Goal: Task Accomplishment & Management: Complete application form

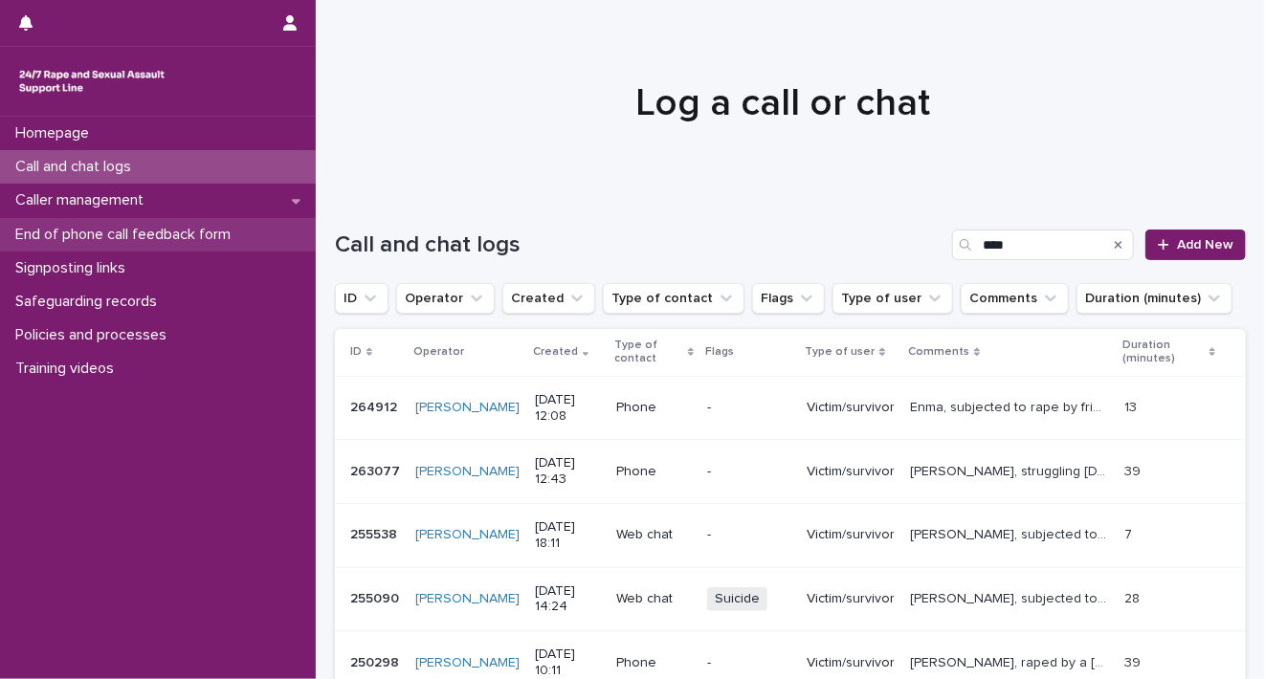
scroll to position [106, 0]
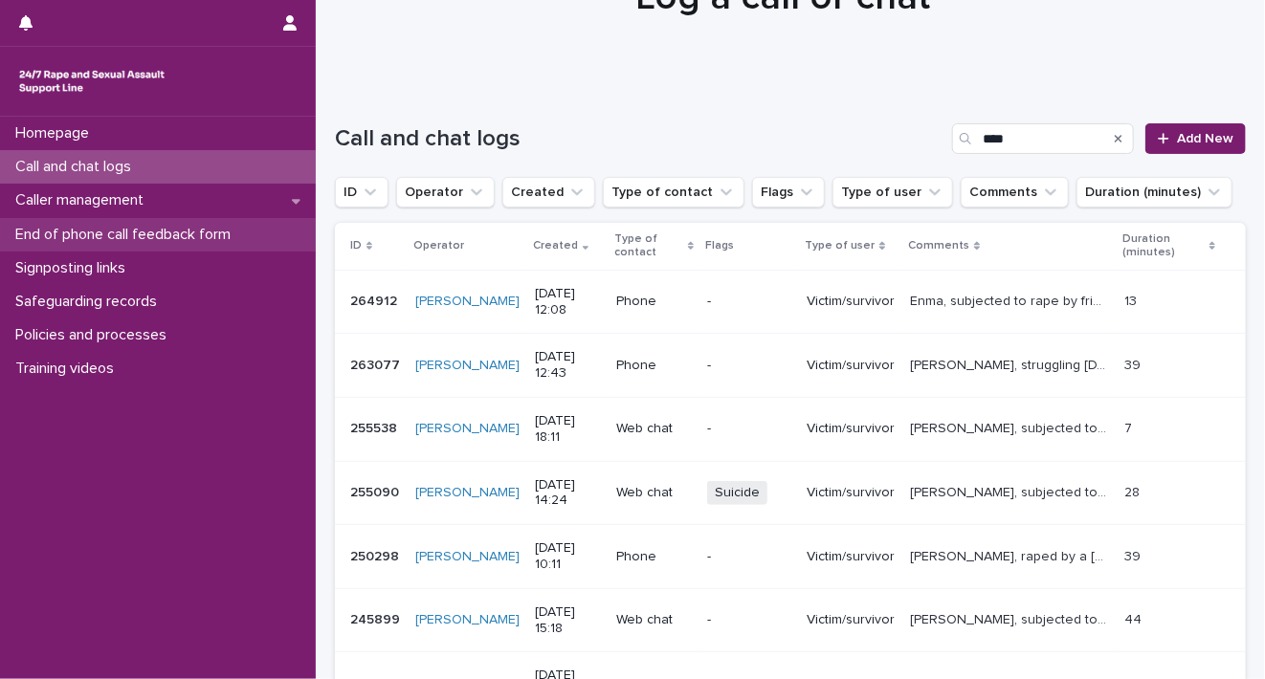
click at [158, 244] on div "End of phone call feedback form" at bounding box center [158, 234] width 316 height 33
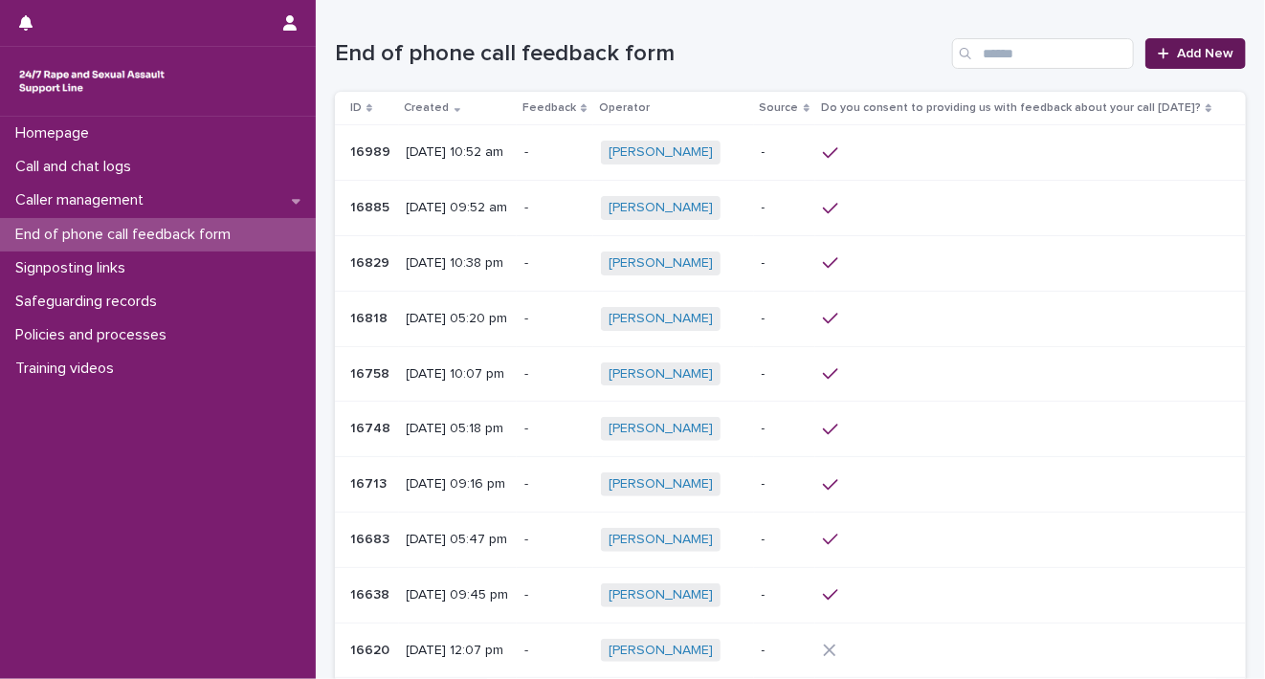
click at [1177, 57] on span "Add New" at bounding box center [1205, 53] width 56 height 13
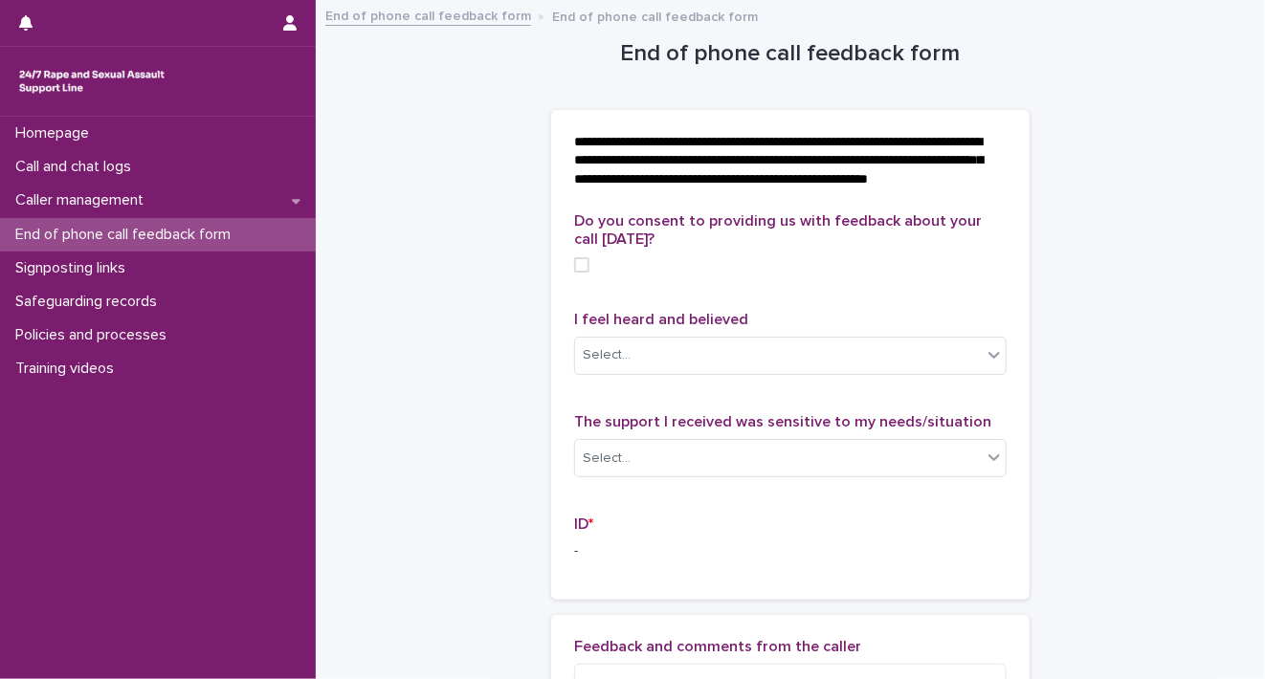
click at [578, 273] on span at bounding box center [581, 264] width 15 height 15
click at [987, 364] on icon at bounding box center [993, 354] width 19 height 19
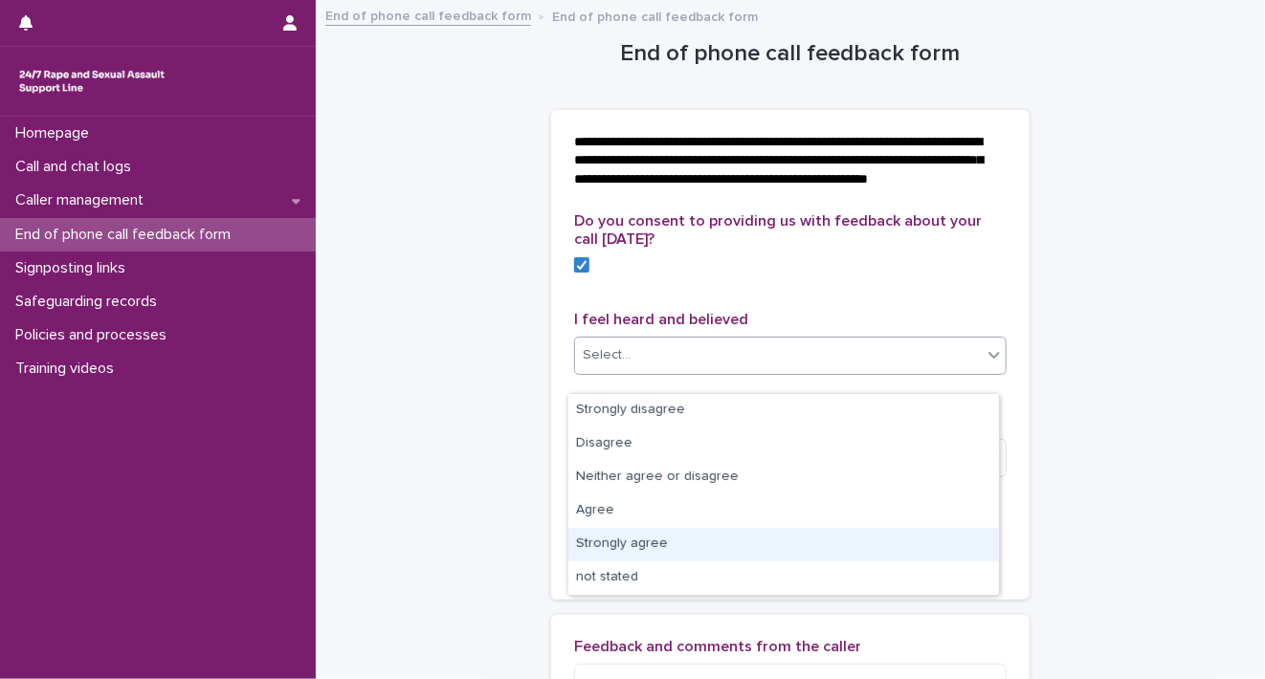
click at [918, 532] on div "Strongly agree" at bounding box center [783, 544] width 430 height 33
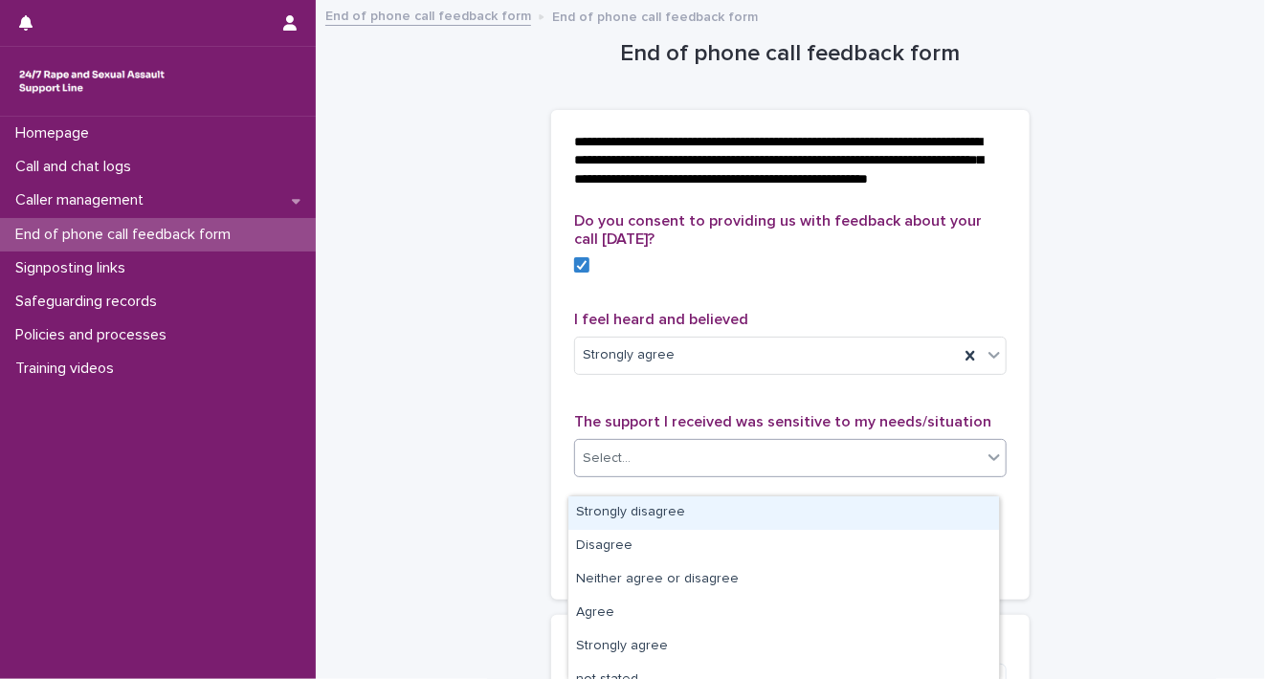
click at [988, 461] on icon at bounding box center [993, 457] width 11 height 7
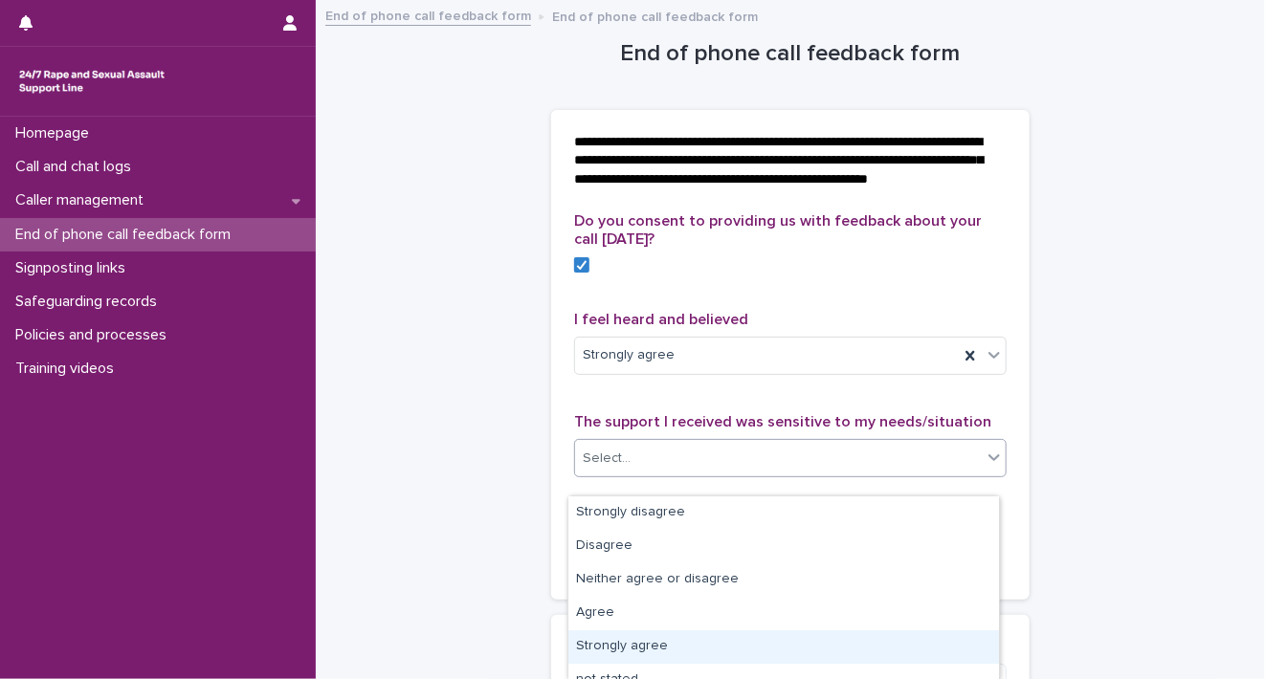
click at [899, 632] on div "Strongly agree" at bounding box center [783, 646] width 430 height 33
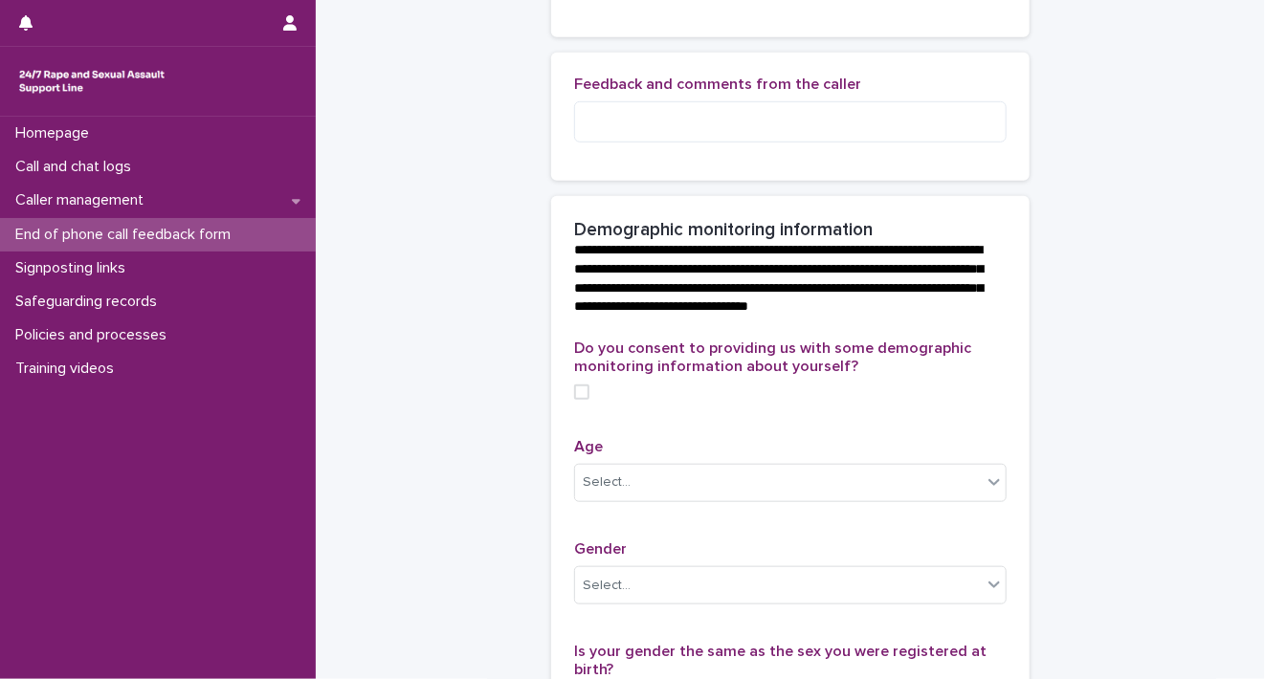
scroll to position [1287, 0]
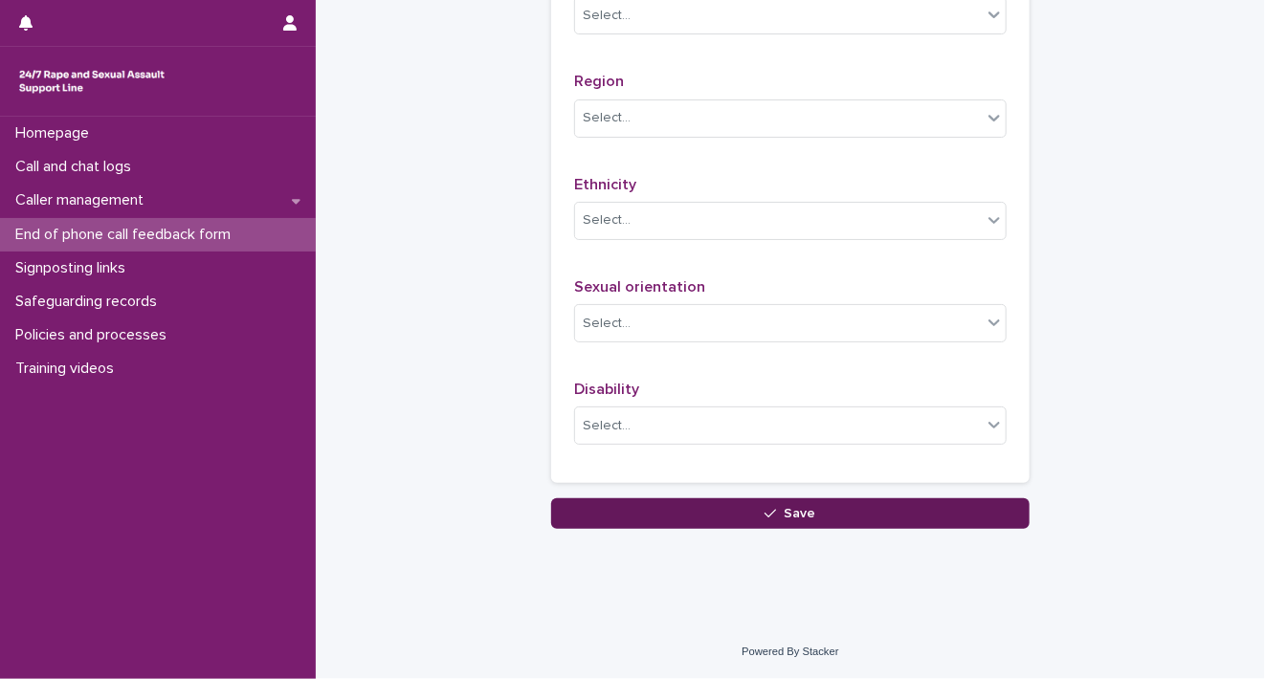
click at [827, 513] on button "Save" at bounding box center [790, 513] width 478 height 31
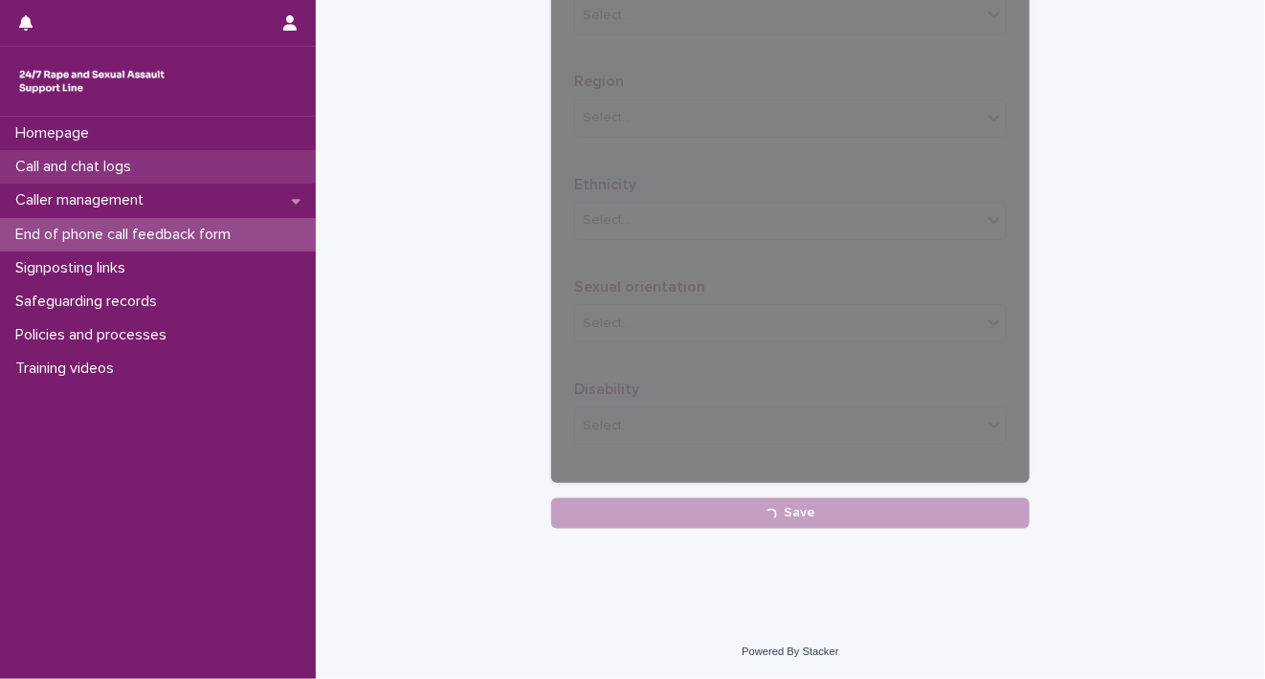
click at [175, 163] on div "Call and chat logs" at bounding box center [158, 166] width 316 height 33
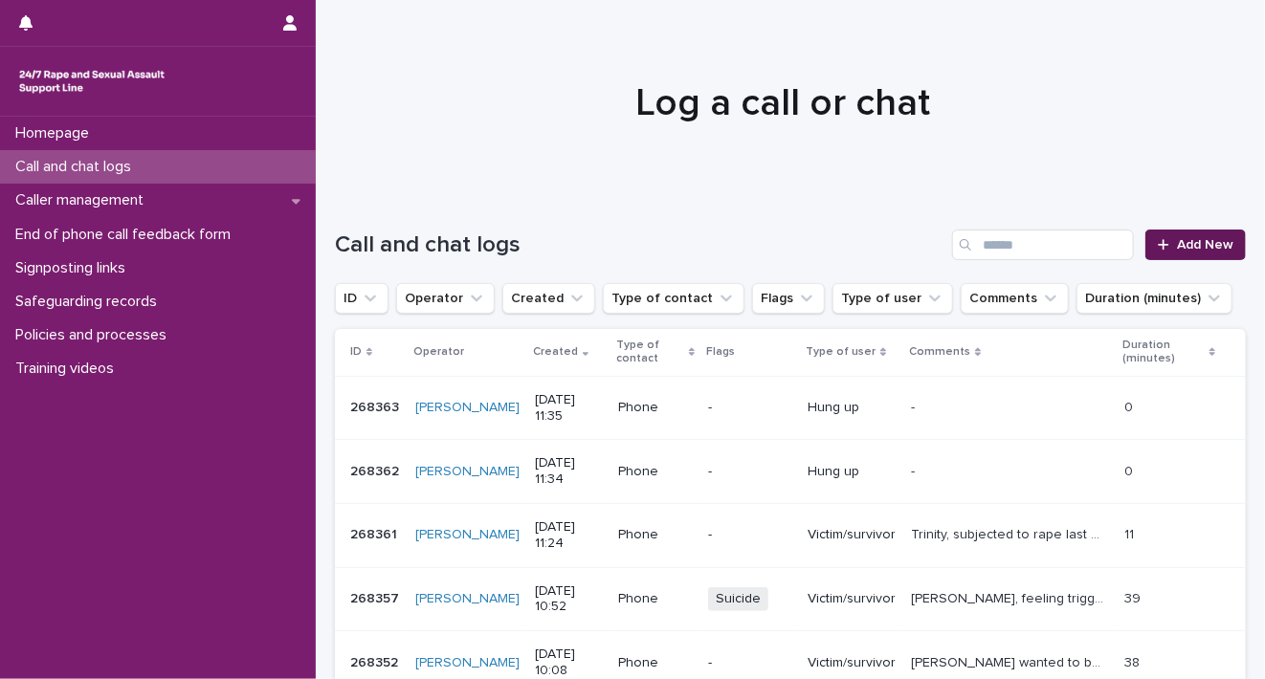
click at [1195, 242] on span "Add New" at bounding box center [1205, 244] width 56 height 13
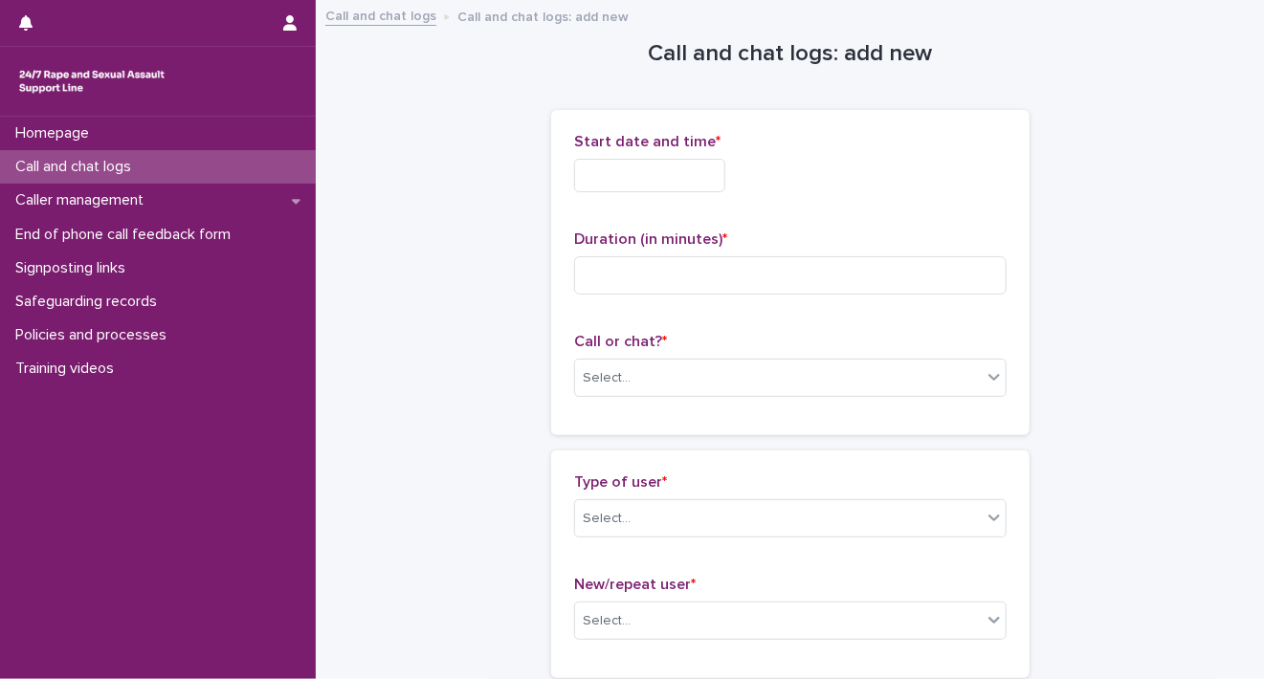
click at [656, 165] on input "text" at bounding box center [649, 175] width 151 height 33
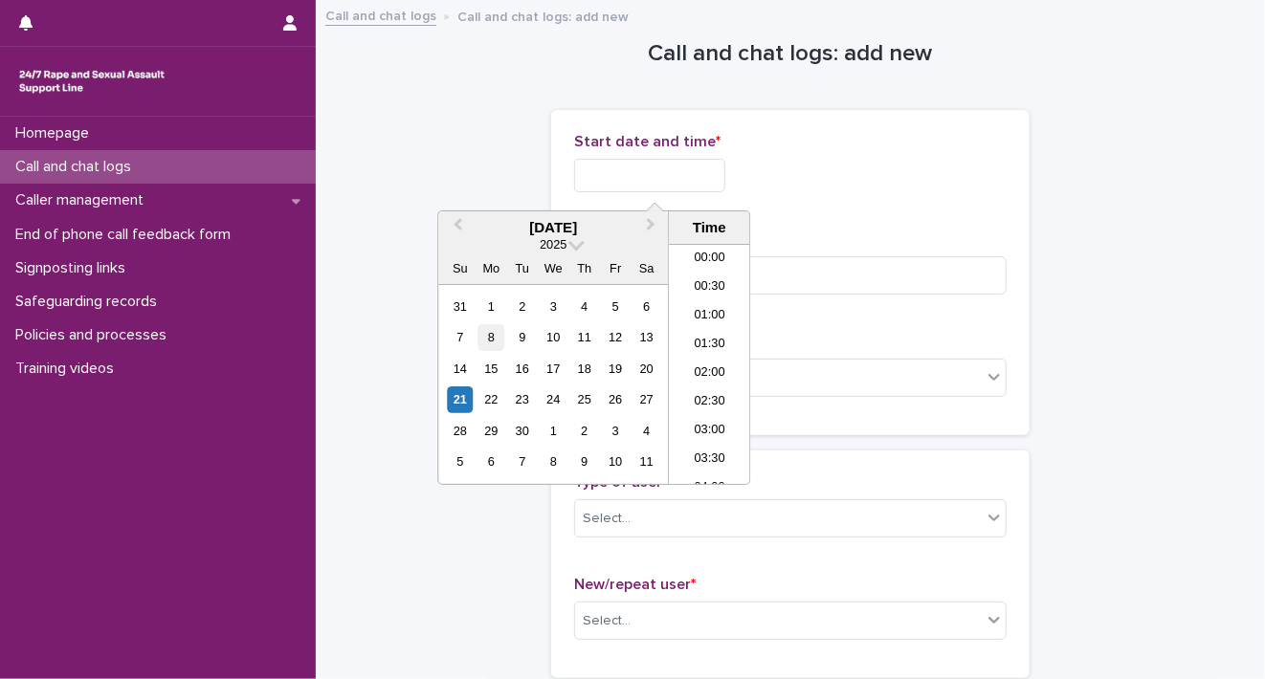
scroll to position [584, 0]
click at [460, 397] on div "21" at bounding box center [460, 399] width 26 height 26
drag, startPoint x: 639, startPoint y: 170, endPoint x: 805, endPoint y: 168, distance: 165.5
click at [805, 168] on div "**********" at bounding box center [790, 175] width 432 height 33
type input "**********"
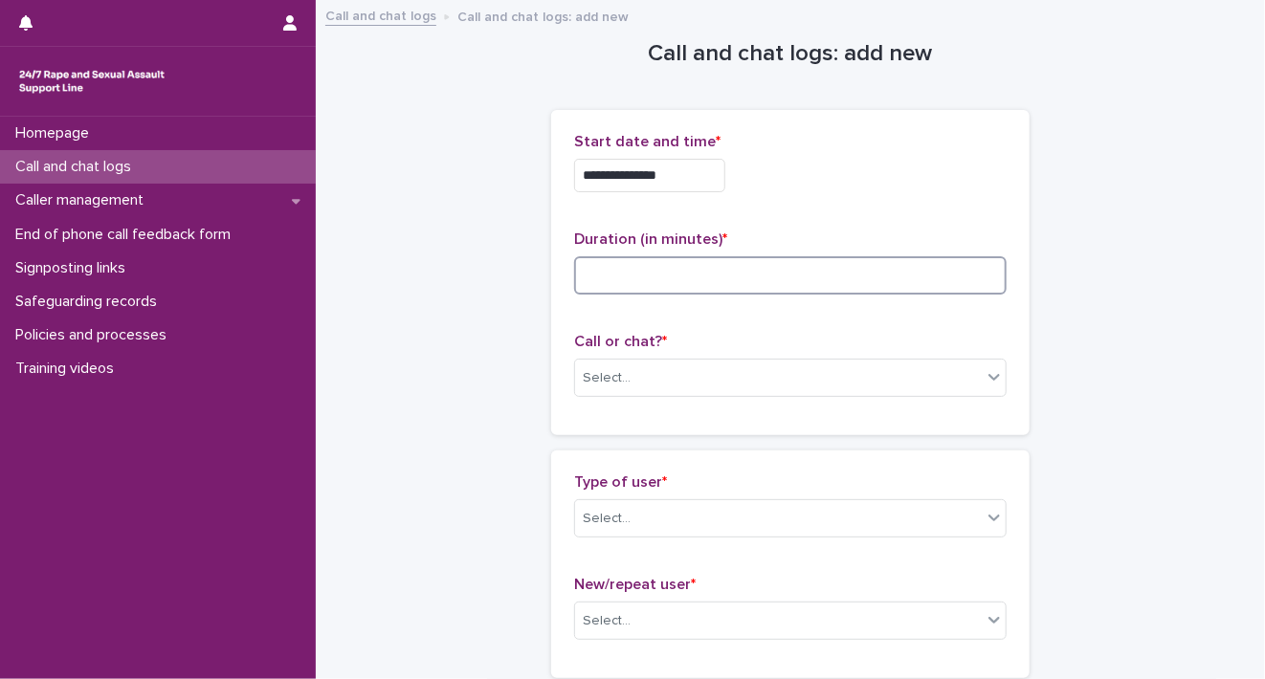
click at [894, 284] on input at bounding box center [790, 275] width 432 height 38
type input "**"
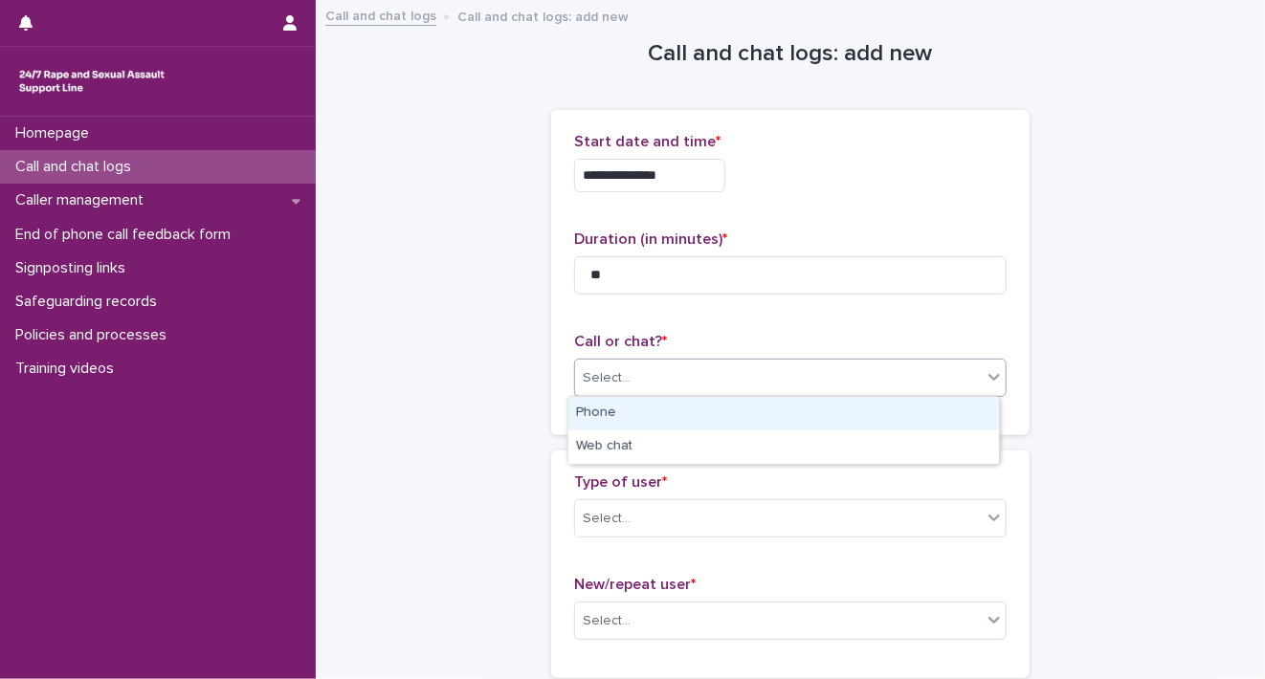
click at [987, 380] on icon at bounding box center [993, 376] width 19 height 19
click at [940, 423] on div "Phone" at bounding box center [783, 413] width 430 height 33
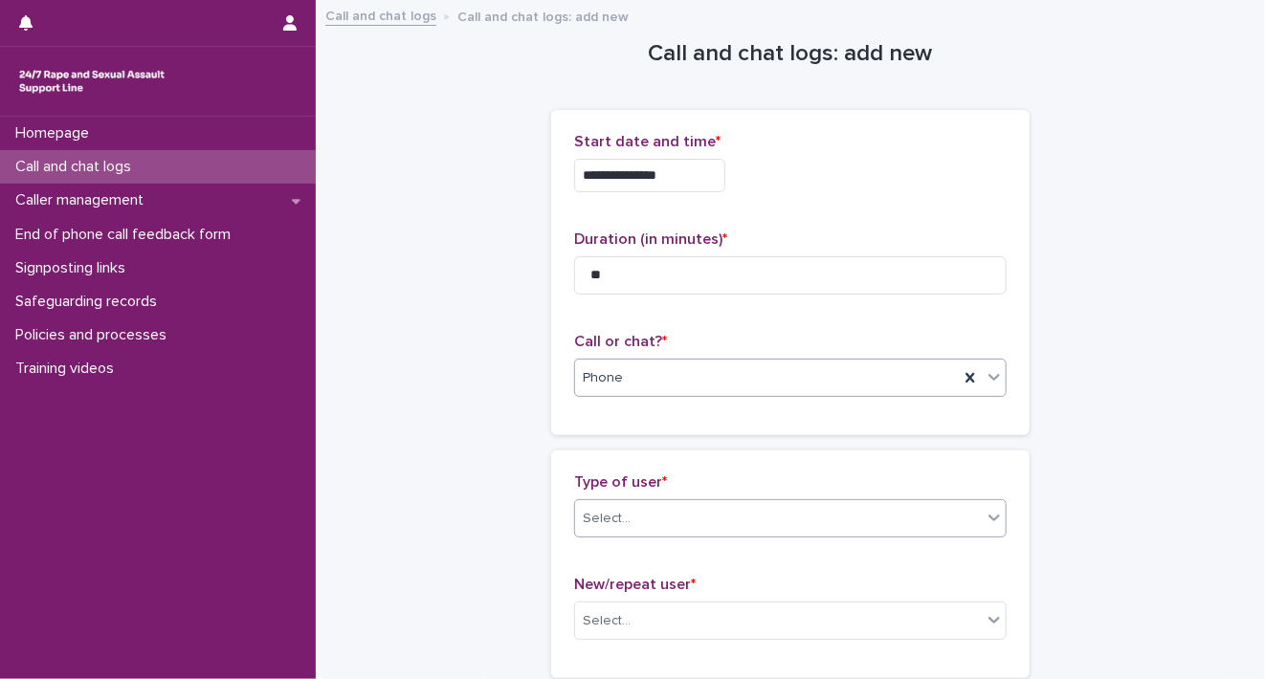
click at [984, 510] on icon at bounding box center [993, 517] width 19 height 19
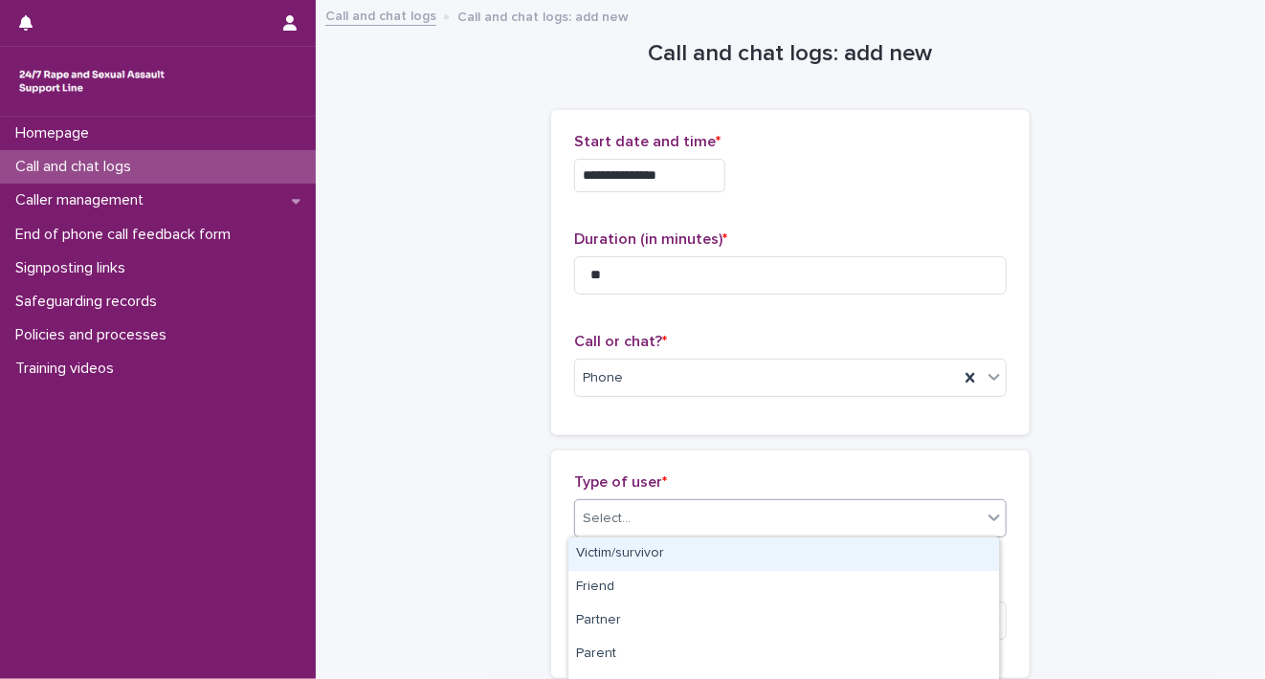
click at [967, 556] on div "Victim/survivor" at bounding box center [783, 554] width 430 height 33
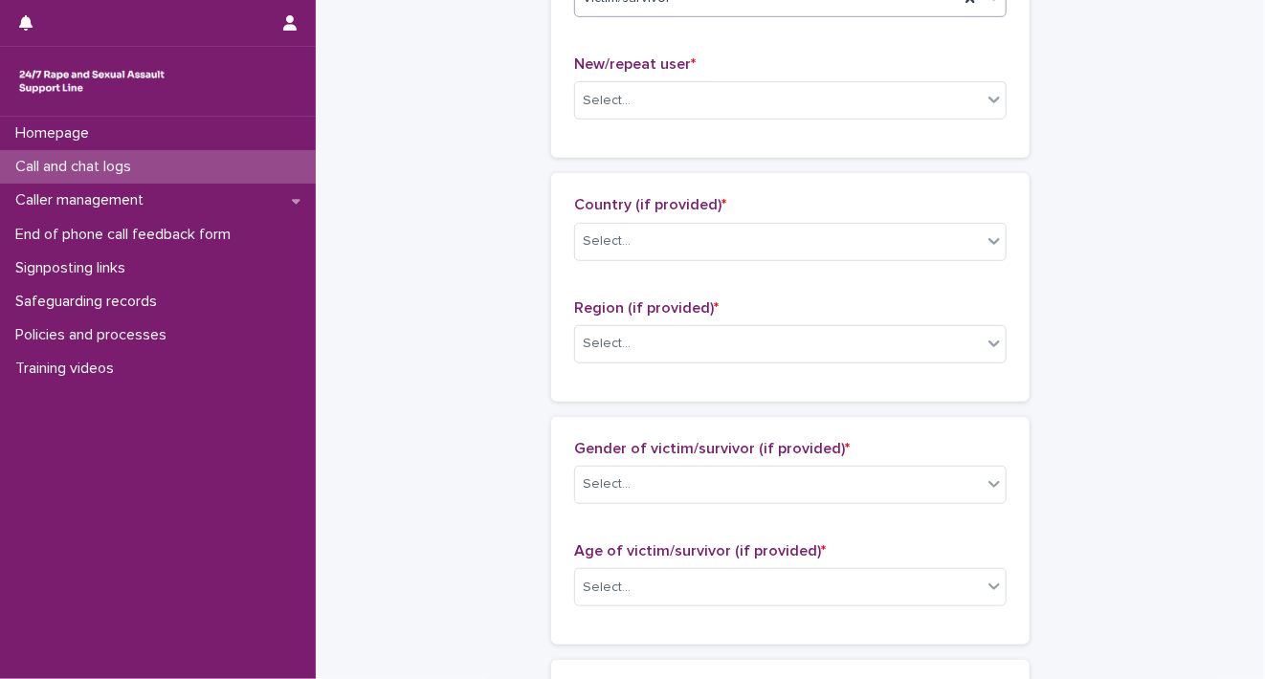
scroll to position [531, 0]
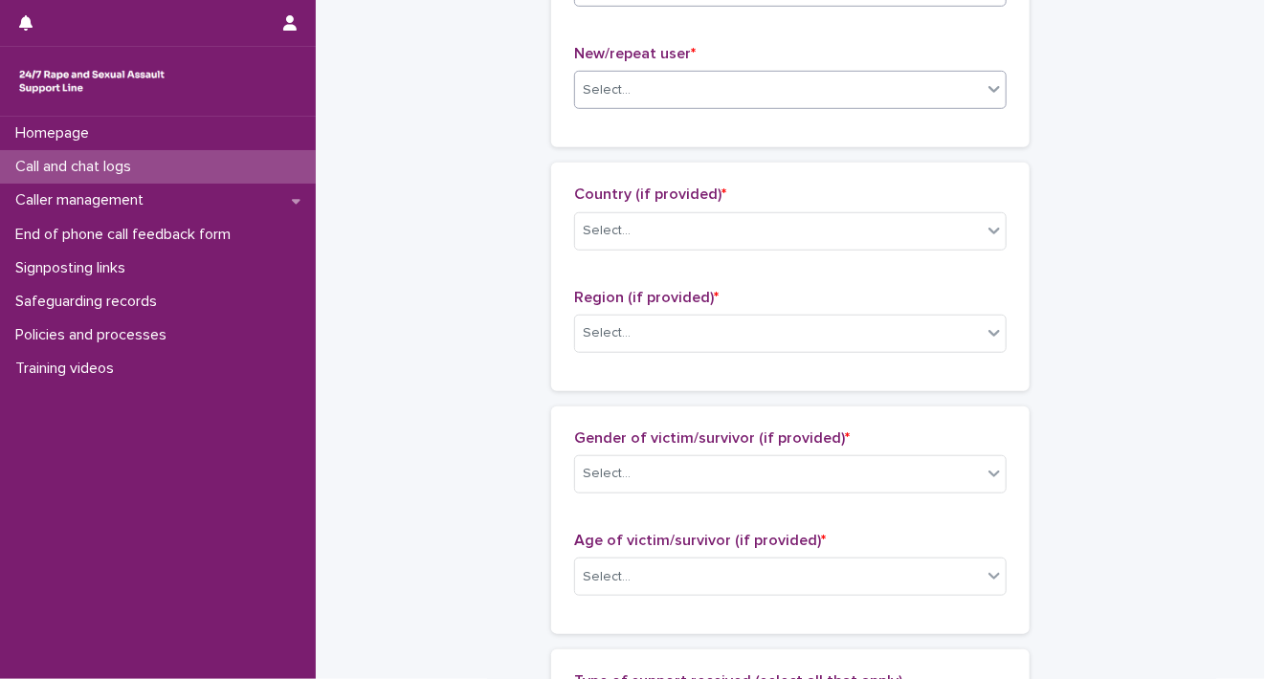
click at [990, 87] on icon at bounding box center [993, 90] width 11 height 7
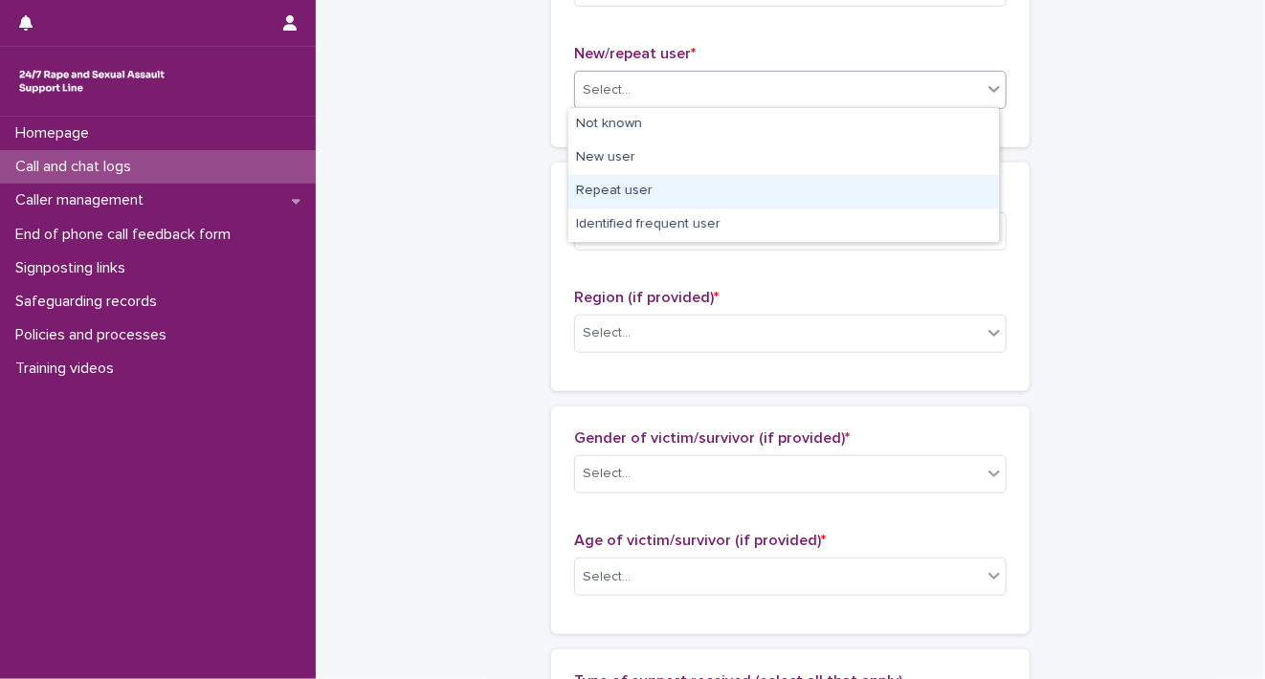
click at [943, 177] on div "Repeat user" at bounding box center [783, 191] width 430 height 33
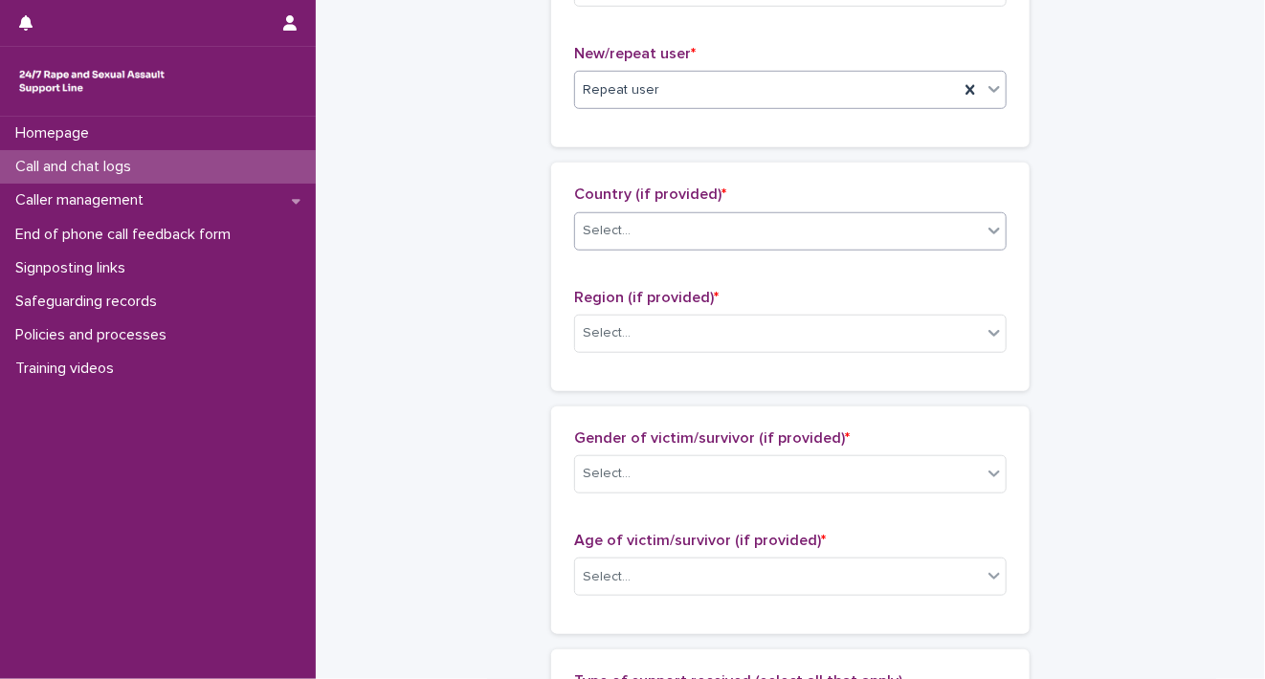
click at [972, 222] on div "Select..." at bounding box center [778, 231] width 407 height 32
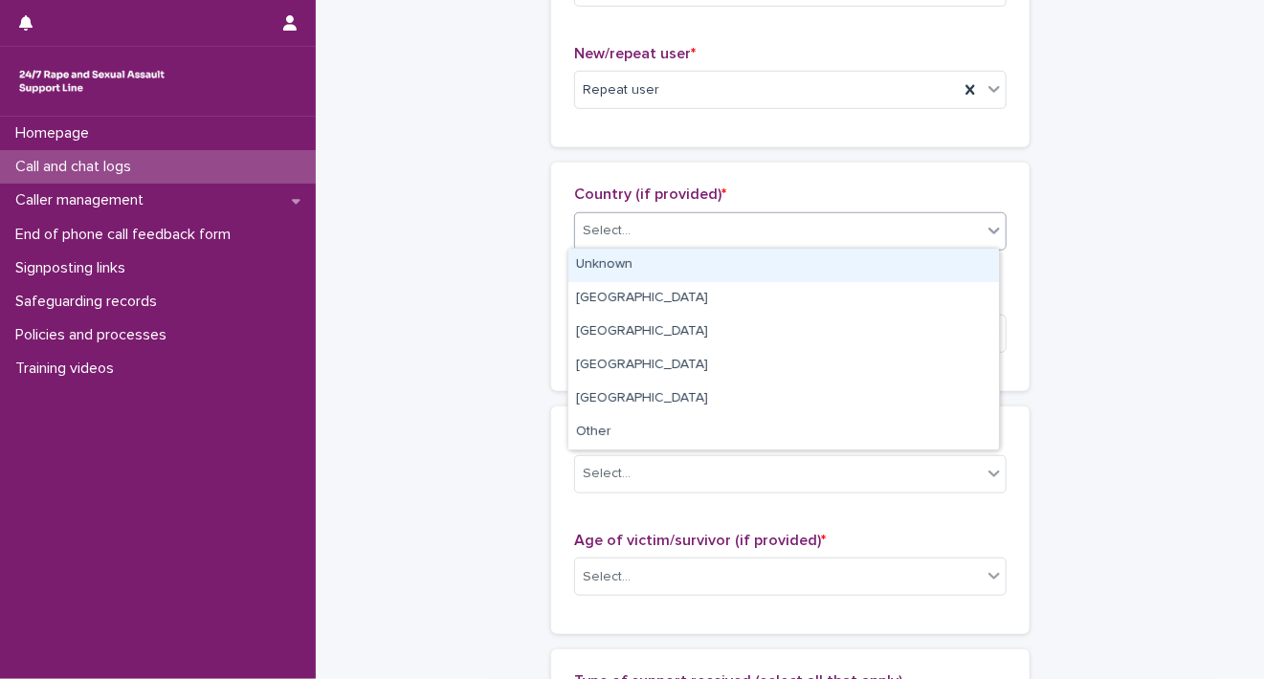
click at [945, 271] on div "Unknown" at bounding box center [783, 265] width 430 height 33
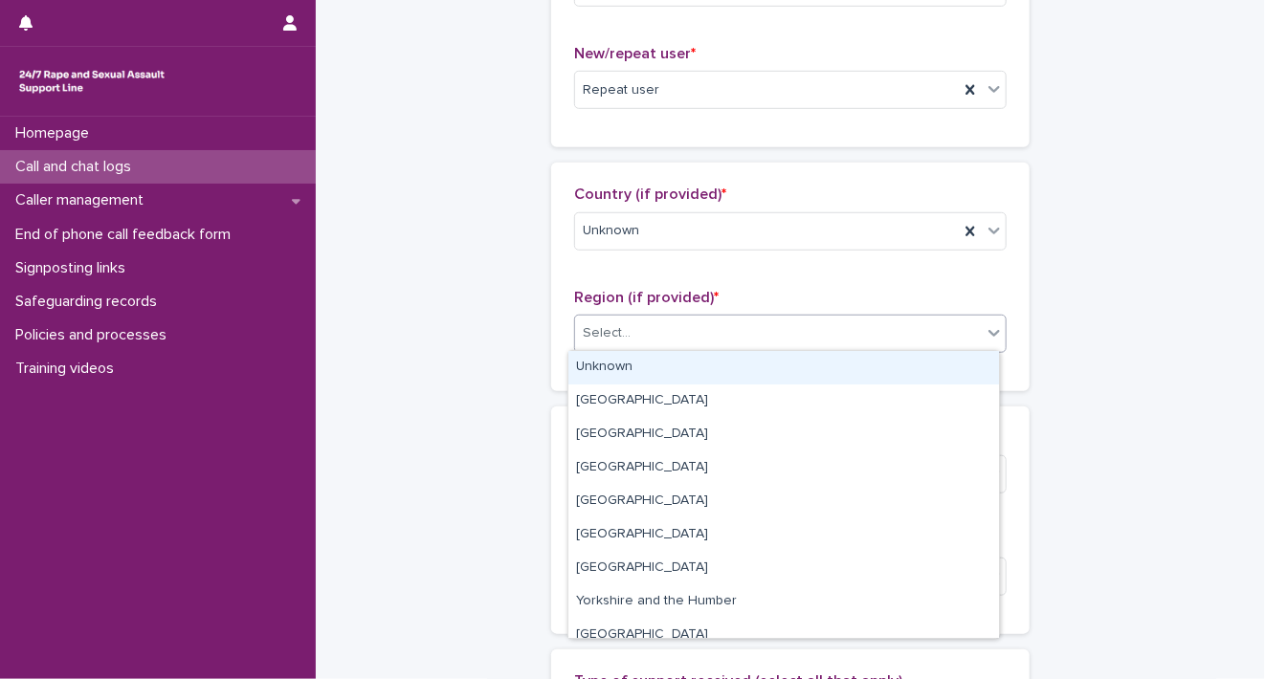
click at [970, 333] on div "Select..." at bounding box center [778, 334] width 407 height 32
click at [964, 359] on div "Unknown" at bounding box center [783, 367] width 430 height 33
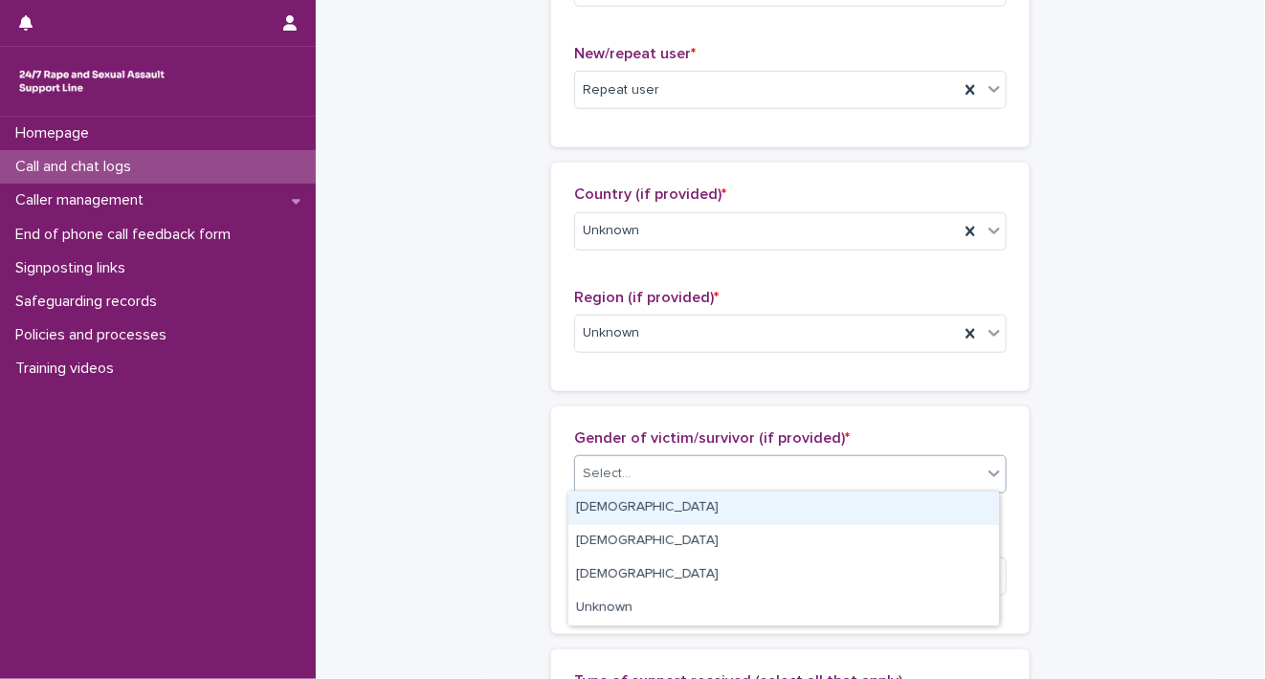
click at [984, 473] on icon at bounding box center [993, 473] width 19 height 19
click at [954, 515] on div "[DEMOGRAPHIC_DATA]" at bounding box center [783, 508] width 430 height 33
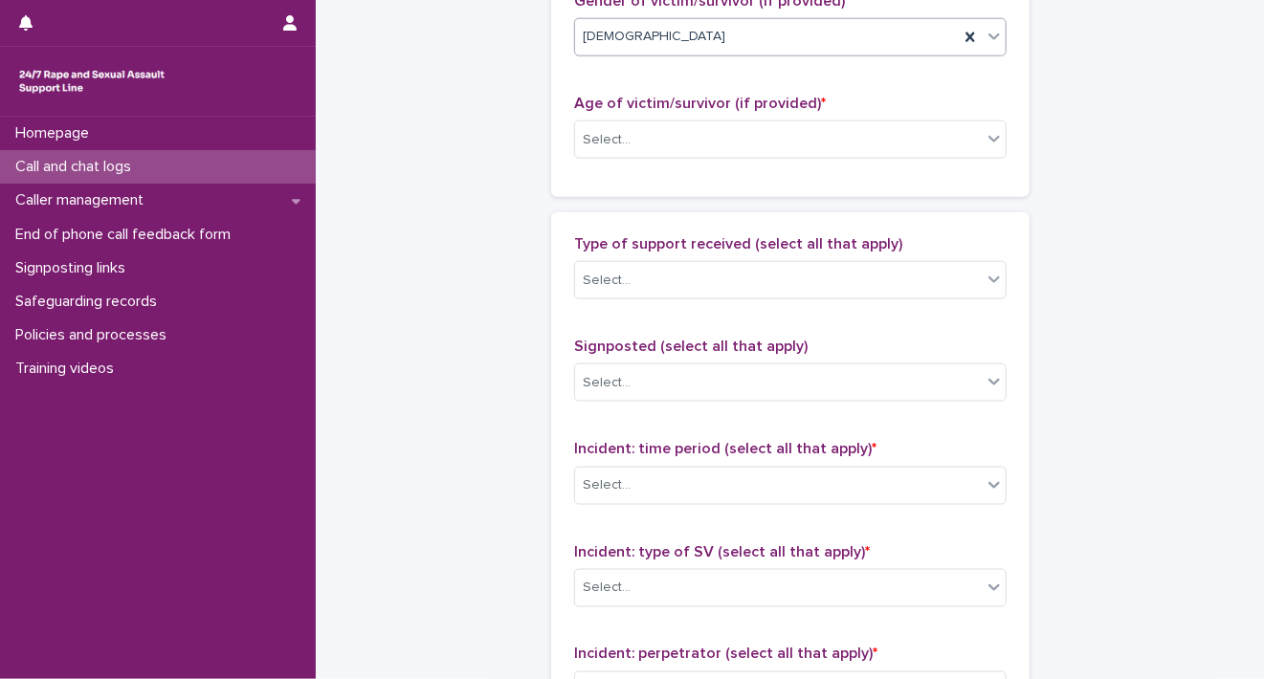
scroll to position [1092, 0]
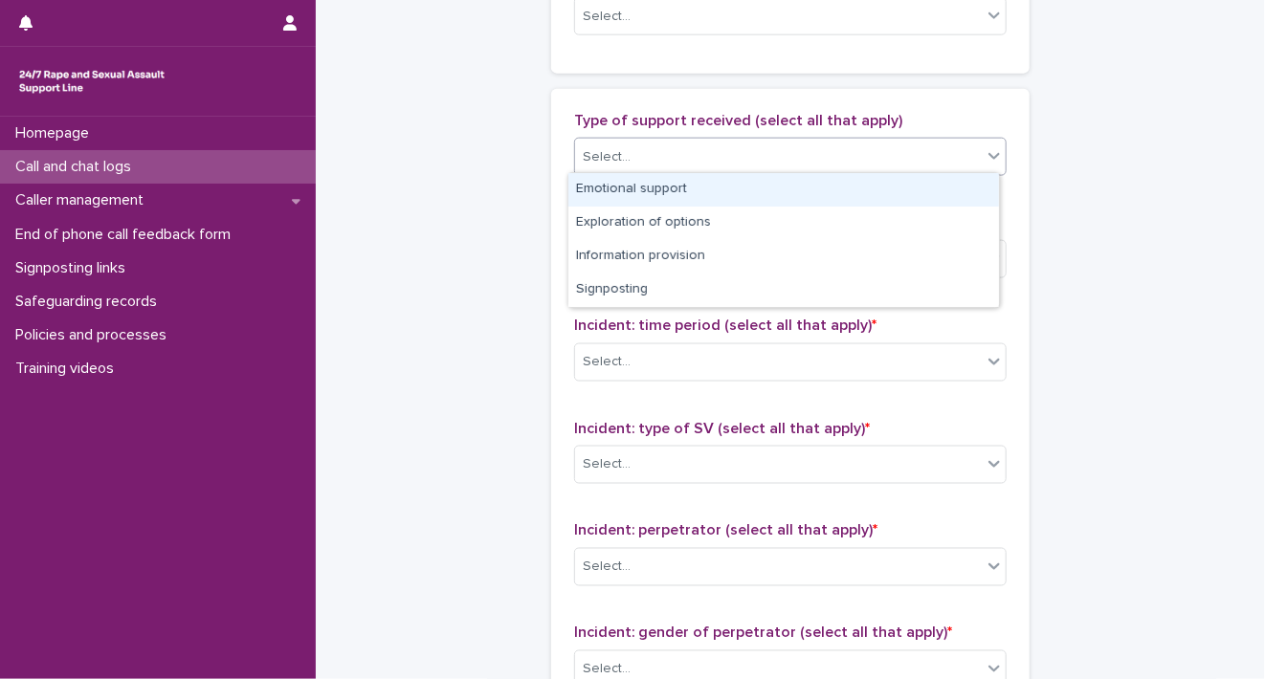
click at [964, 151] on div "Select..." at bounding box center [778, 158] width 407 height 32
click at [957, 182] on div "Emotional support" at bounding box center [783, 189] width 430 height 33
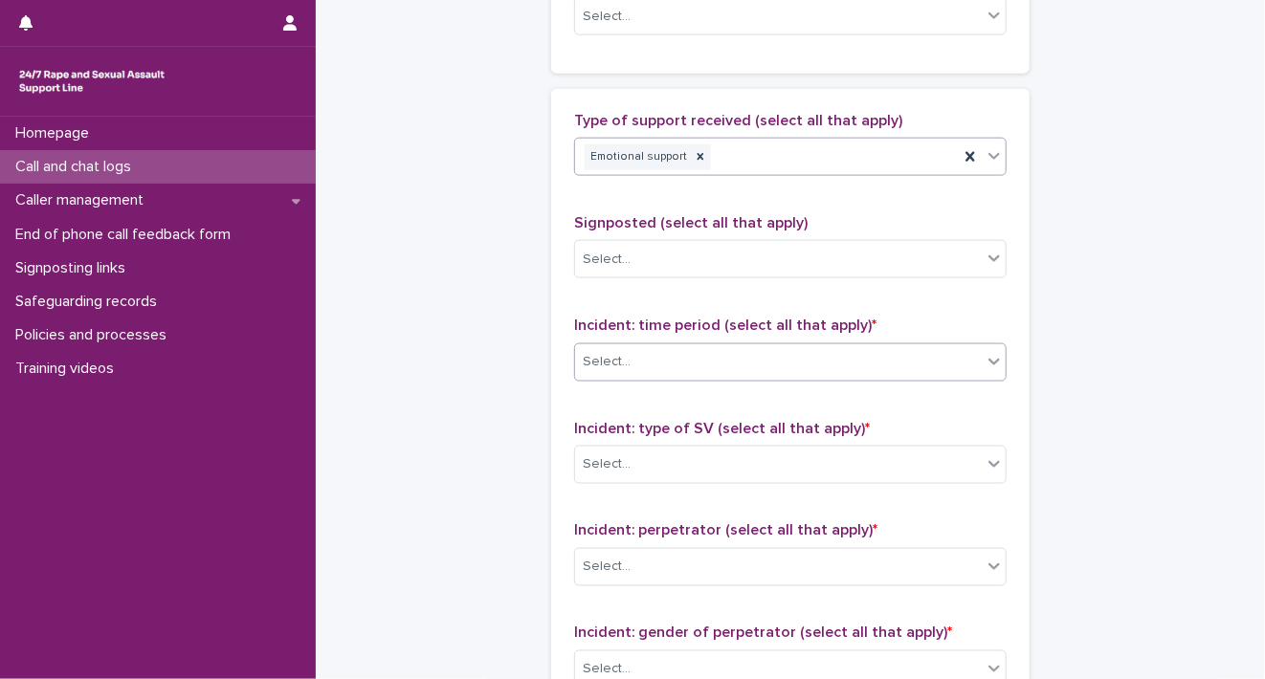
click at [987, 353] on icon at bounding box center [993, 361] width 19 height 19
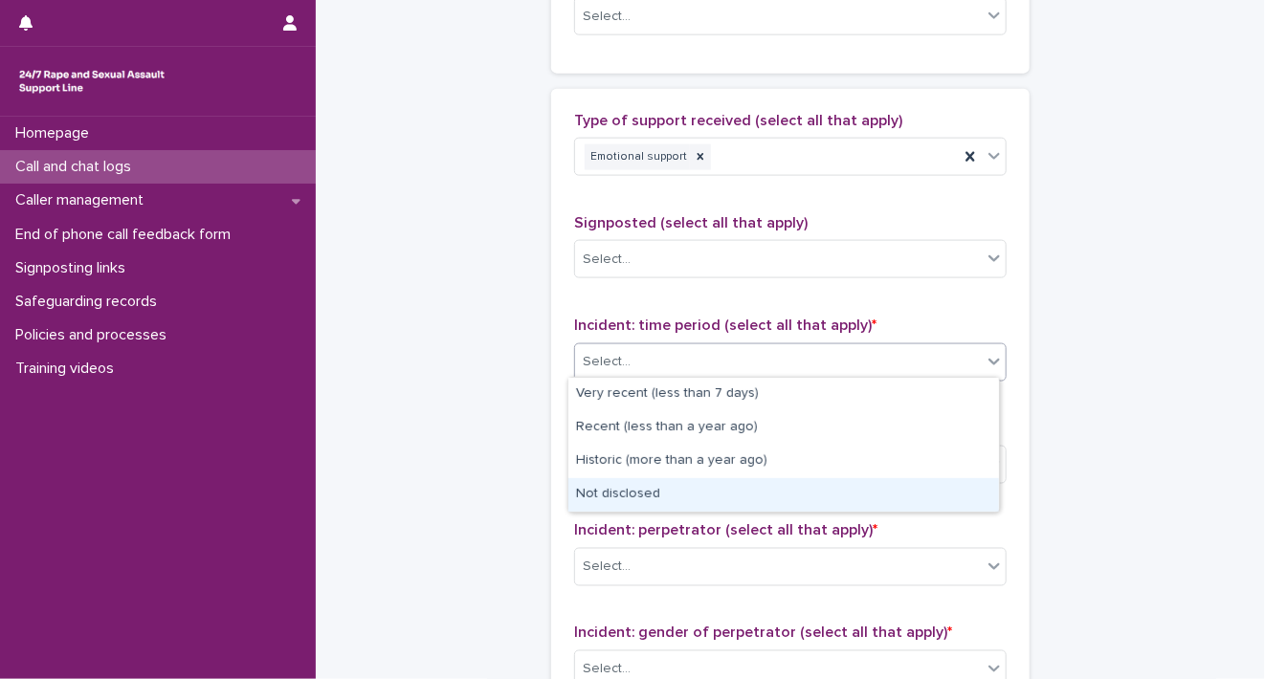
click at [915, 508] on div "Not disclosed" at bounding box center [783, 494] width 430 height 33
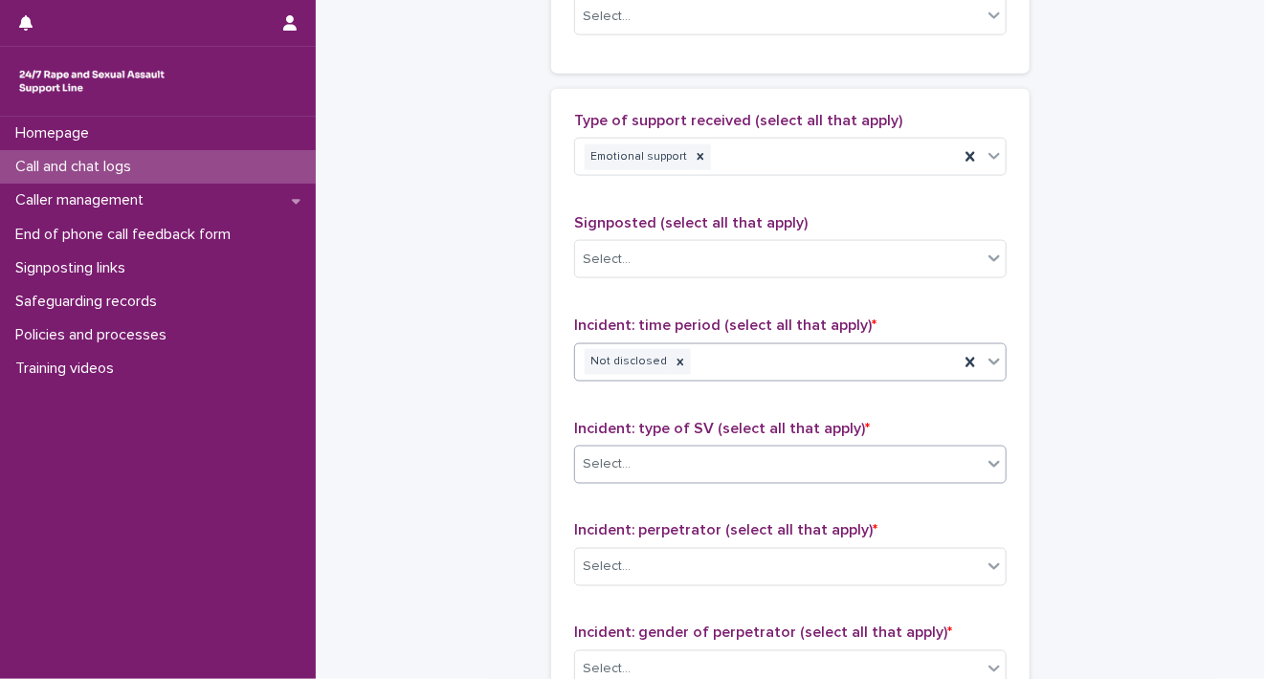
click at [984, 463] on icon at bounding box center [993, 463] width 19 height 19
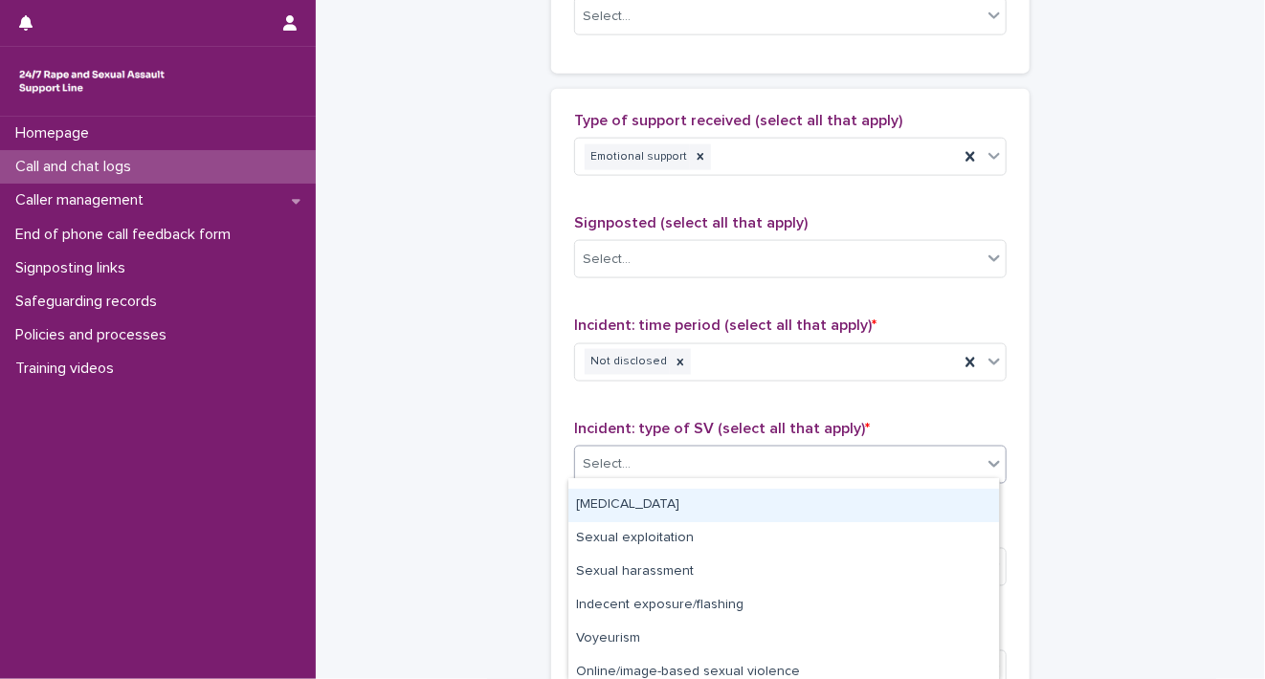
scroll to position [134, 0]
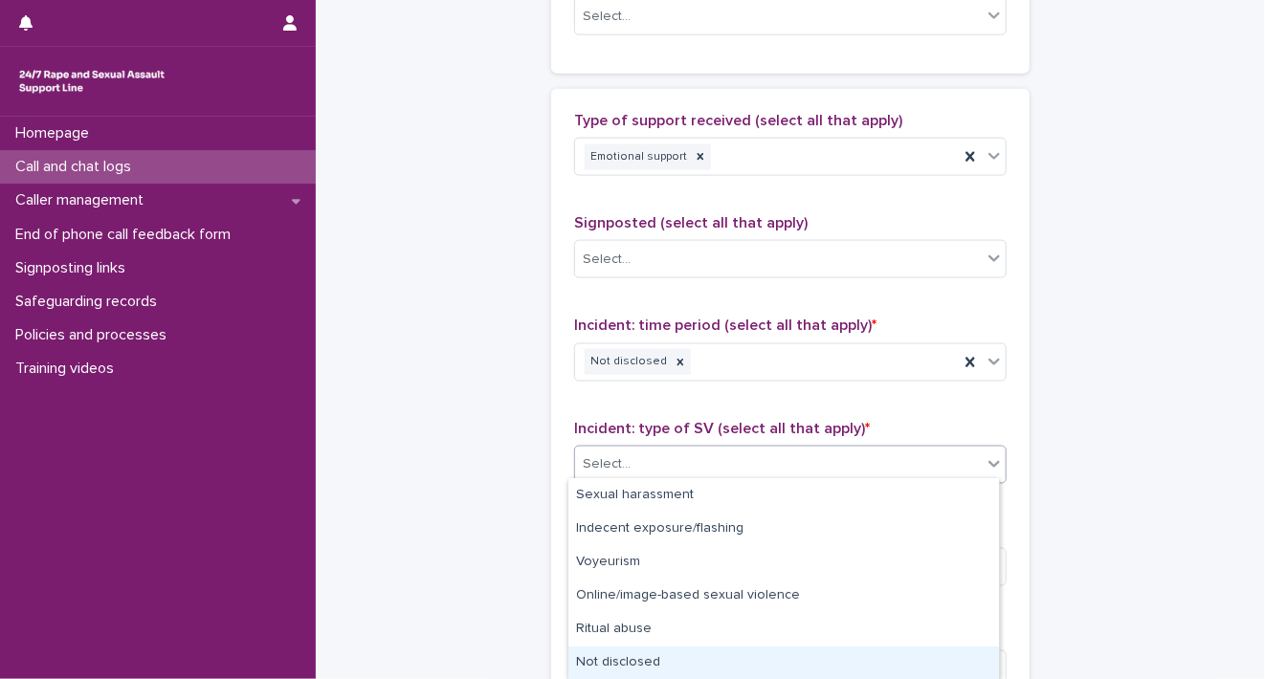
click at [936, 650] on div "Not disclosed" at bounding box center [783, 663] width 430 height 33
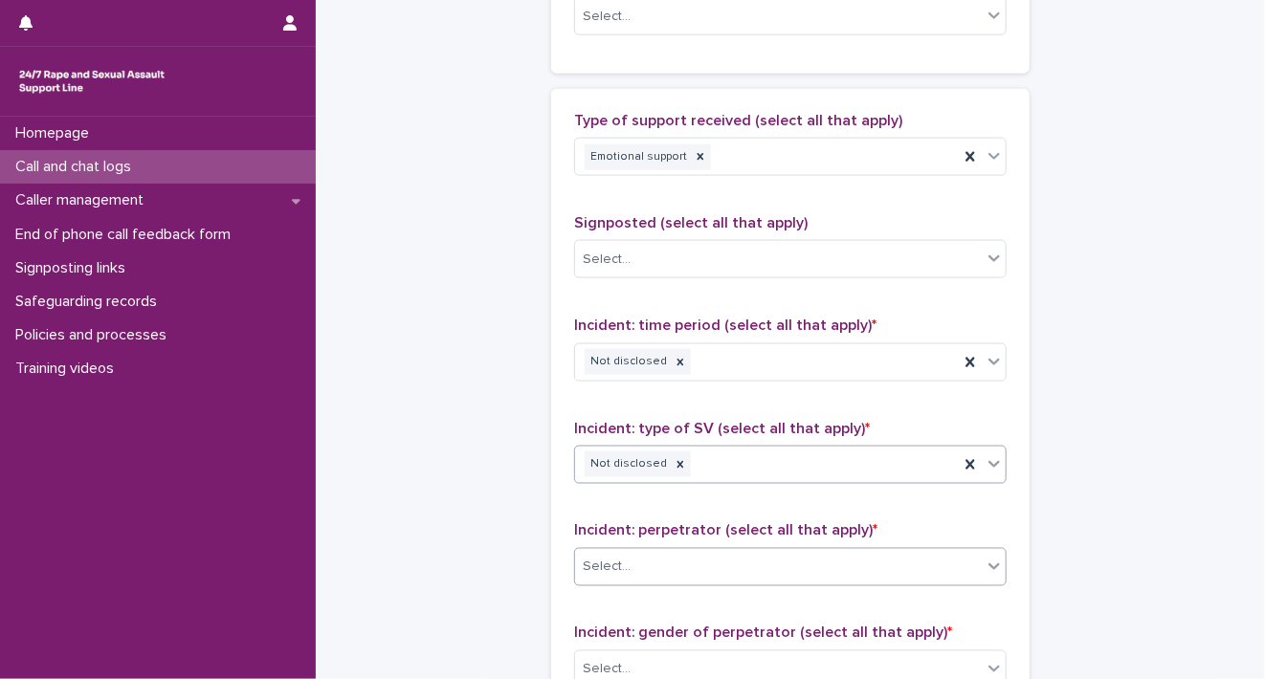
click at [984, 557] on icon at bounding box center [993, 566] width 19 height 19
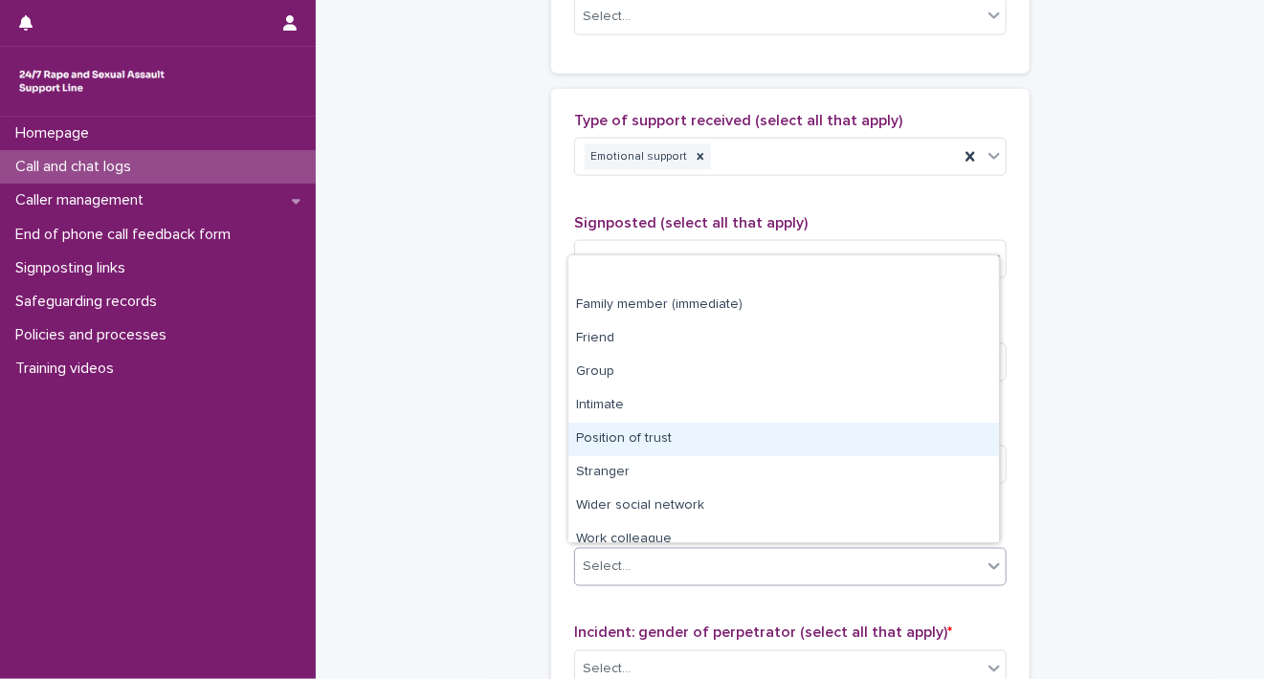
scroll to position [80, 0]
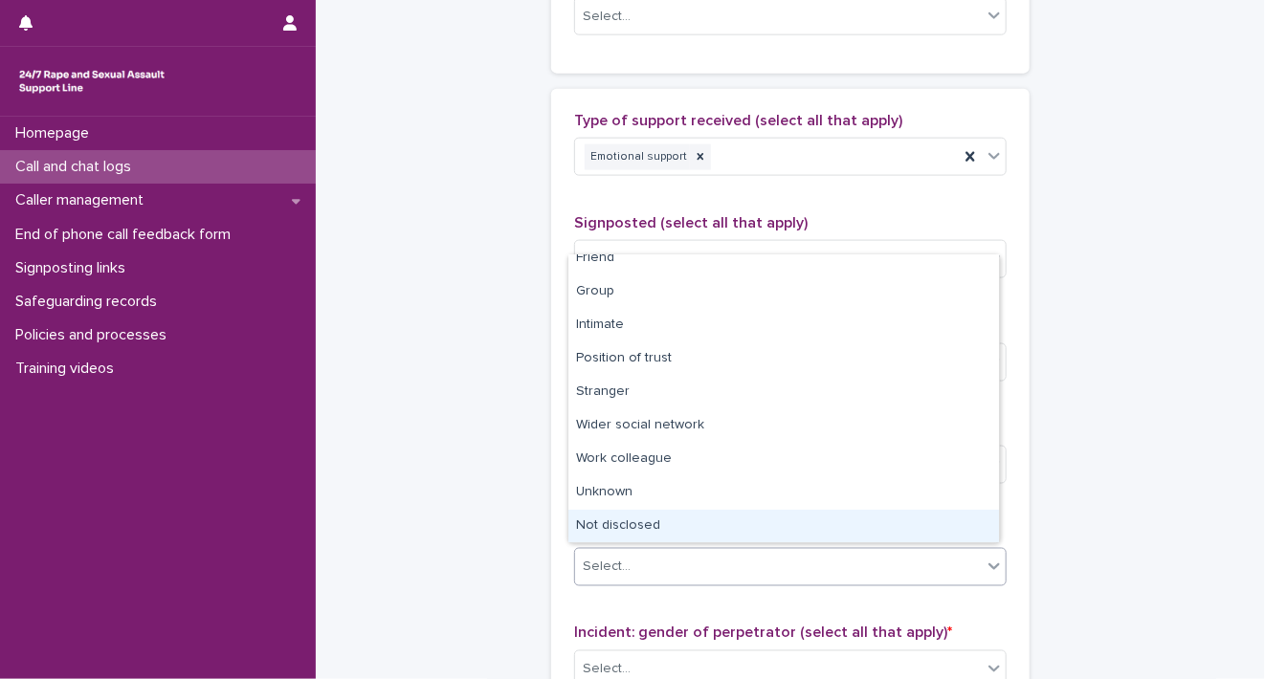
click at [951, 527] on div "Not disclosed" at bounding box center [783, 526] width 430 height 33
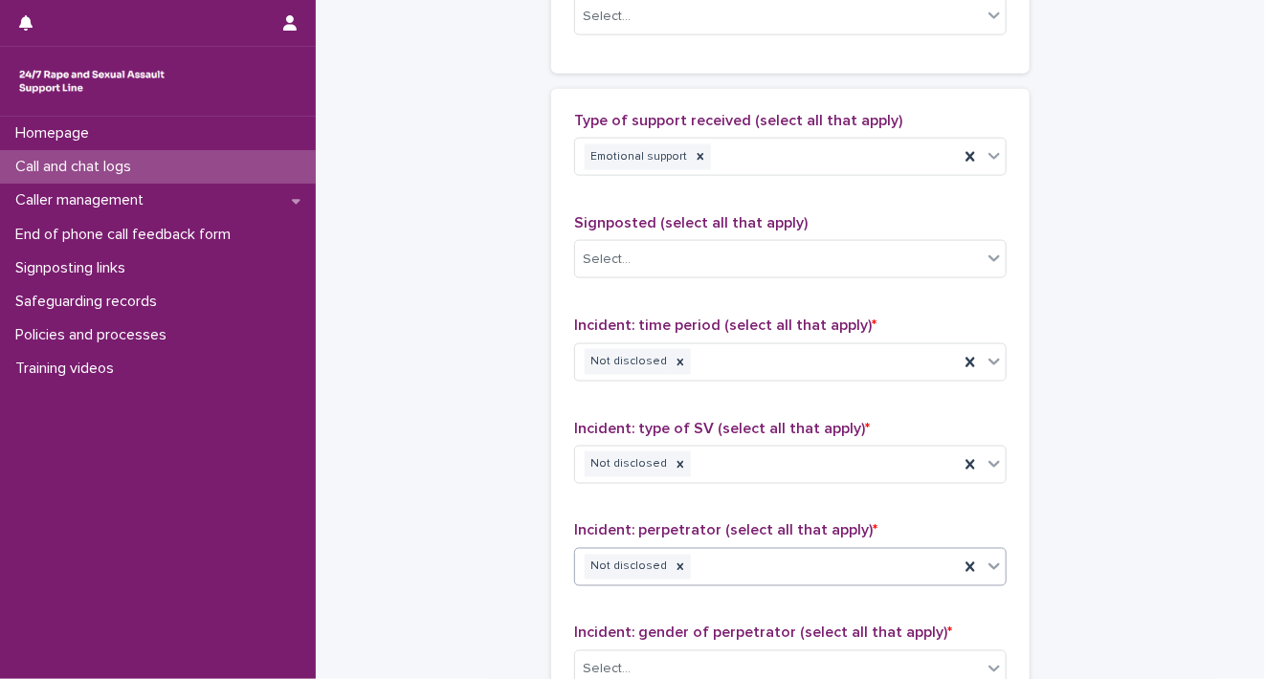
scroll to position [1536, 0]
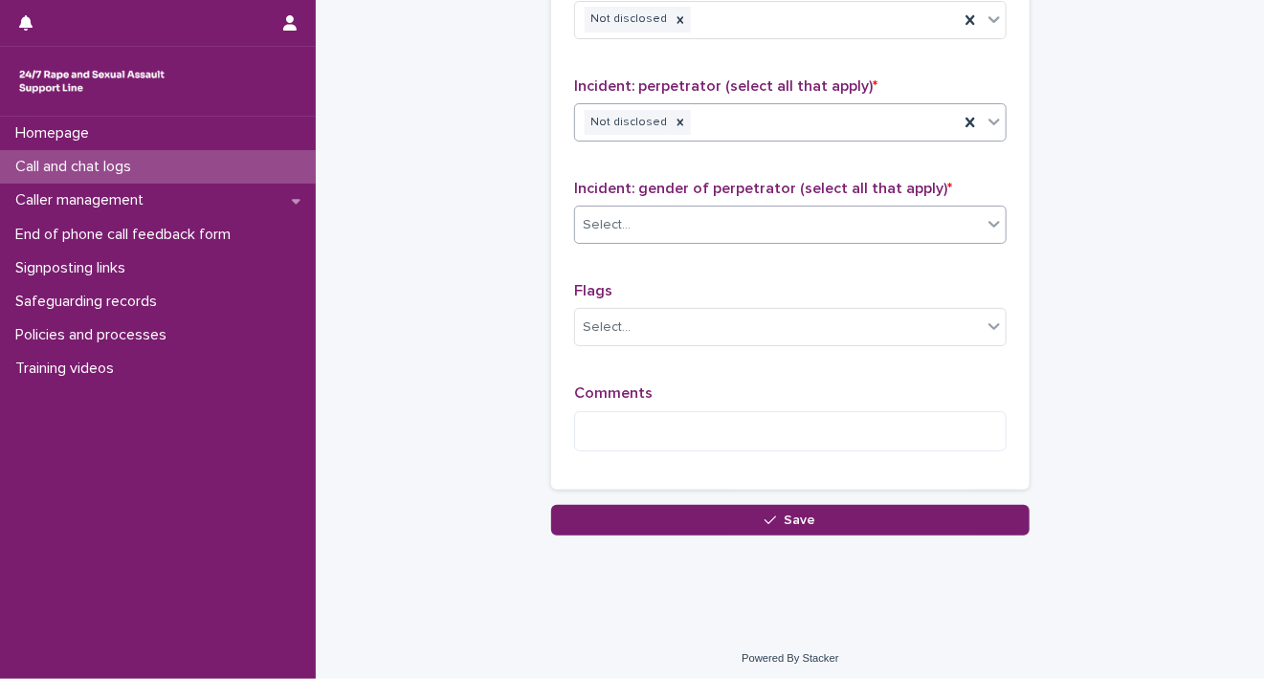
click at [984, 219] on icon at bounding box center [993, 223] width 19 height 19
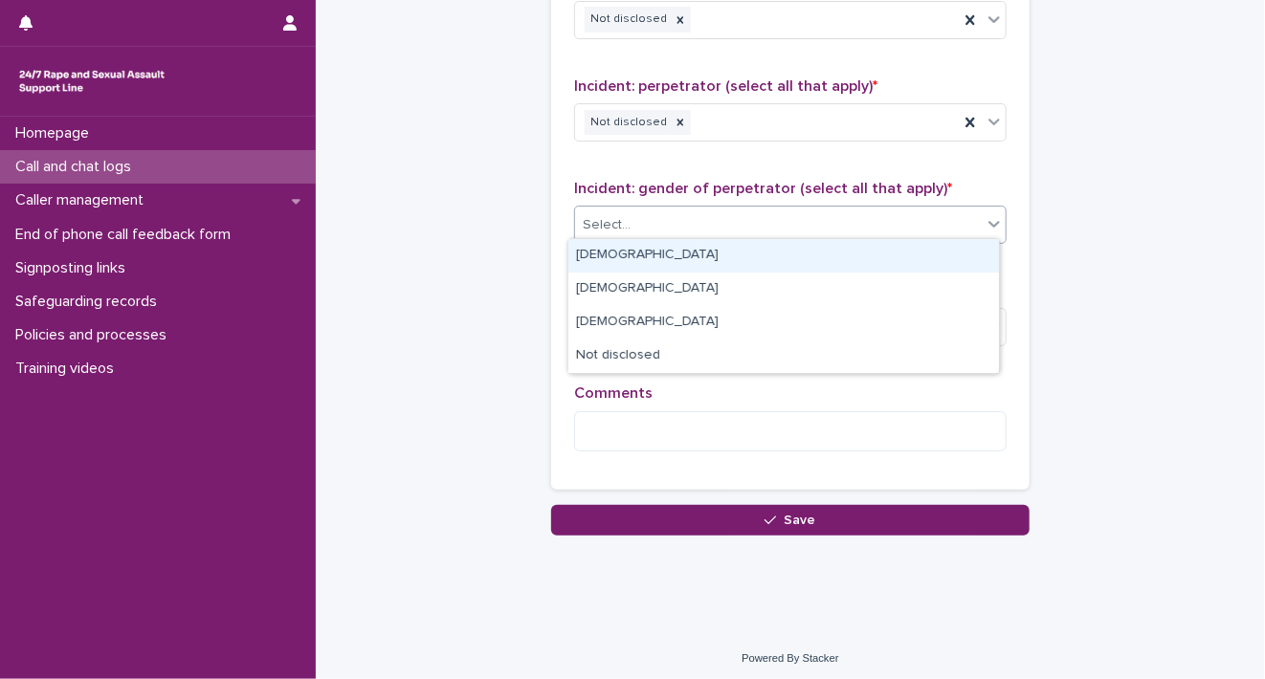
click at [876, 245] on div "[DEMOGRAPHIC_DATA]" at bounding box center [783, 255] width 430 height 33
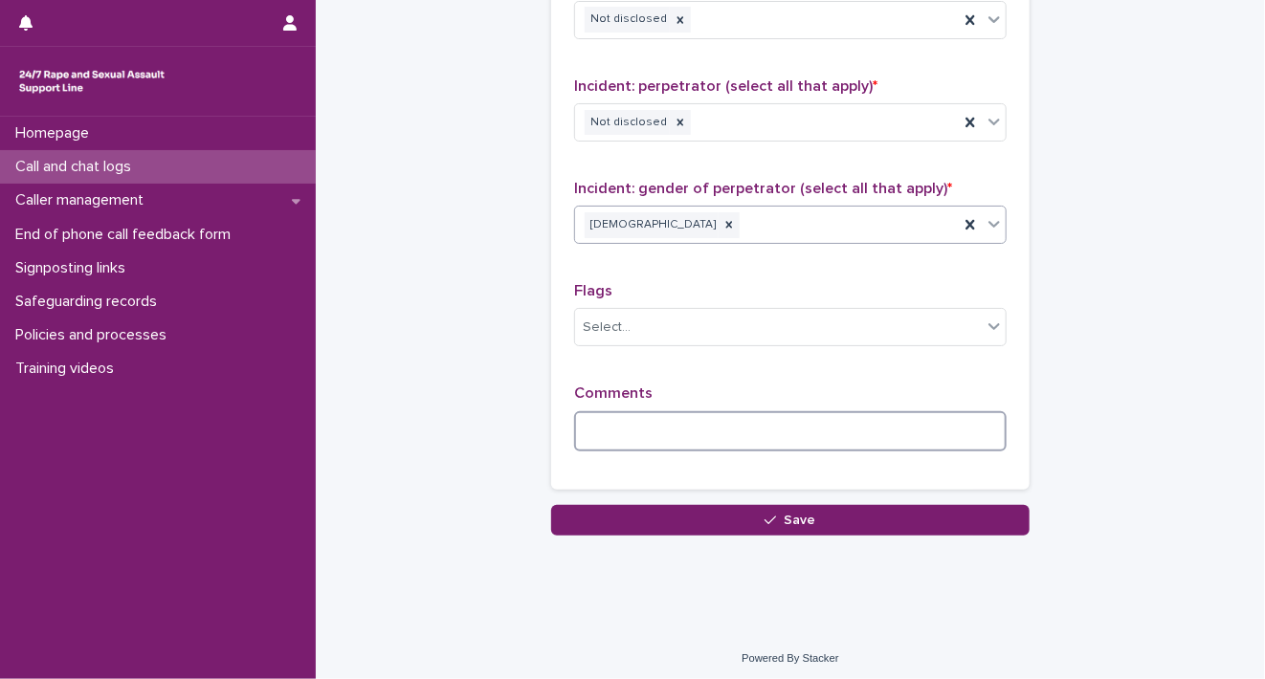
click at [715, 425] on textarea at bounding box center [790, 431] width 432 height 41
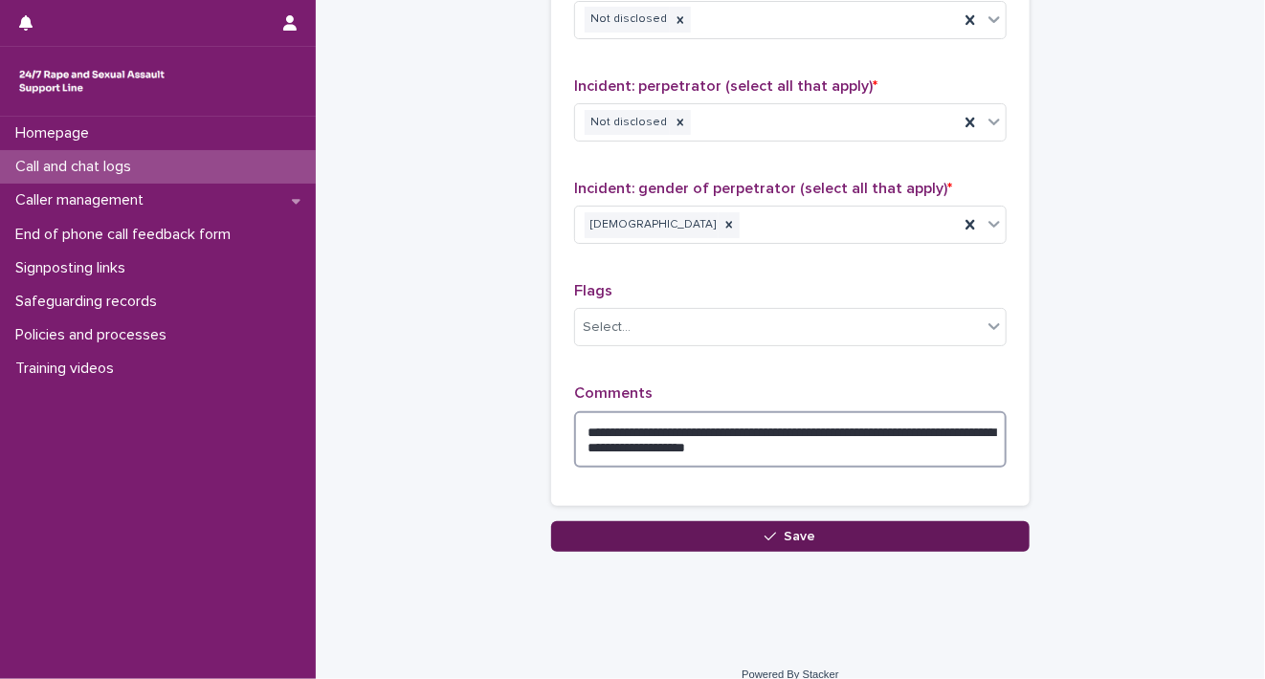
type textarea "**********"
click at [769, 533] on icon "button" at bounding box center [769, 536] width 11 height 13
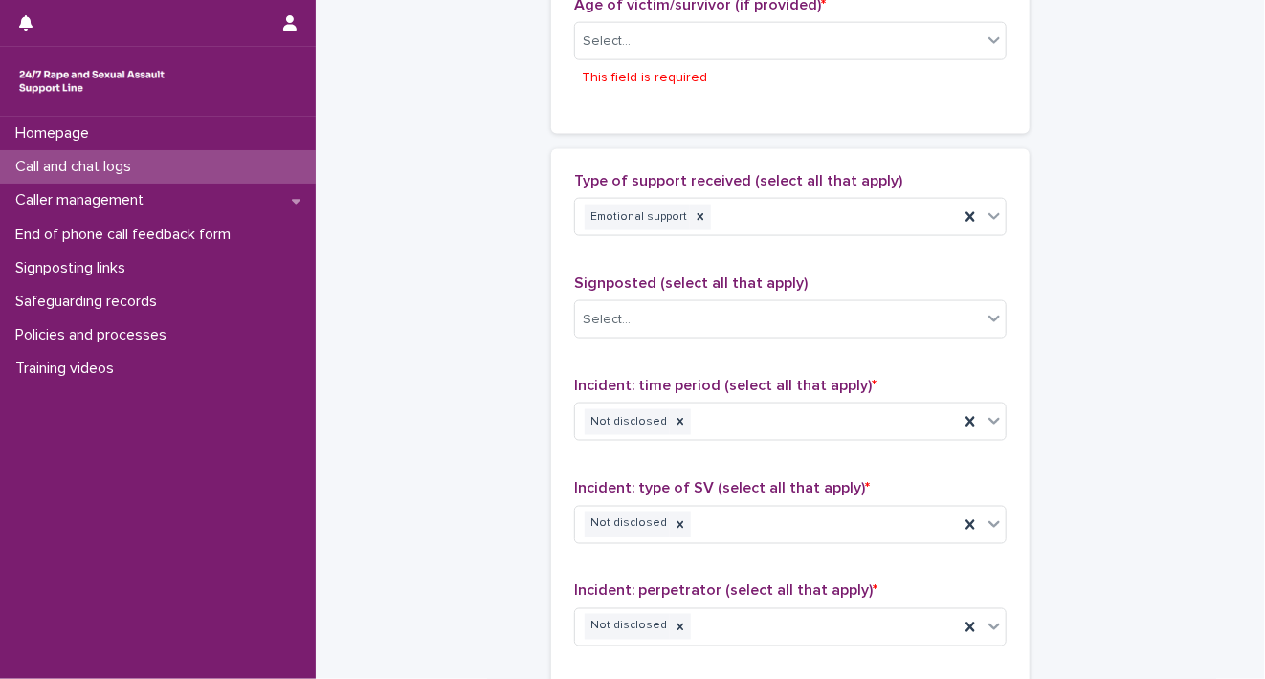
scroll to position [1073, 0]
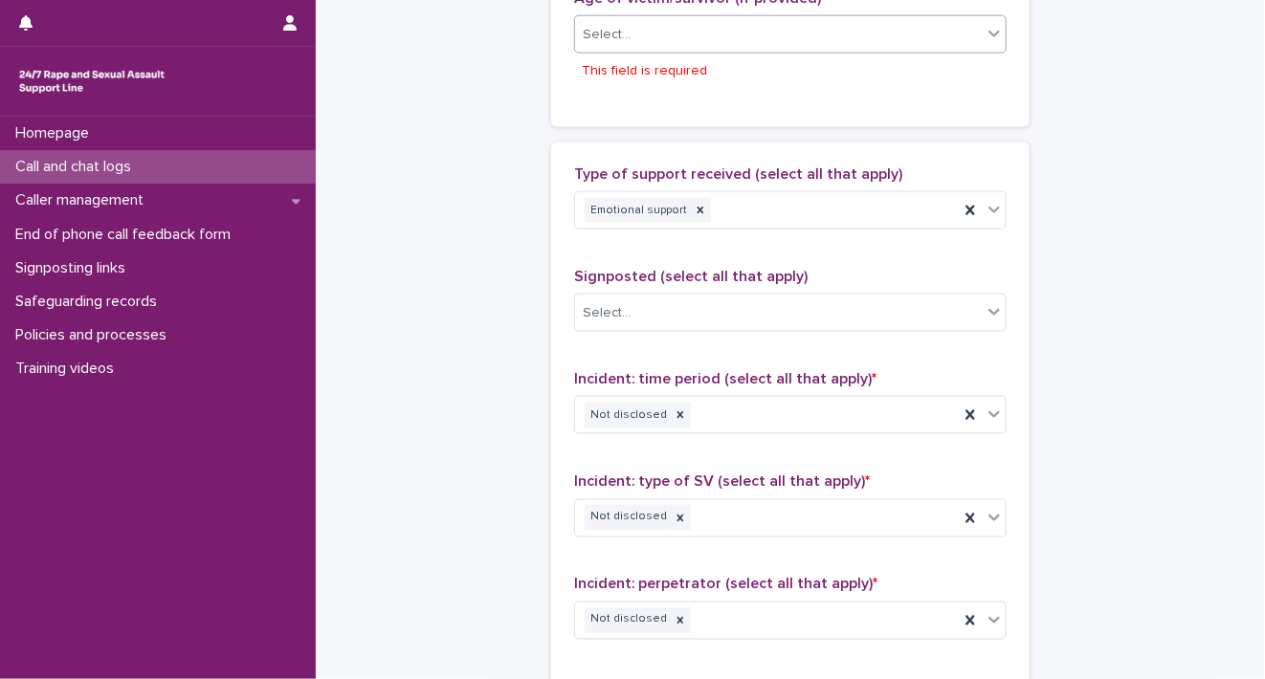
click at [990, 31] on icon at bounding box center [993, 34] width 11 height 7
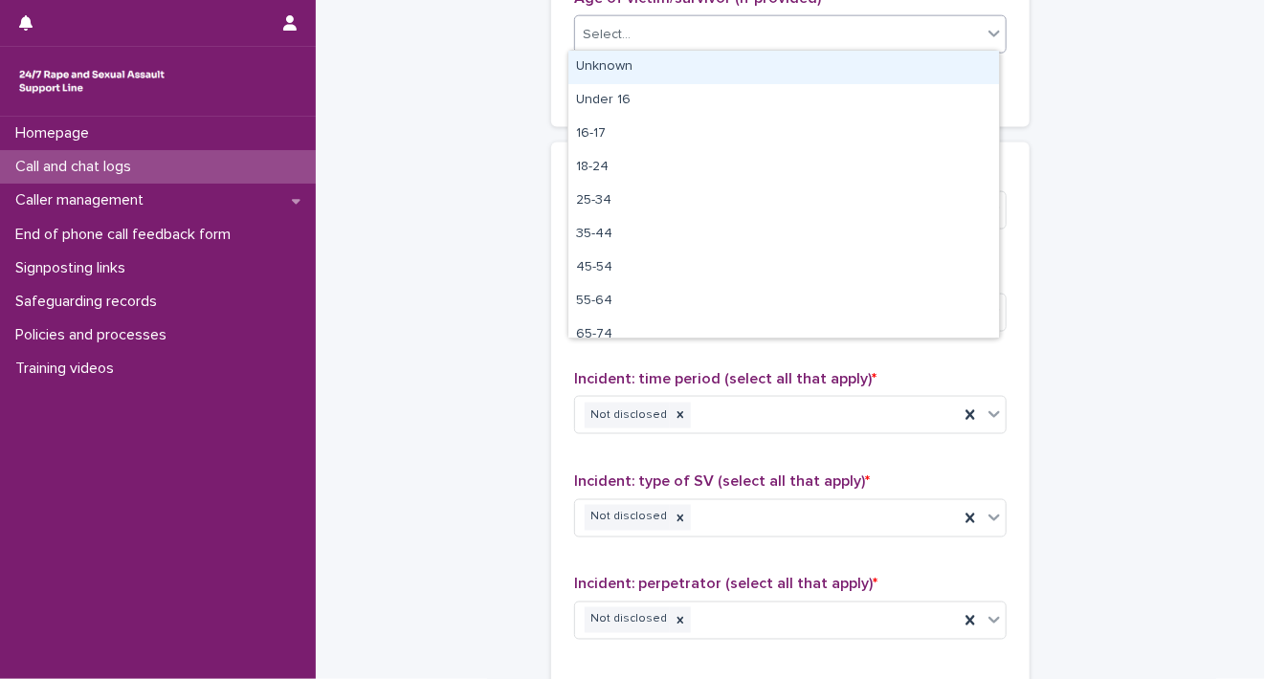
click at [896, 69] on div "Unknown" at bounding box center [783, 67] width 430 height 33
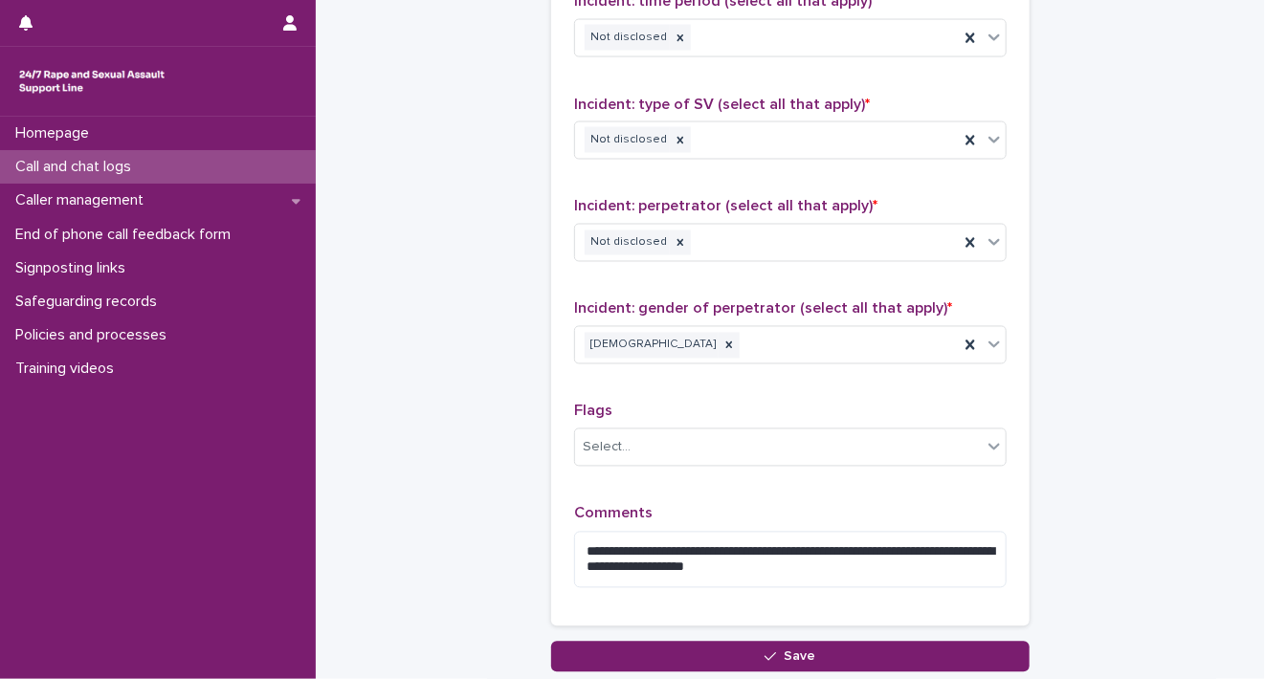
scroll to position [1554, 0]
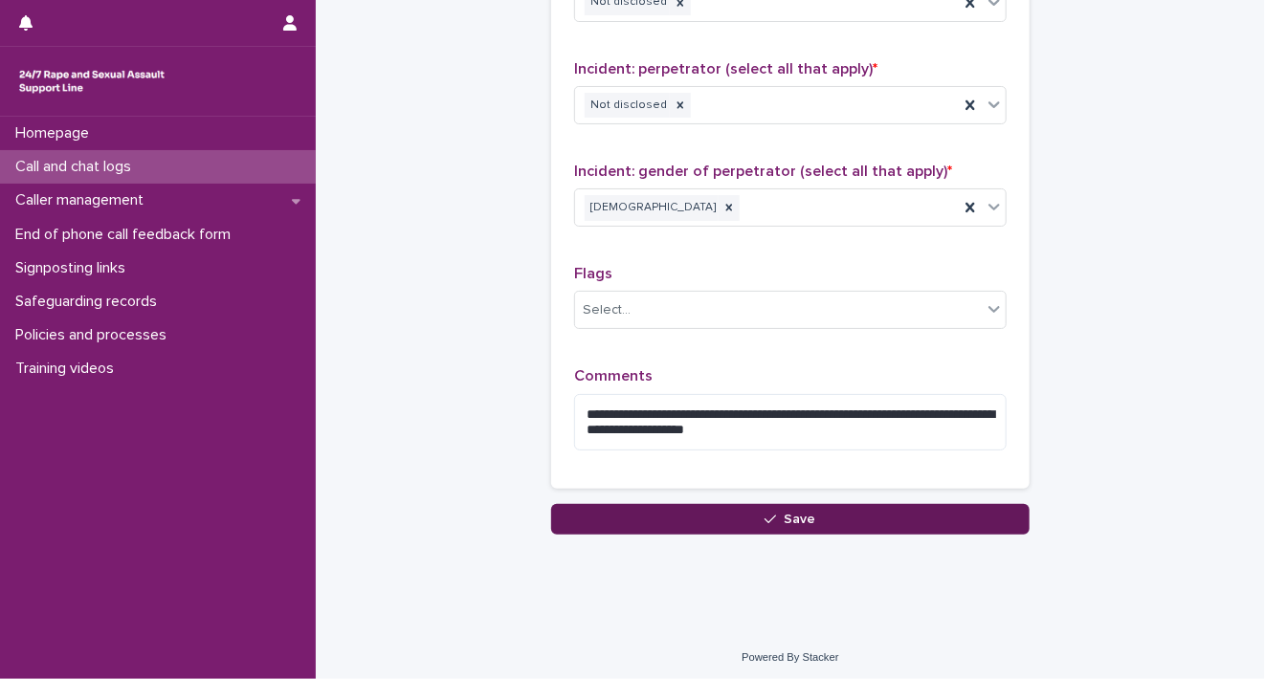
click at [967, 520] on button "Save" at bounding box center [790, 519] width 478 height 31
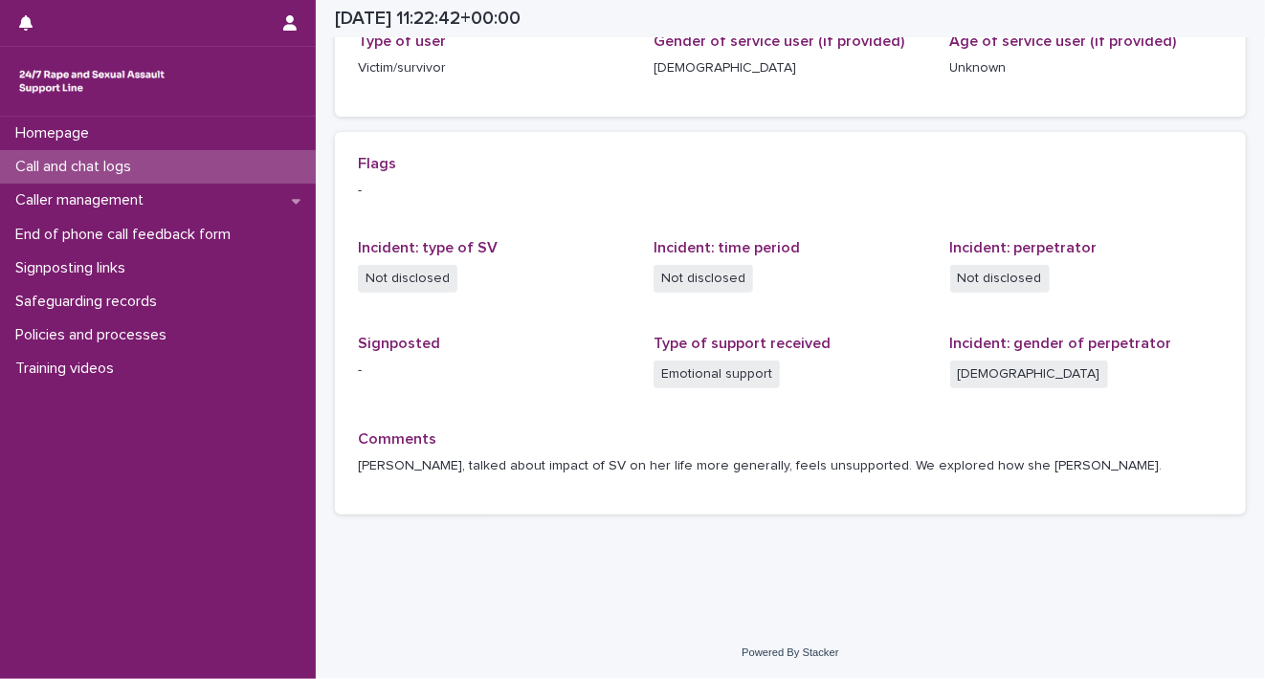
scroll to position [337, 0]
click at [99, 139] on p "Homepage" at bounding box center [56, 133] width 97 height 18
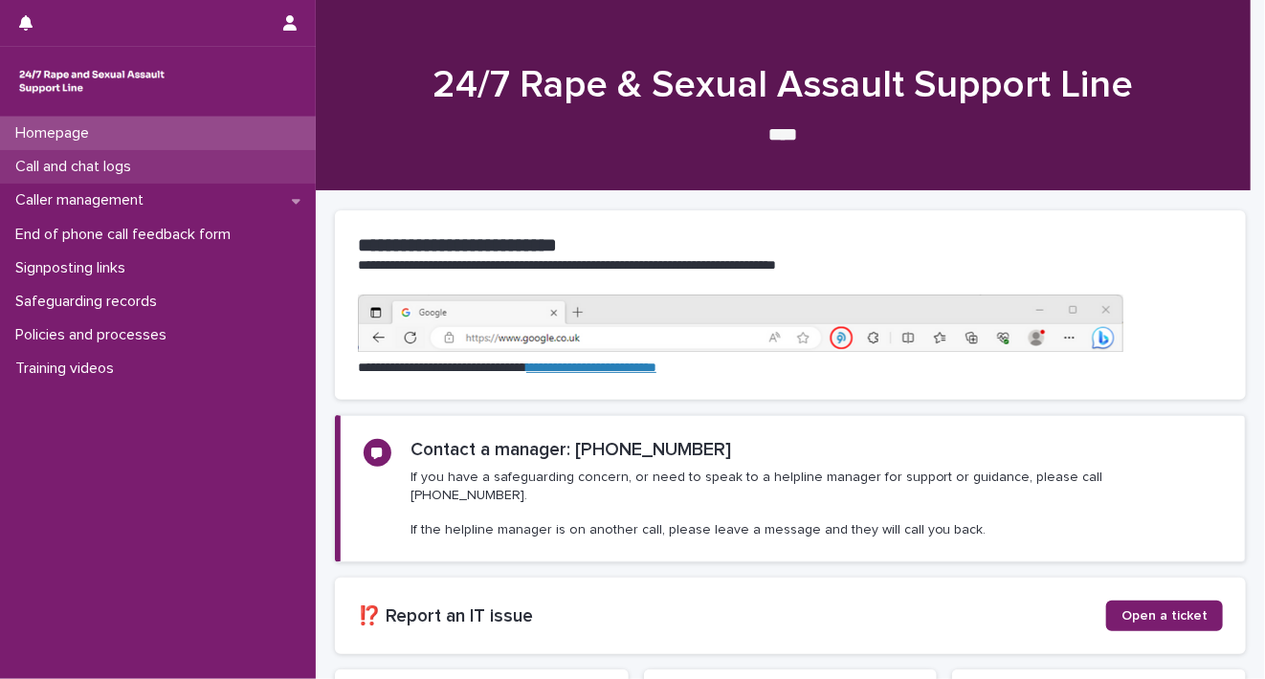
click at [101, 165] on p "Call and chat logs" at bounding box center [77, 167] width 139 height 18
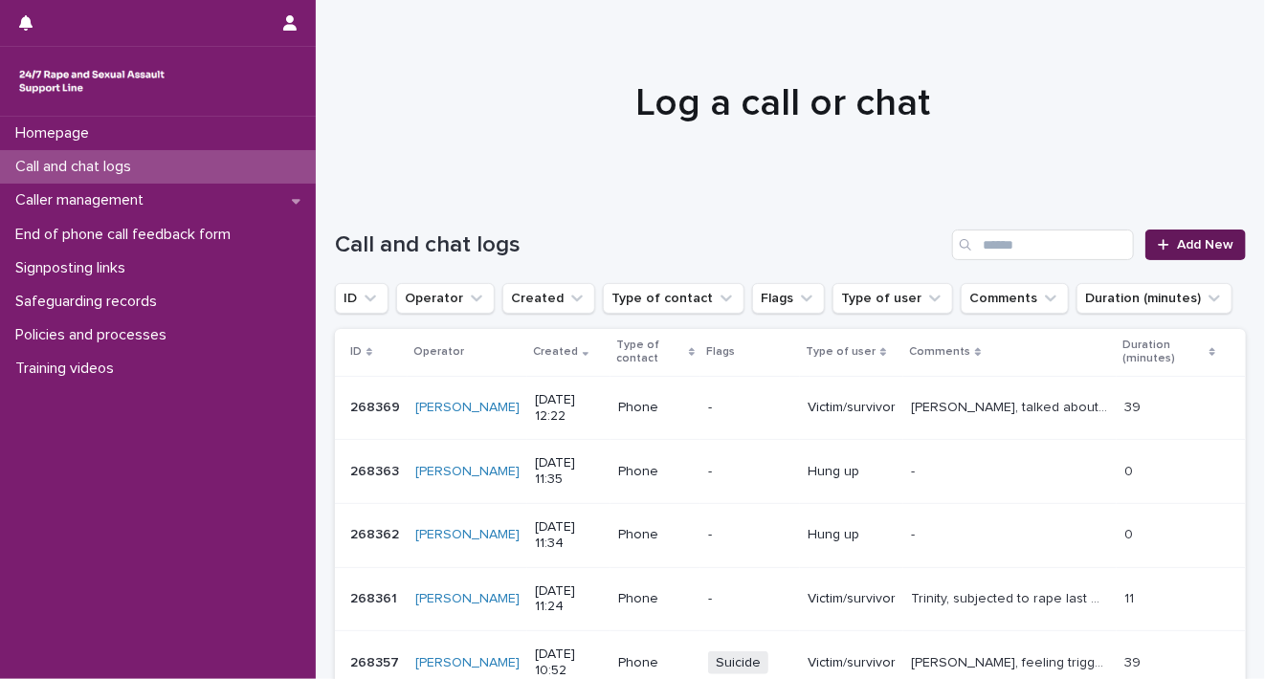
click at [1158, 239] on icon at bounding box center [1163, 244] width 11 height 13
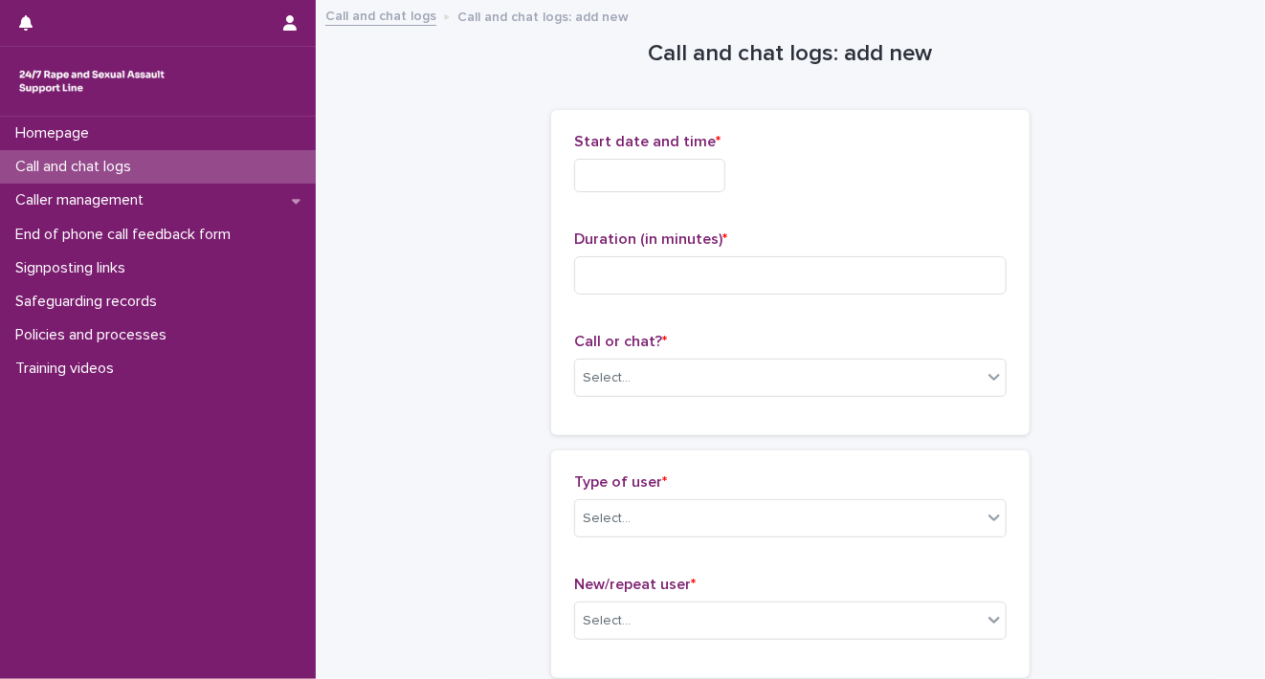
click at [613, 180] on input "text" at bounding box center [649, 175] width 151 height 33
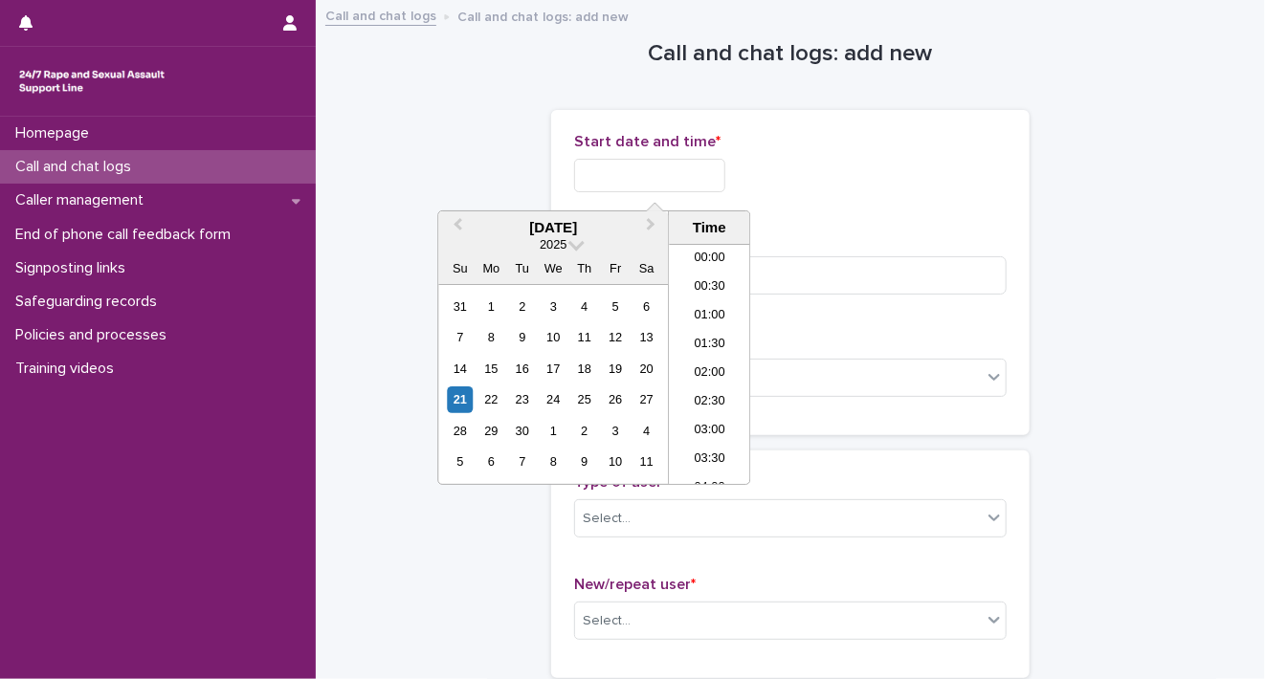
scroll to position [584, 0]
click at [467, 395] on div "21" at bounding box center [460, 399] width 26 height 26
drag, startPoint x: 637, startPoint y: 168, endPoint x: 765, endPoint y: 161, distance: 128.4
click at [765, 161] on div "**********" at bounding box center [790, 175] width 432 height 33
type input "**********"
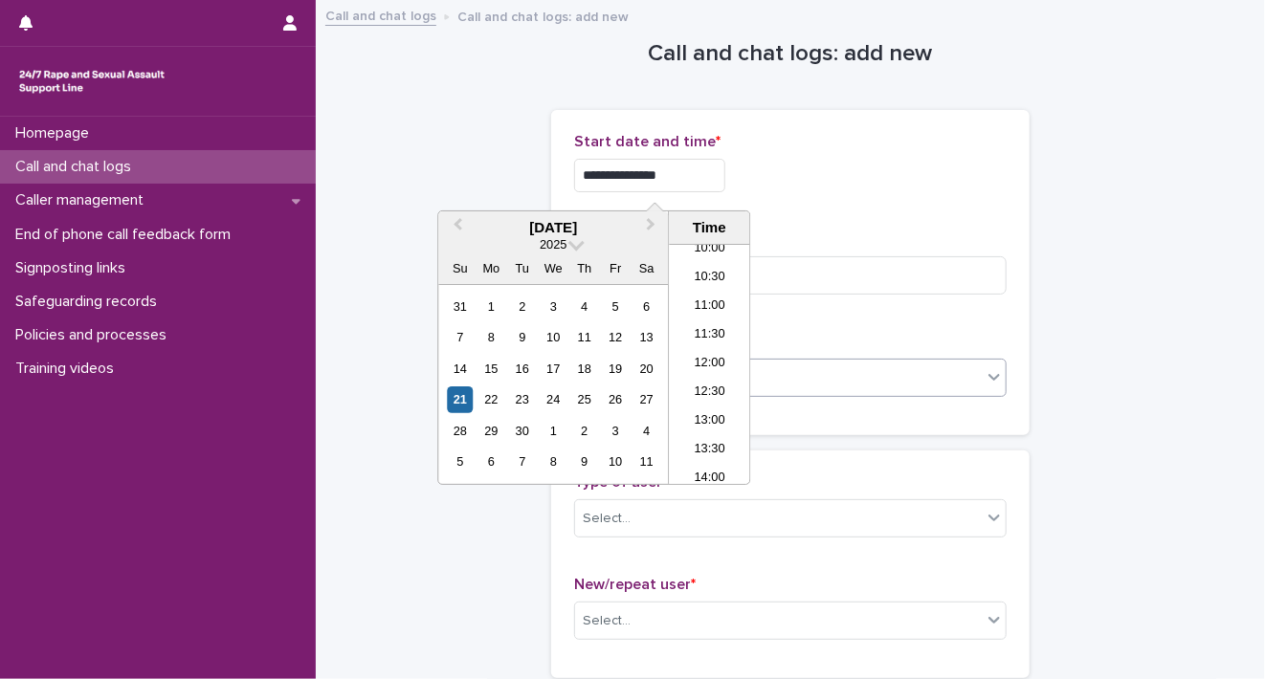
click at [807, 372] on div "Select..." at bounding box center [778, 379] width 407 height 32
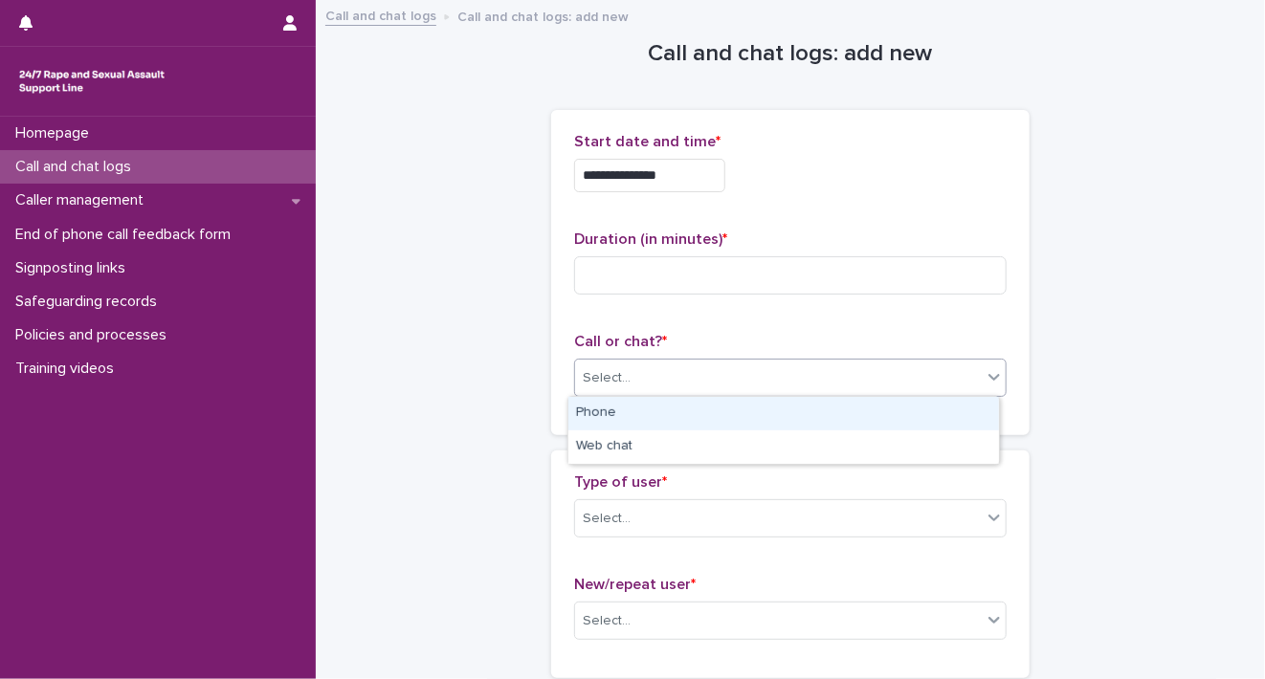
click at [817, 410] on div "Phone" at bounding box center [783, 413] width 430 height 33
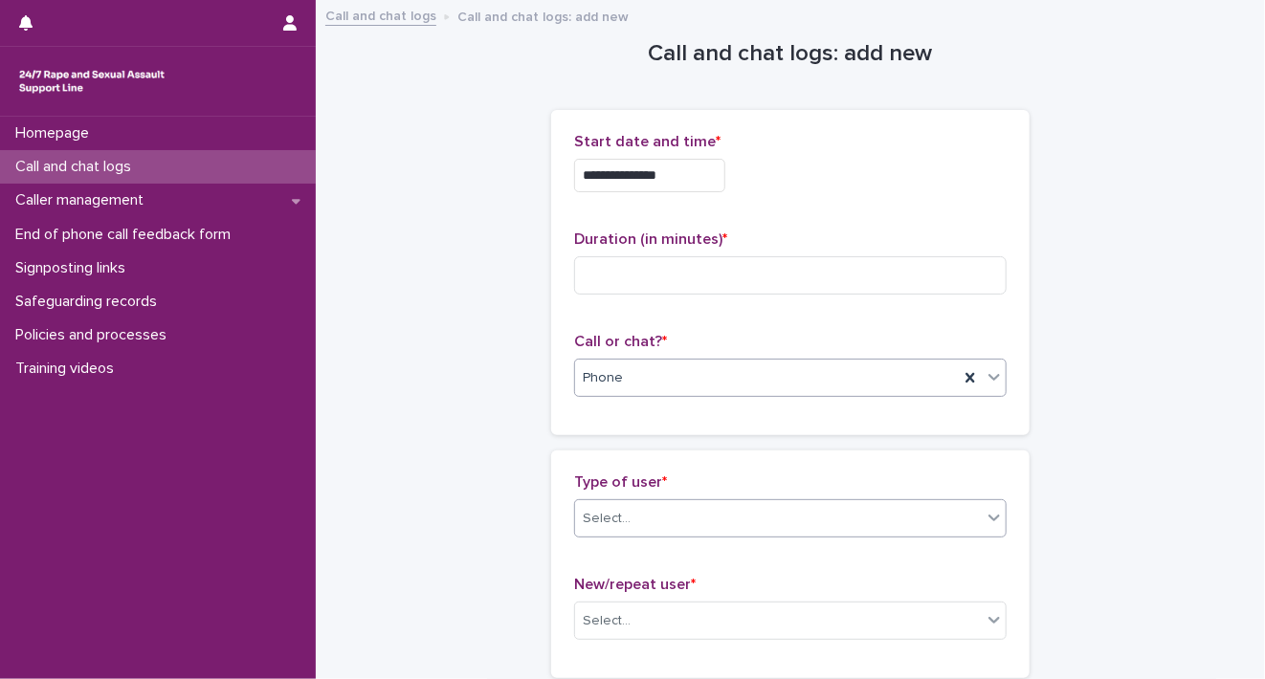
click at [993, 517] on icon at bounding box center [993, 517] width 19 height 19
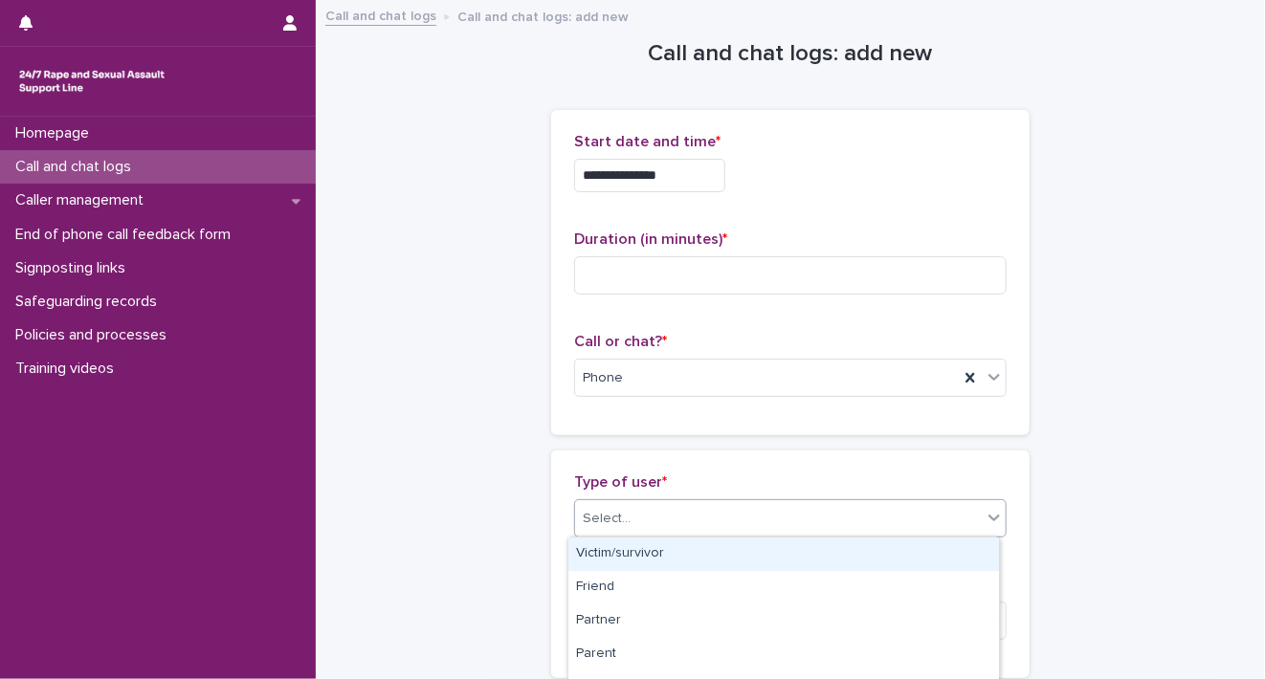
click at [956, 559] on div "Victim/survivor" at bounding box center [783, 554] width 430 height 33
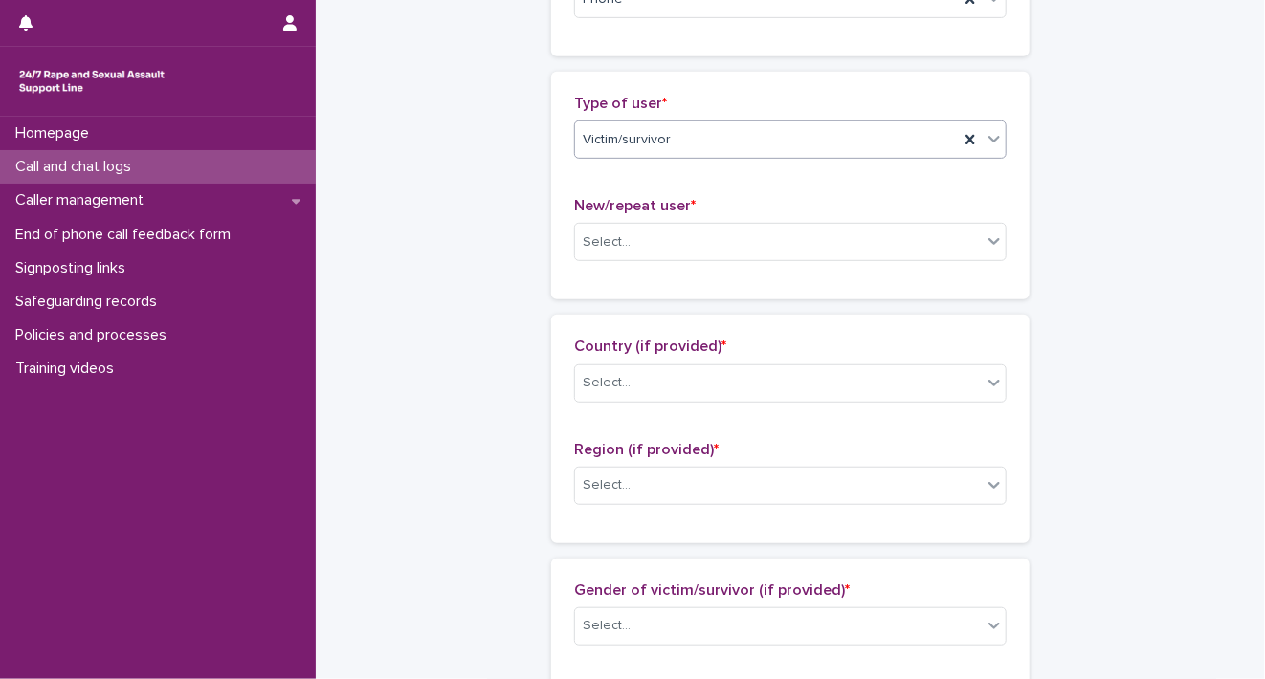
scroll to position [391, 0]
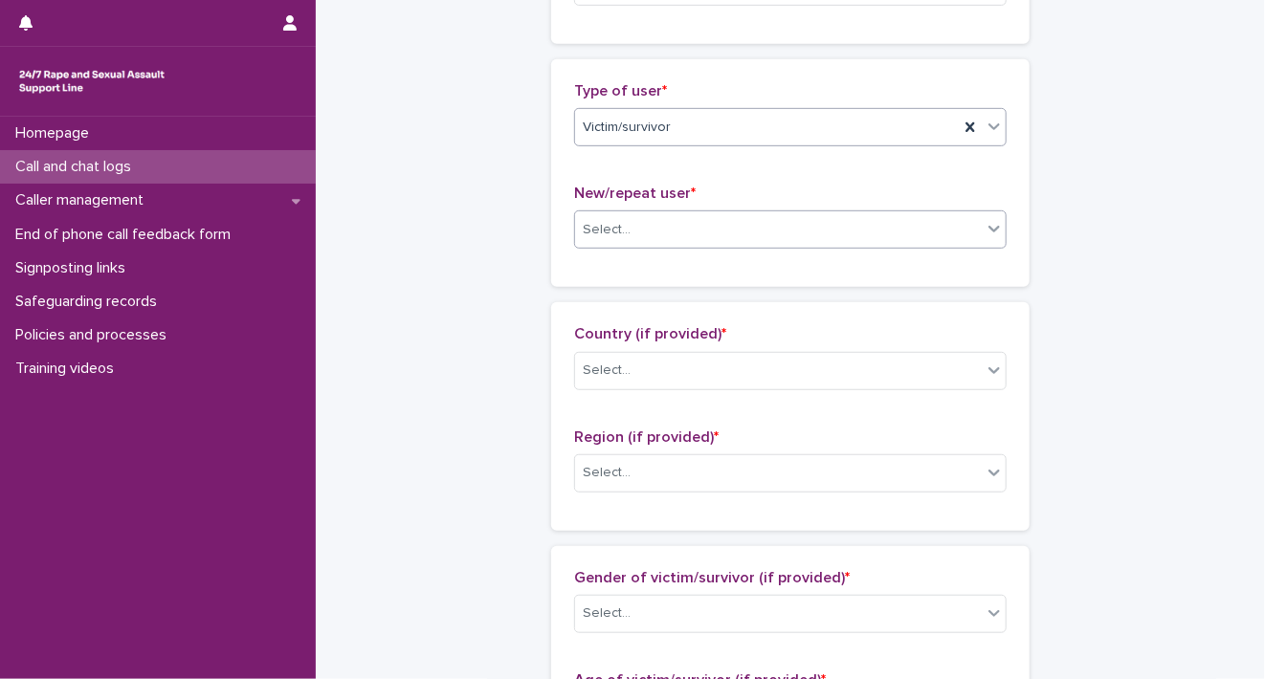
click at [988, 230] on icon at bounding box center [993, 230] width 11 height 7
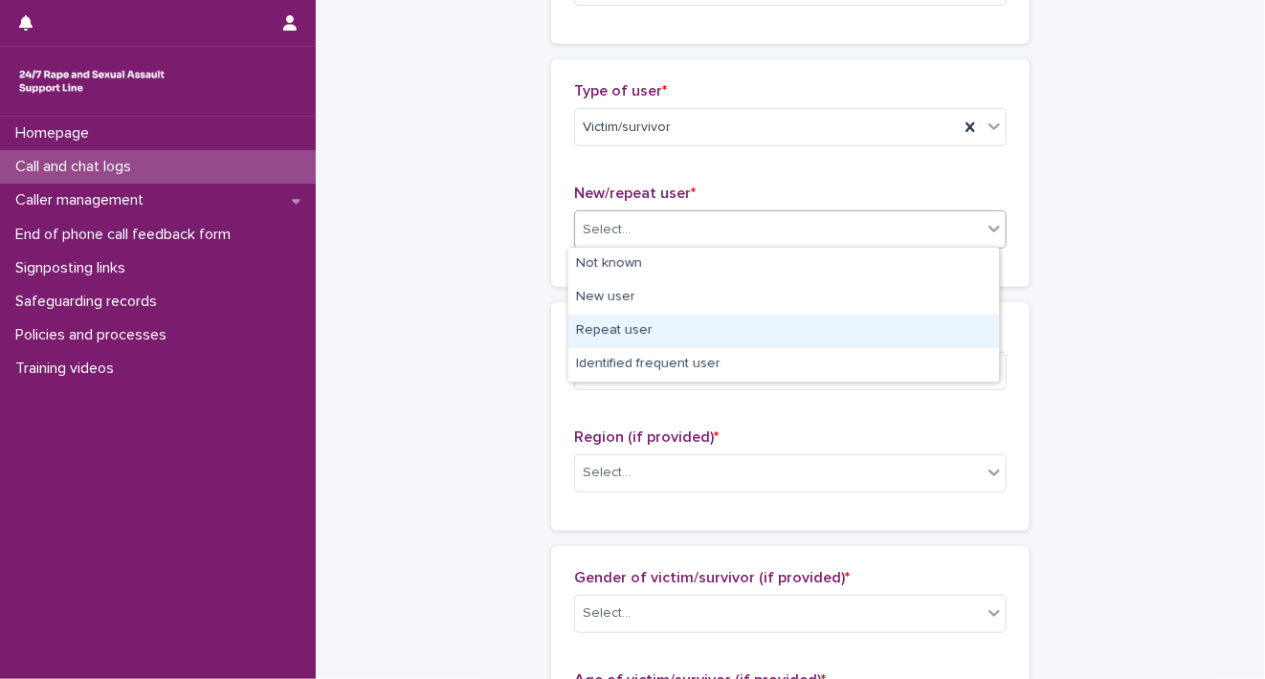
click at [965, 318] on div "Repeat user" at bounding box center [783, 331] width 430 height 33
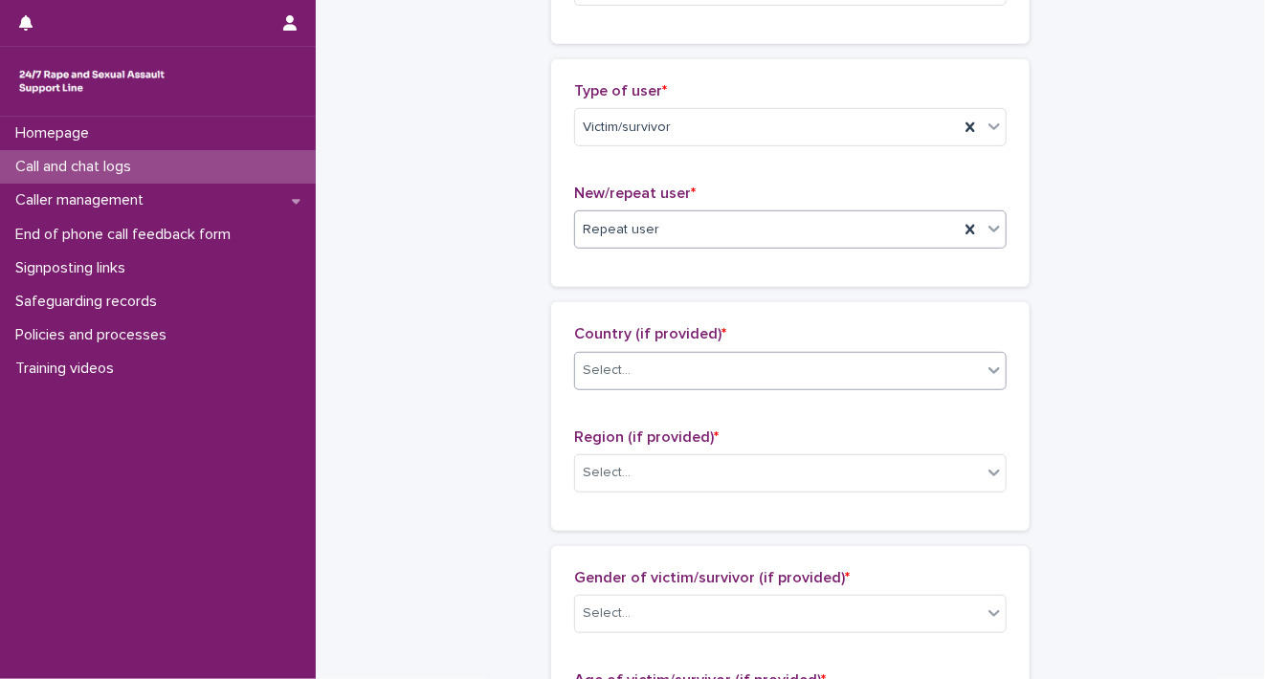
click at [984, 366] on icon at bounding box center [993, 370] width 19 height 19
click at [1120, 338] on div "**********" at bounding box center [790, 646] width 911 height 2070
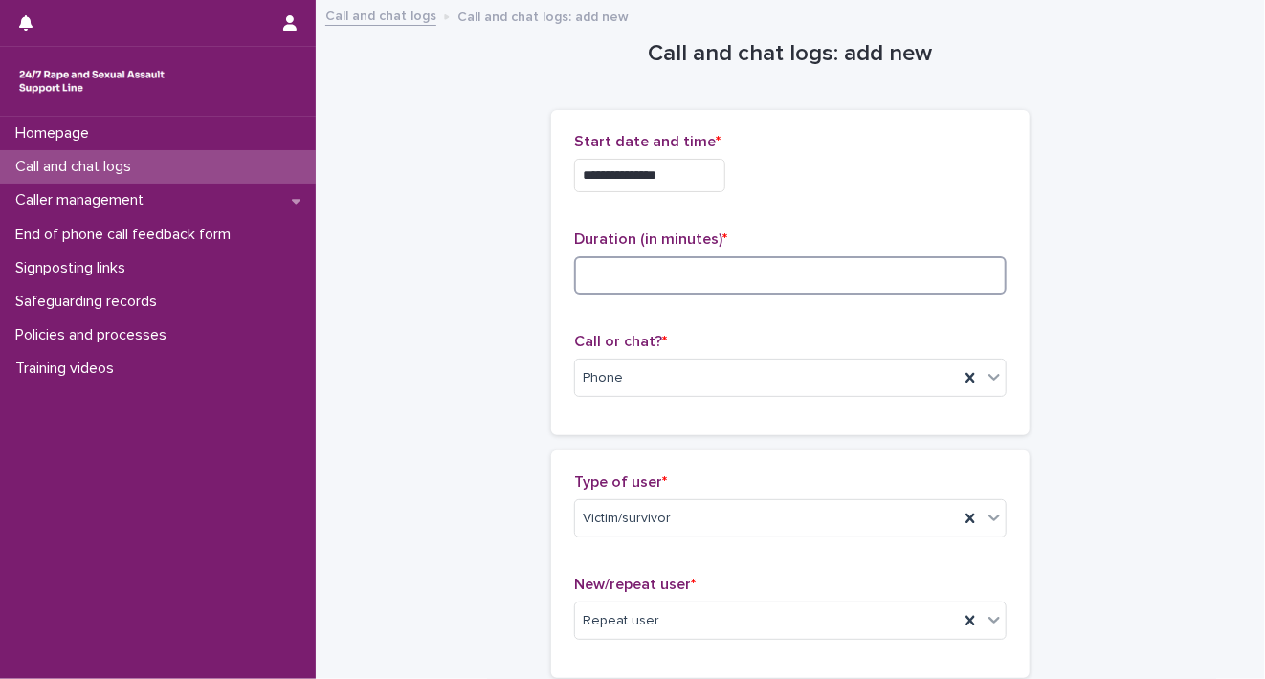
click at [701, 277] on input at bounding box center [790, 275] width 432 height 38
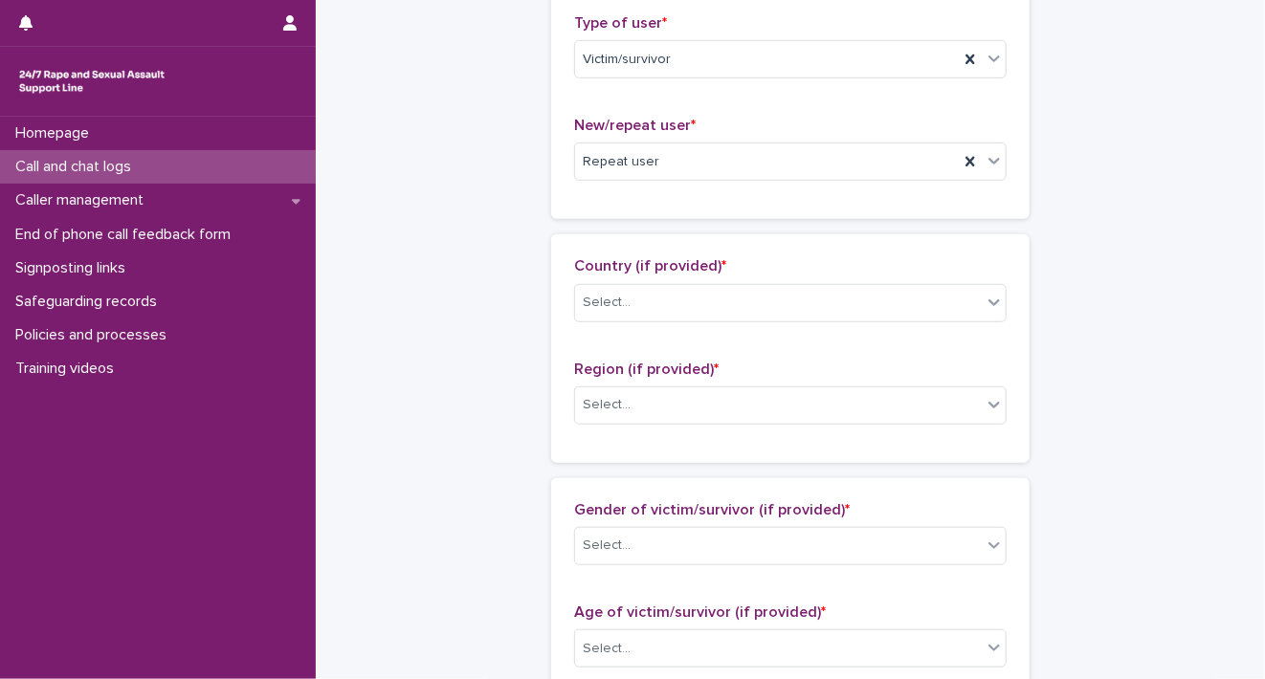
scroll to position [474, 0]
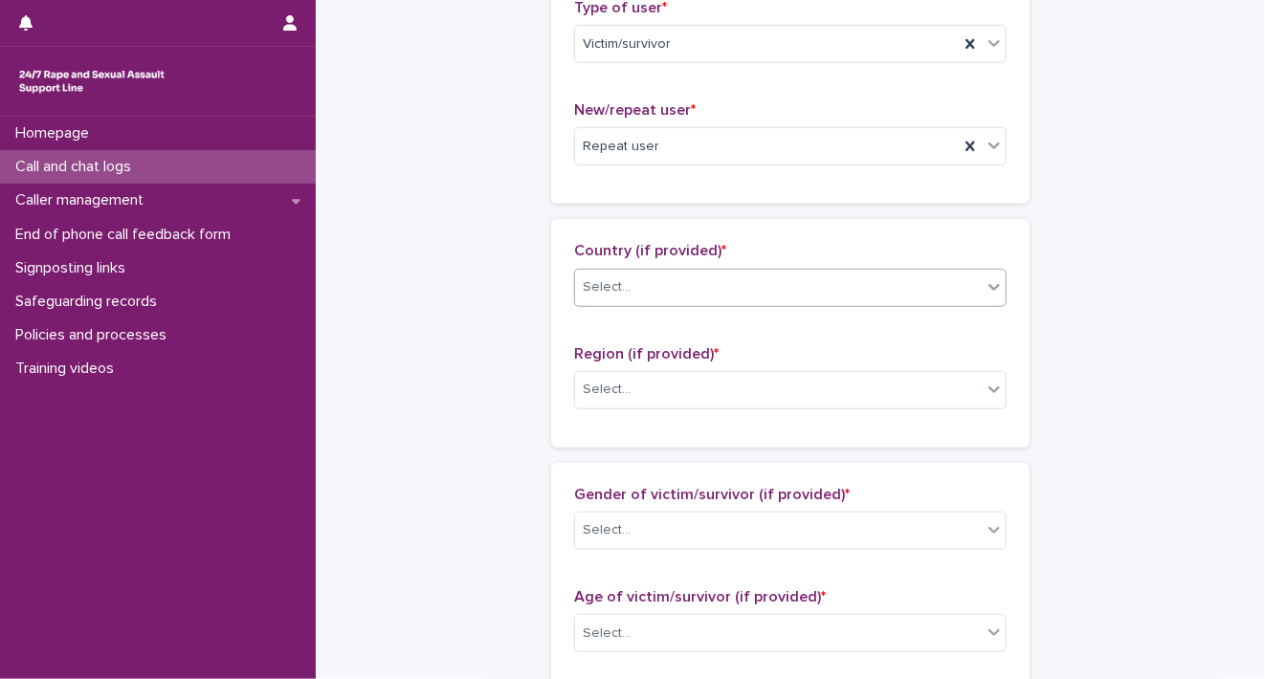
type input "**"
click at [987, 292] on icon at bounding box center [993, 286] width 19 height 19
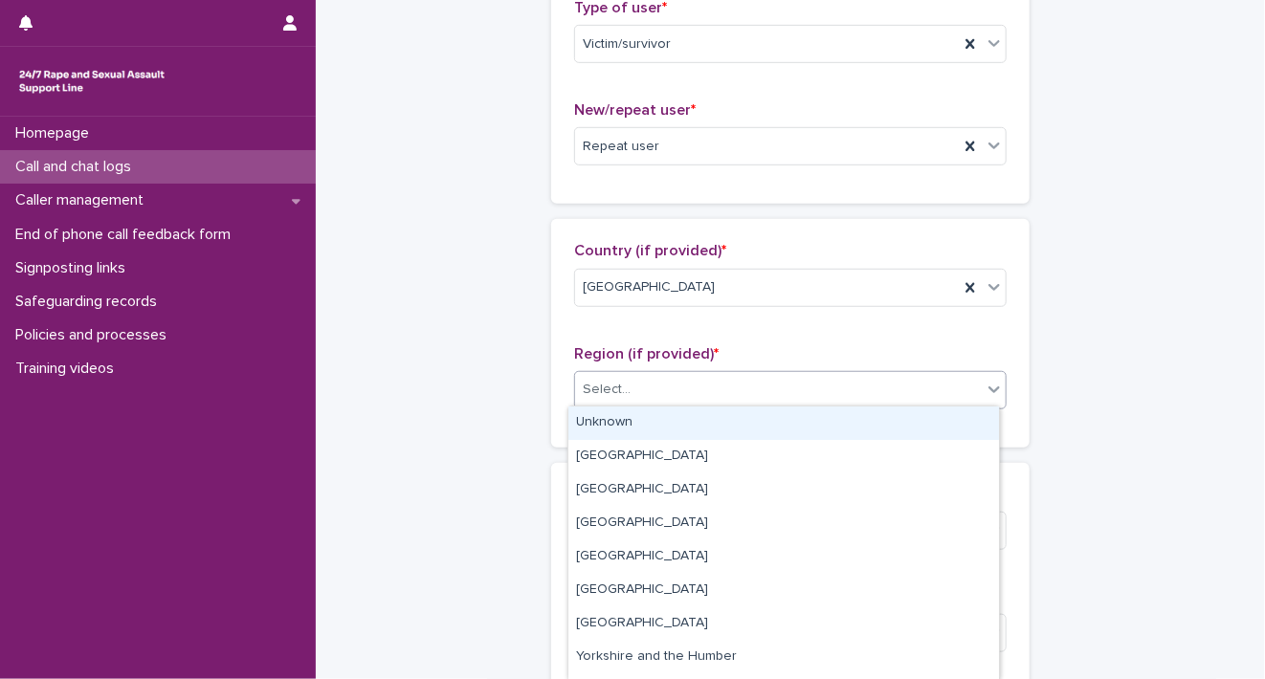
click at [985, 389] on icon at bounding box center [993, 389] width 19 height 19
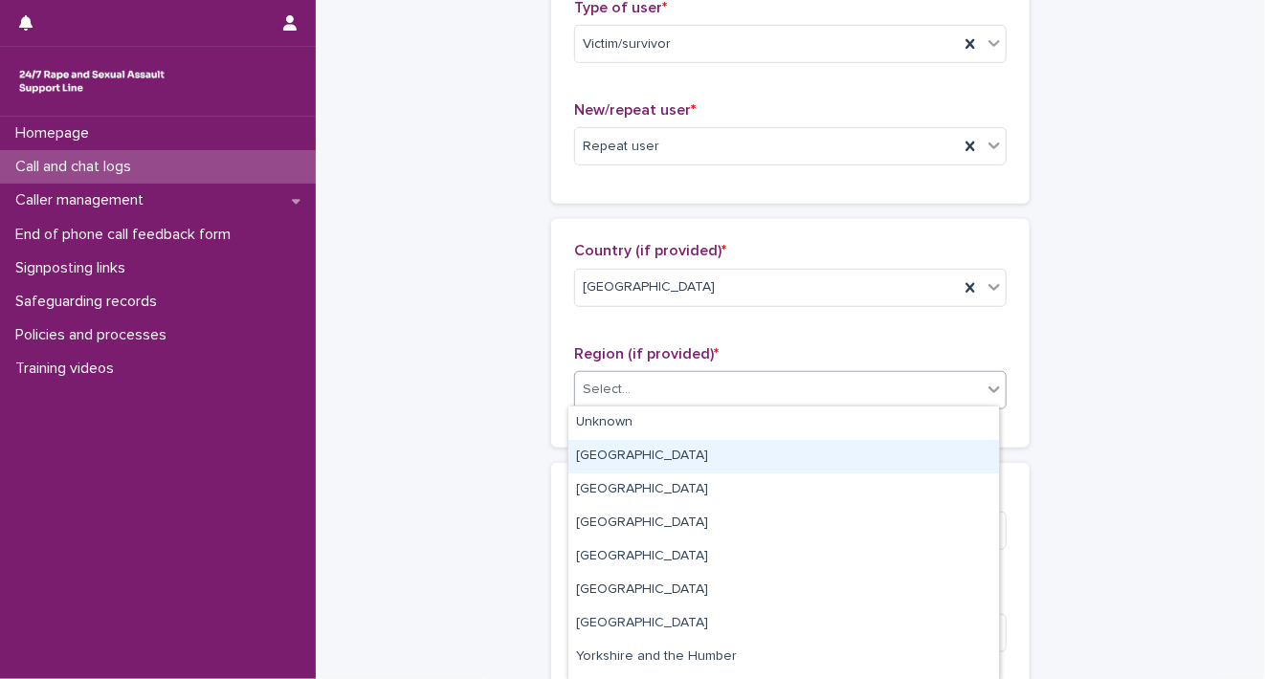
click at [959, 455] on div "[GEOGRAPHIC_DATA]" at bounding box center [783, 456] width 430 height 33
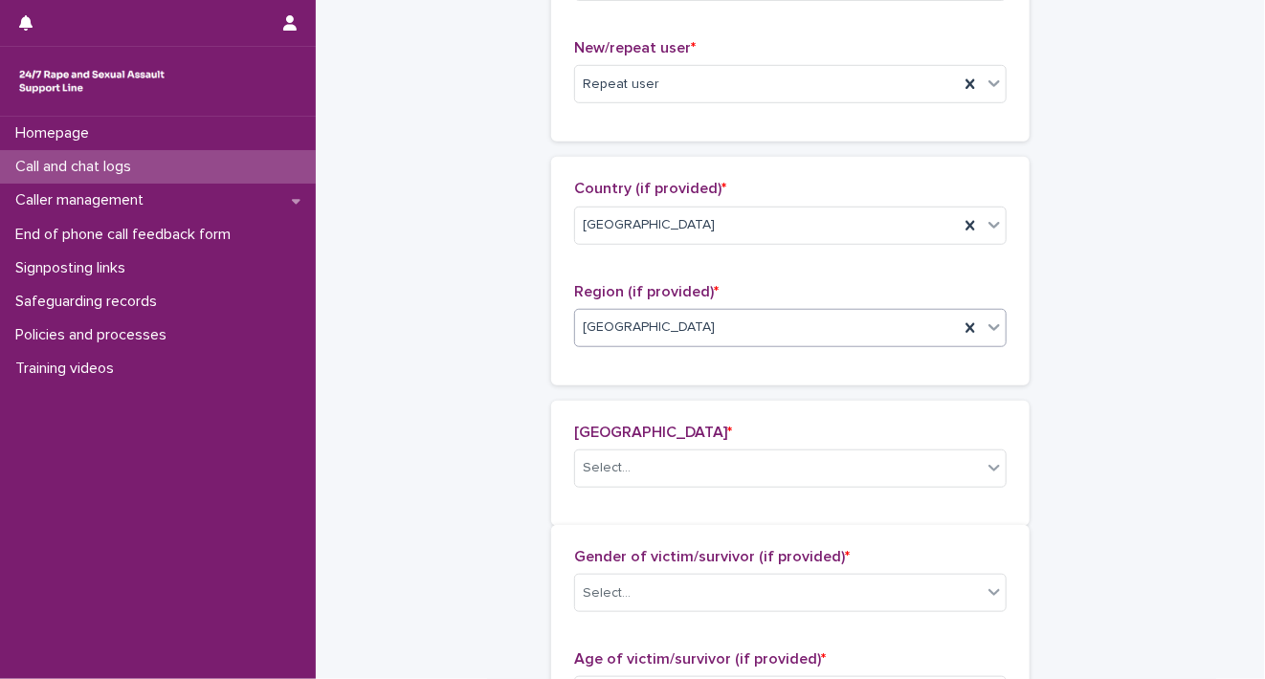
scroll to position [544, 0]
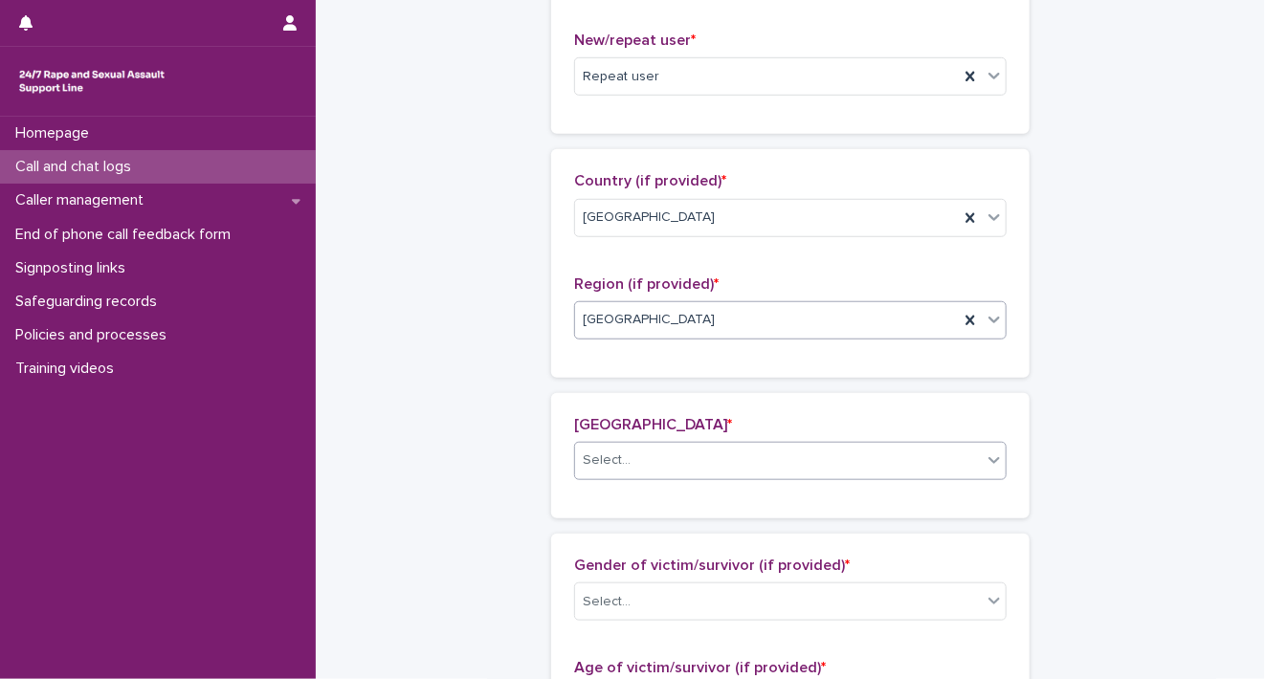
click at [984, 460] on icon at bounding box center [993, 460] width 19 height 19
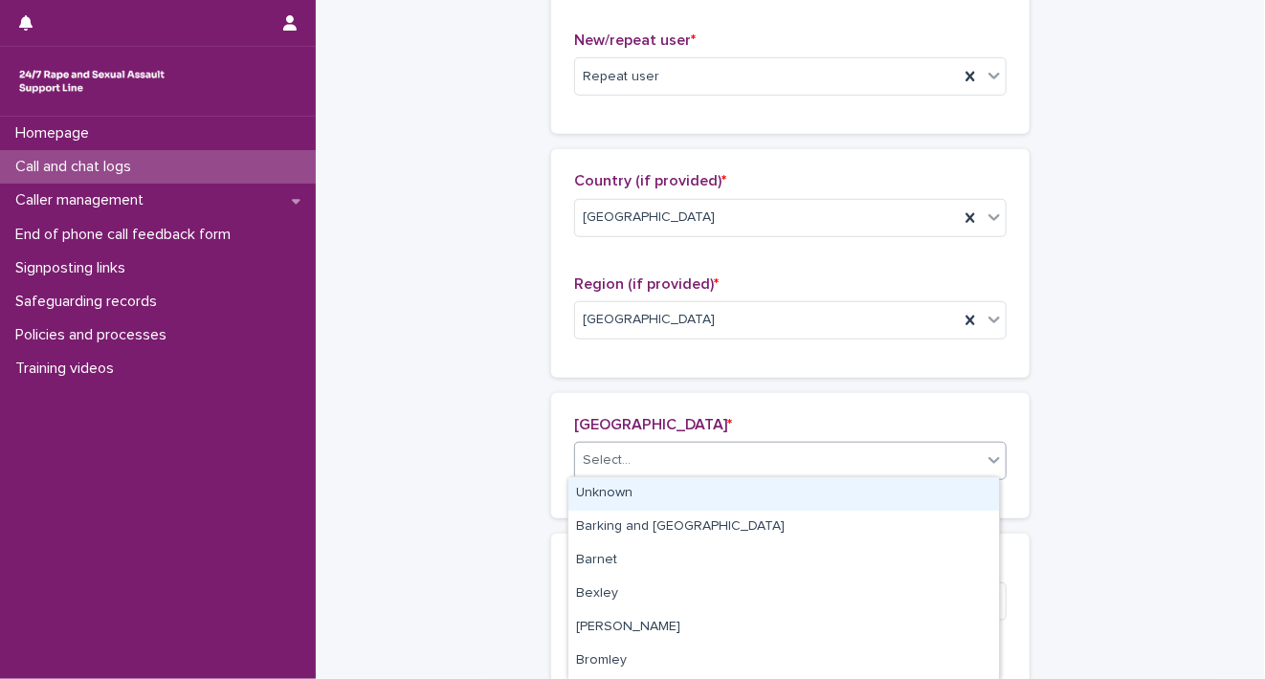
click at [913, 494] on div "Unknown" at bounding box center [783, 493] width 430 height 33
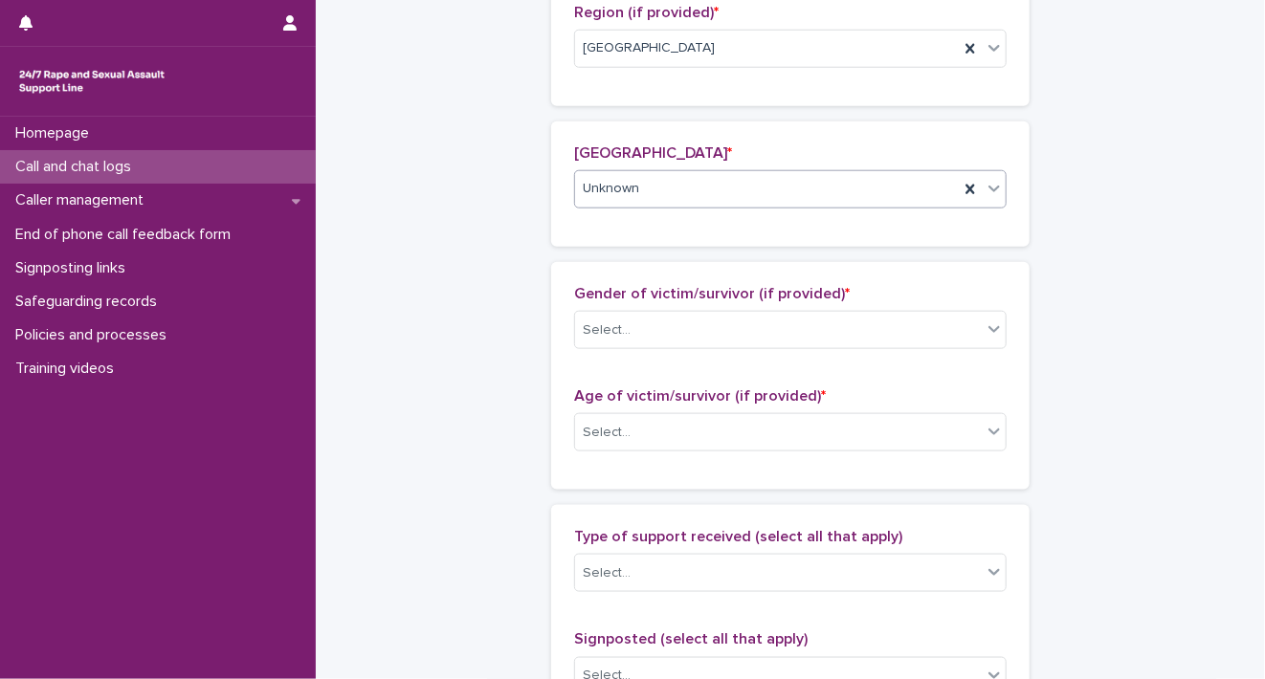
scroll to position [978, 0]
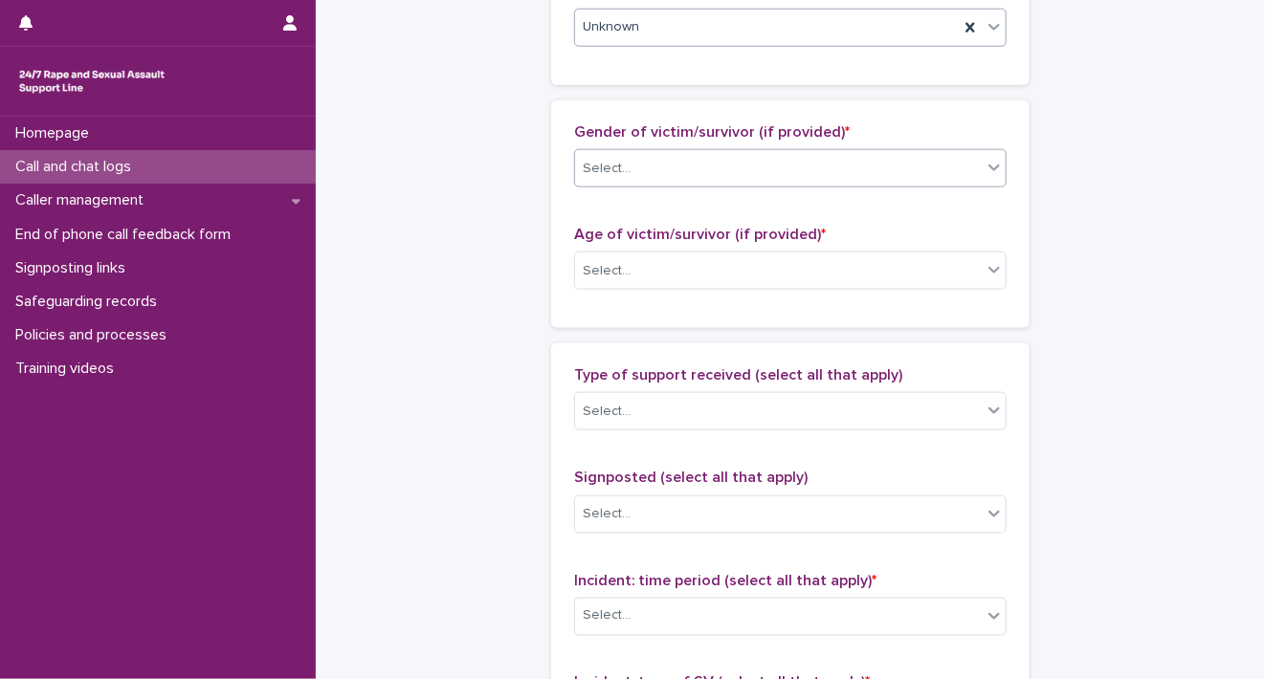
click at [991, 168] on icon at bounding box center [993, 167] width 19 height 19
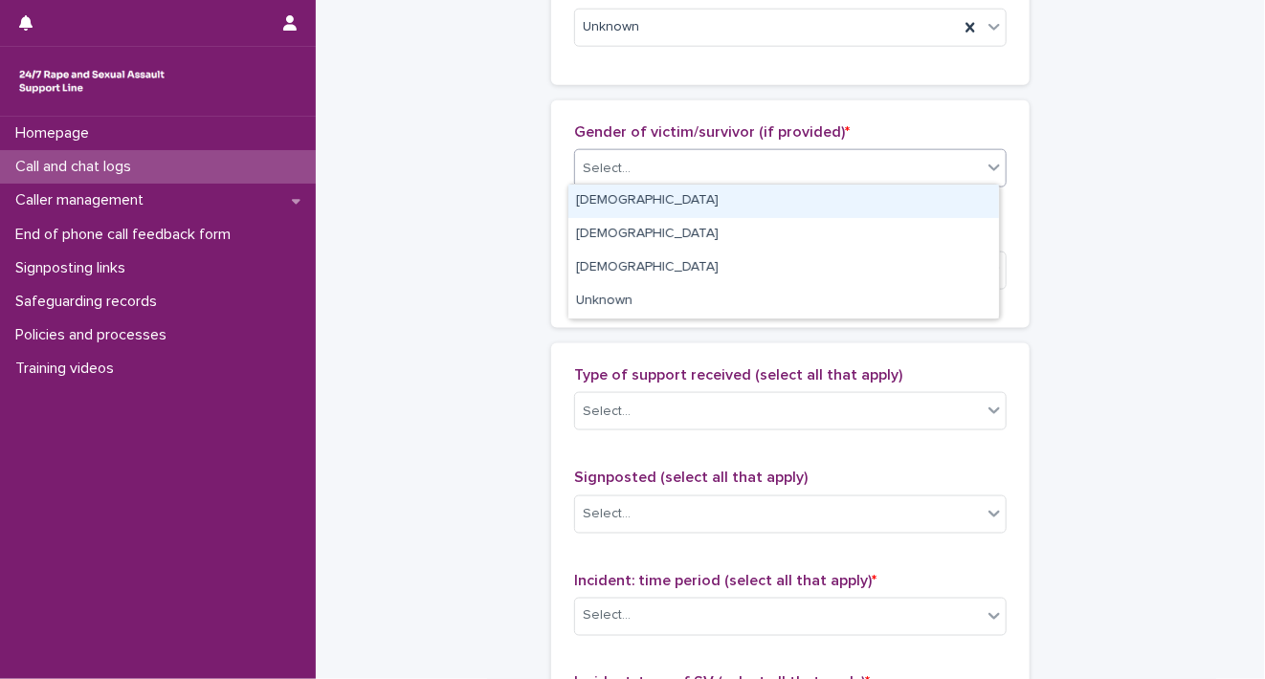
click at [974, 188] on div "[DEMOGRAPHIC_DATA]" at bounding box center [783, 201] width 430 height 33
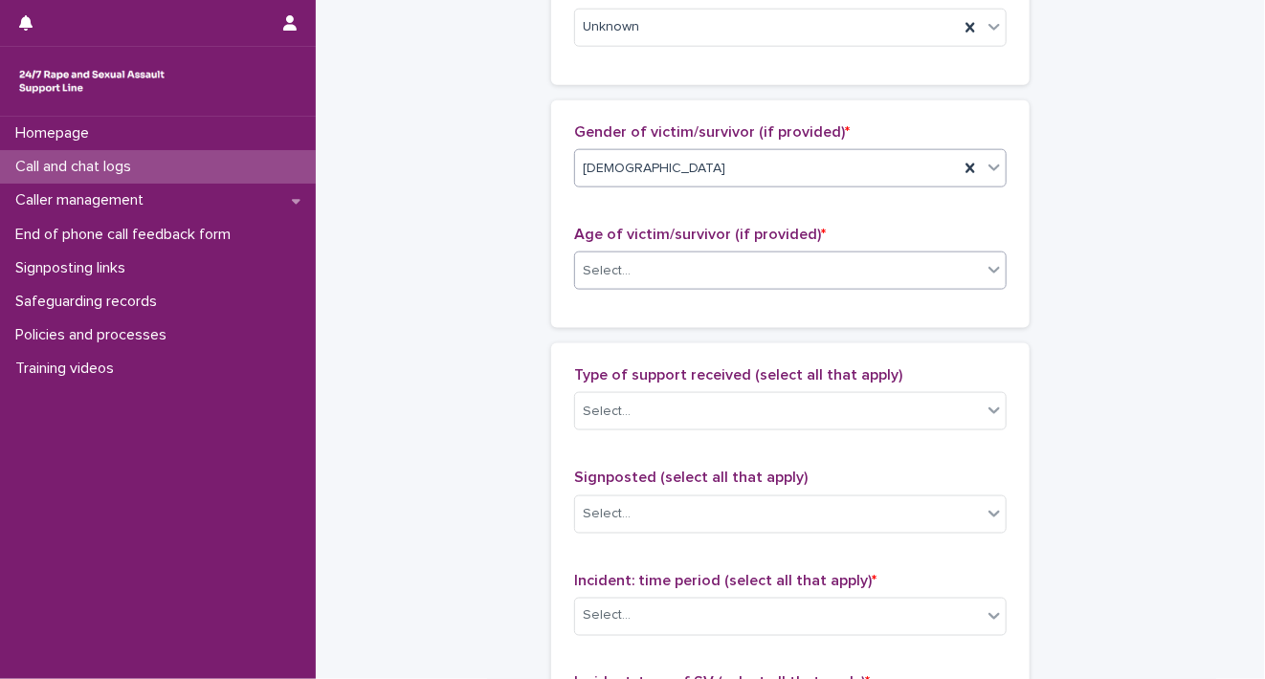
click at [985, 270] on icon at bounding box center [993, 269] width 19 height 19
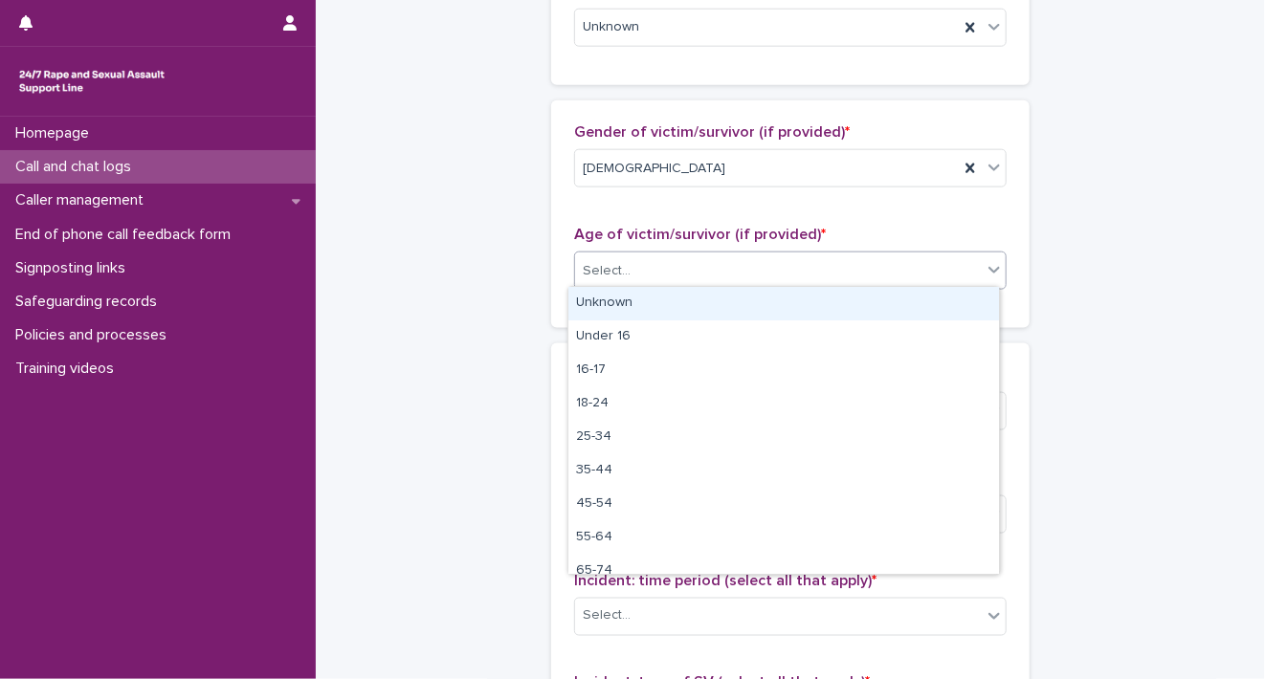
drag, startPoint x: 974, startPoint y: 292, endPoint x: 974, endPoint y: 307, distance: 15.3
click at [974, 293] on div "Unknown" at bounding box center [783, 303] width 430 height 33
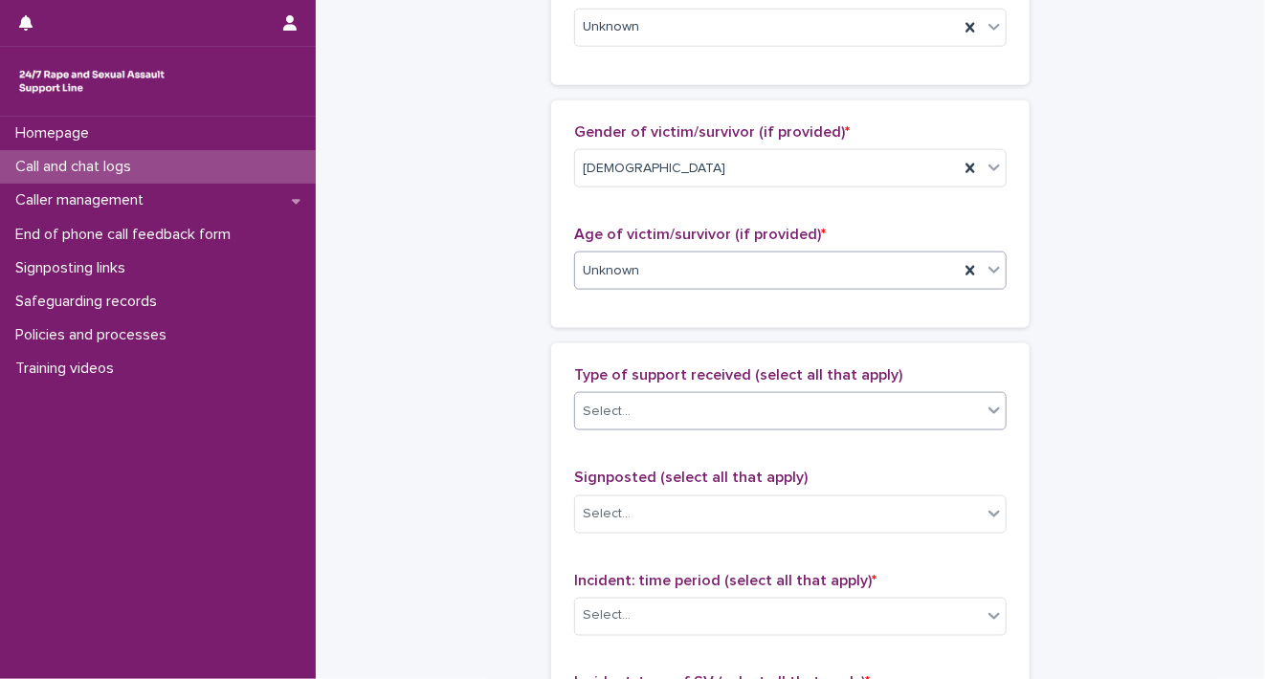
click at [984, 413] on icon at bounding box center [993, 410] width 19 height 19
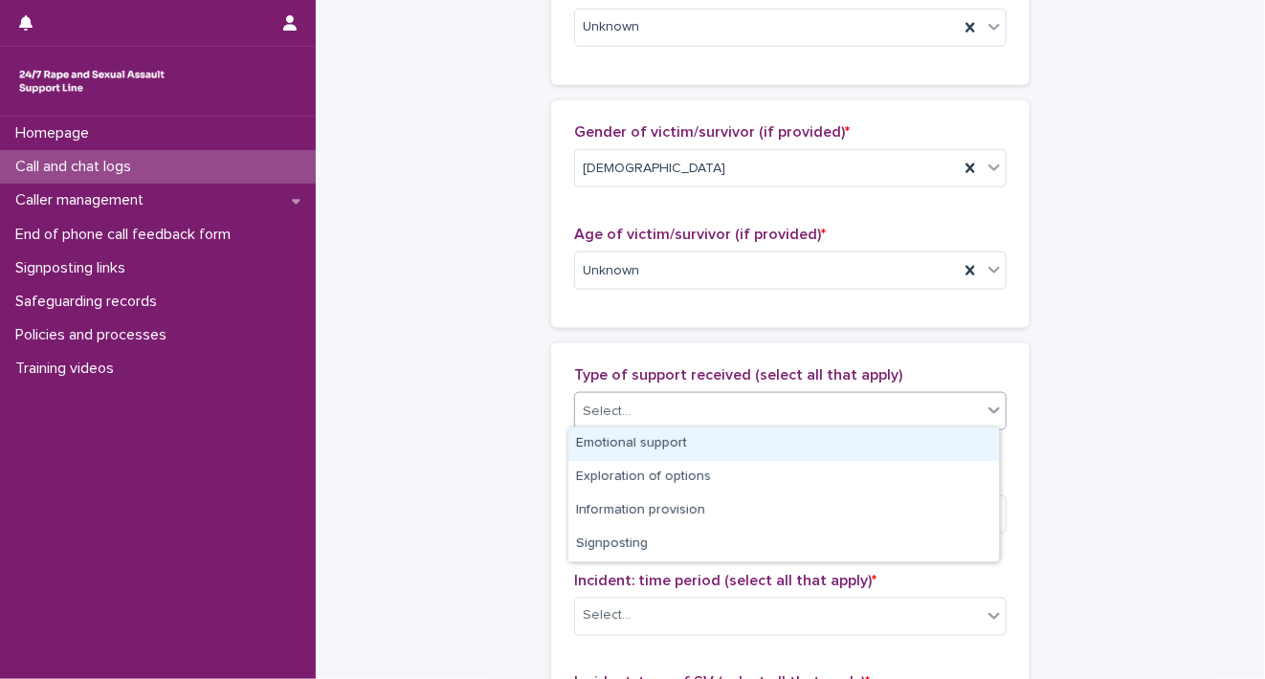
click at [942, 450] on div "Emotional support" at bounding box center [783, 444] width 430 height 33
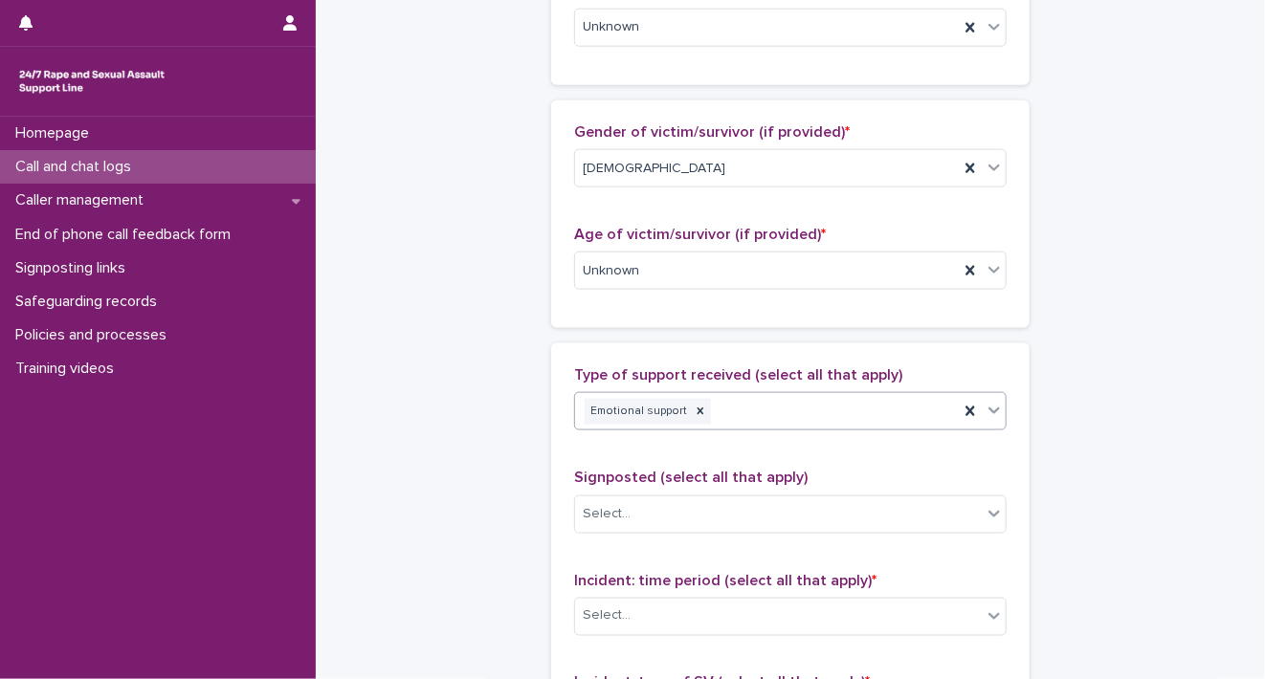
click at [984, 412] on icon at bounding box center [993, 410] width 19 height 19
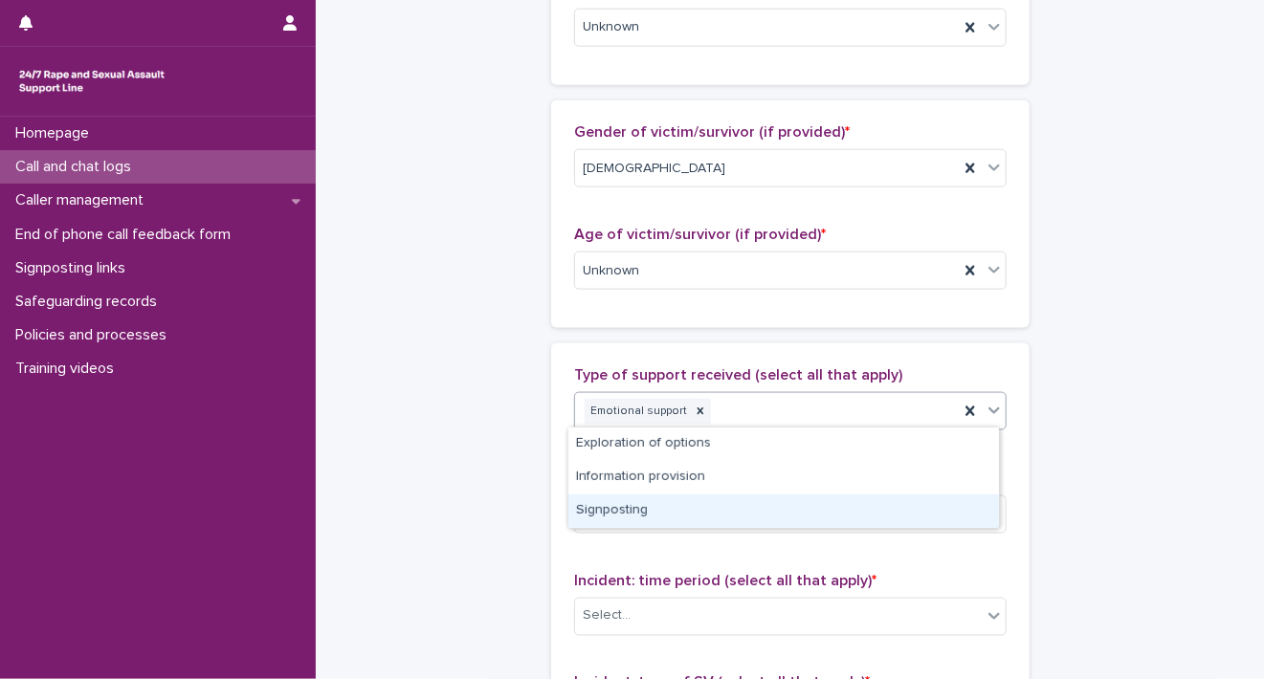
click at [926, 506] on div "Signposting" at bounding box center [783, 511] width 430 height 33
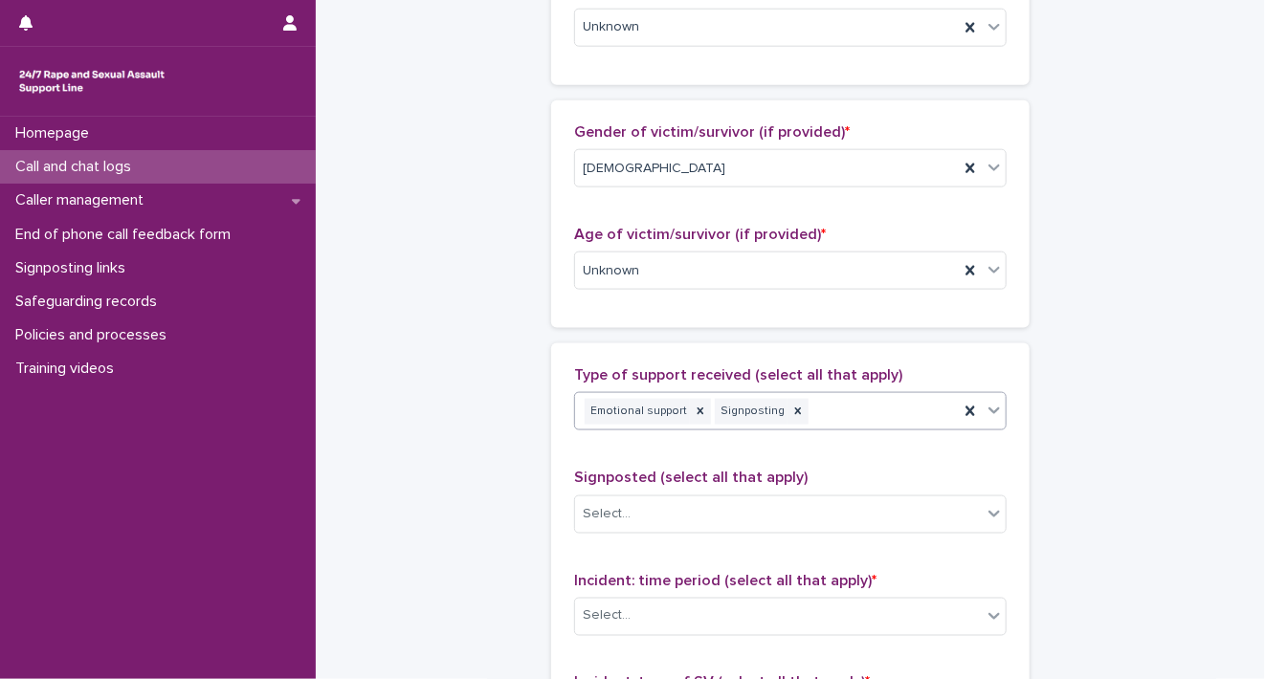
click at [990, 409] on icon at bounding box center [993, 410] width 19 height 19
click at [1139, 372] on div "**********" at bounding box center [790, 130] width 911 height 2212
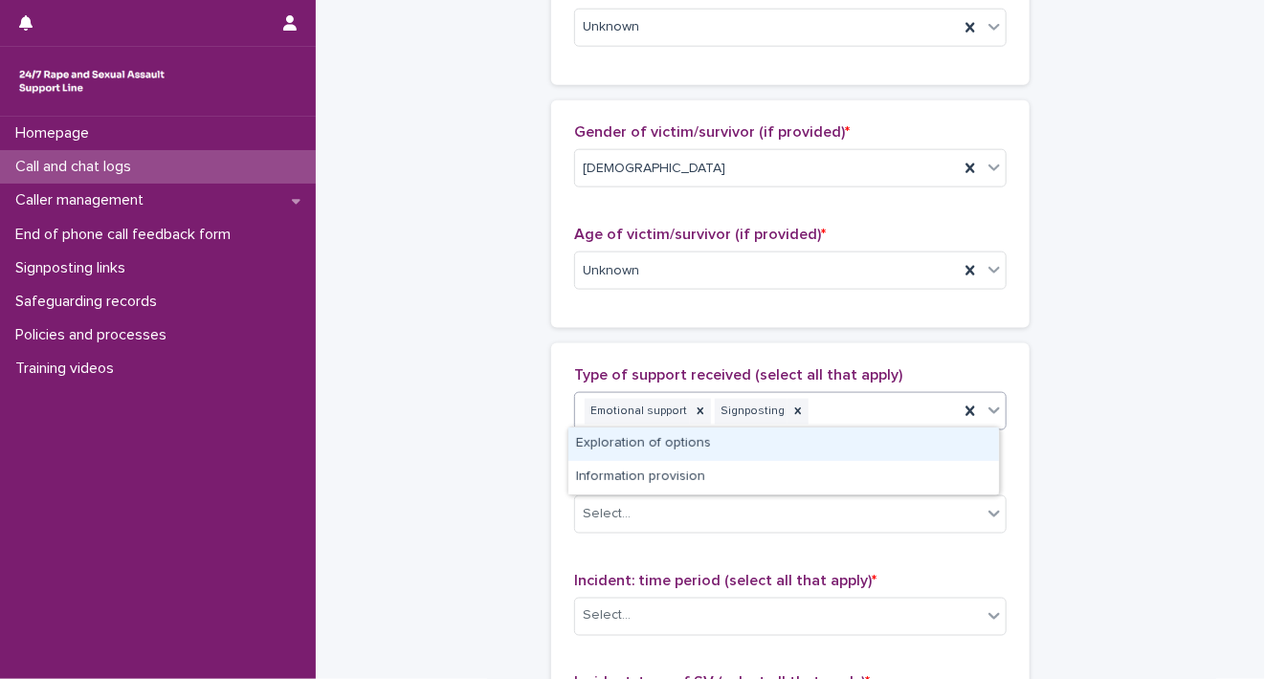
click at [988, 408] on icon at bounding box center [993, 411] width 11 height 7
click at [915, 443] on div "Exploration of options" at bounding box center [783, 444] width 430 height 33
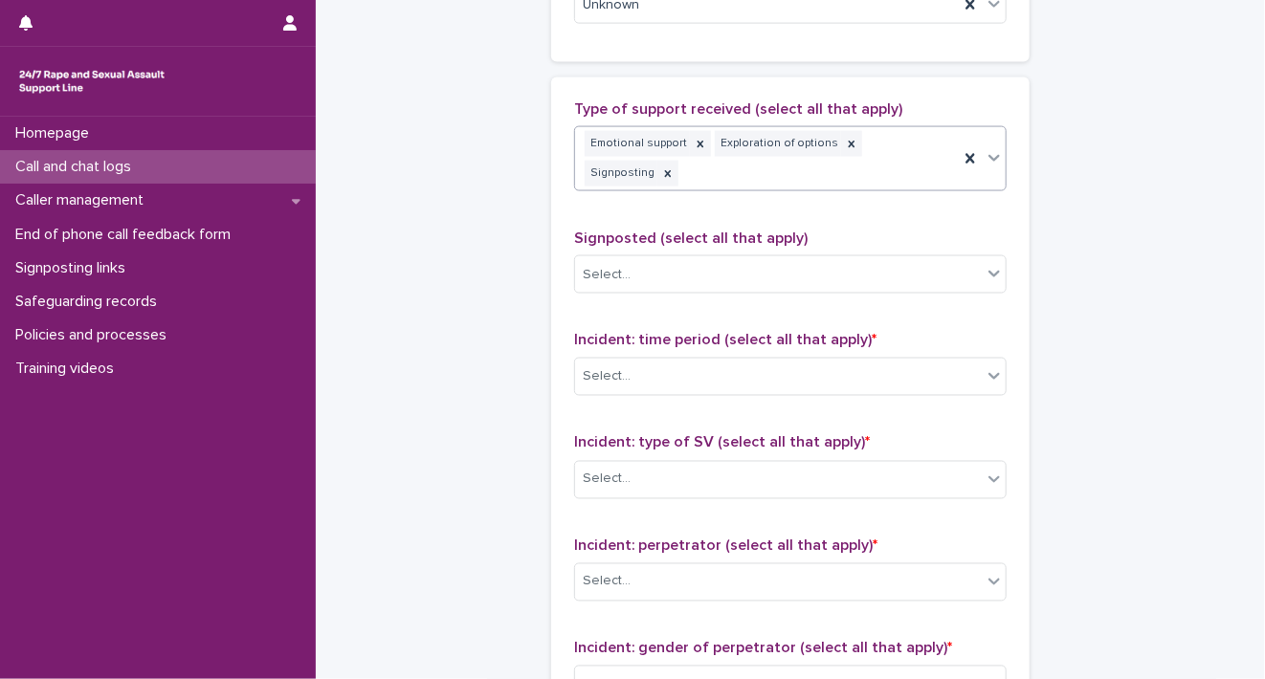
scroll to position [1247, 0]
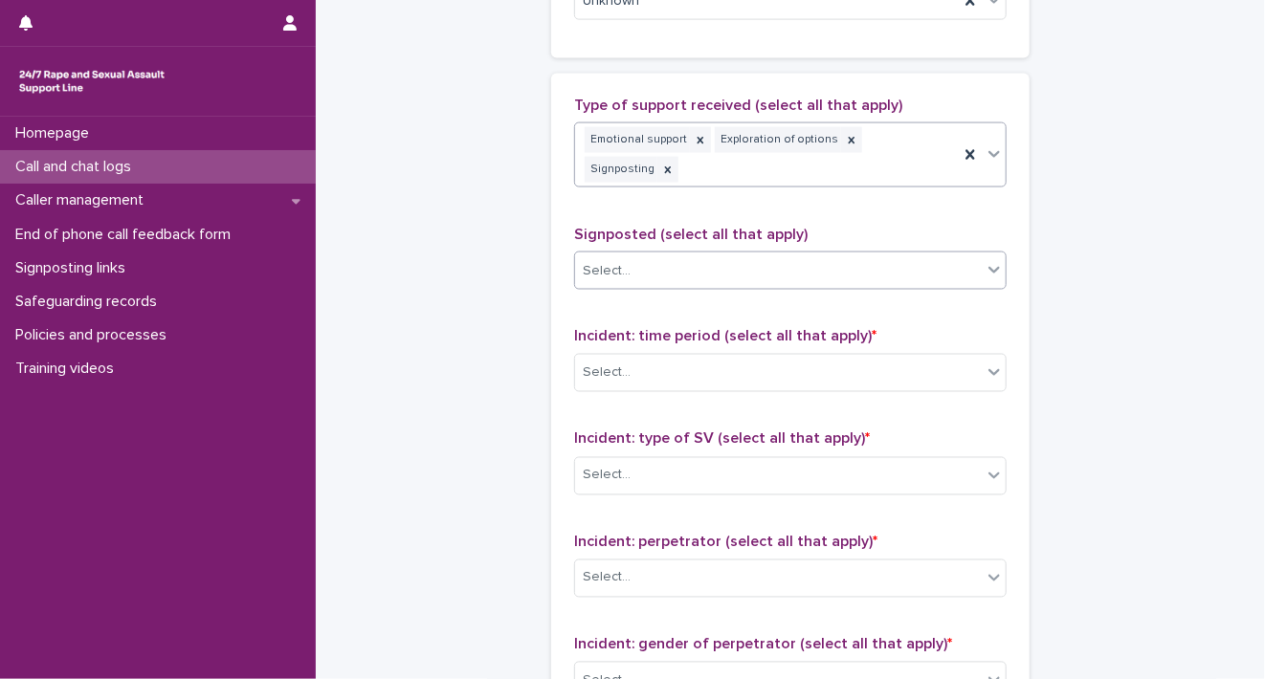
click at [988, 267] on icon at bounding box center [993, 270] width 11 height 7
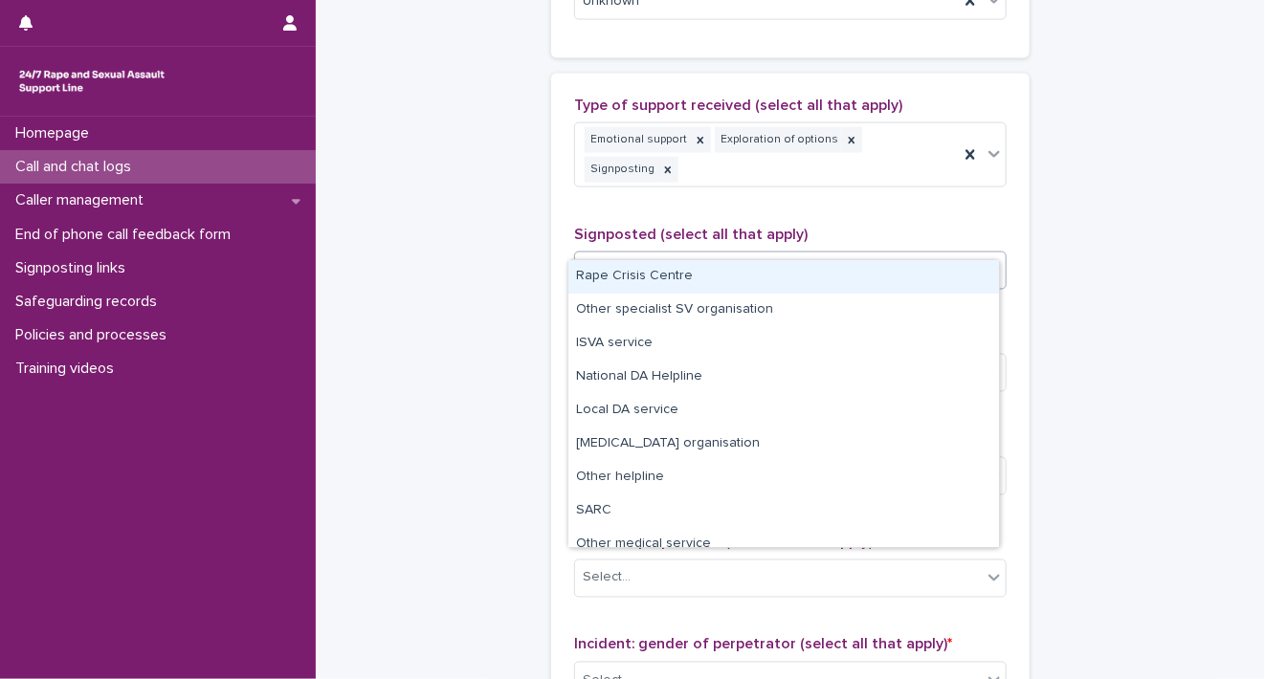
click at [958, 269] on div "Rape Crisis Centre" at bounding box center [783, 276] width 430 height 33
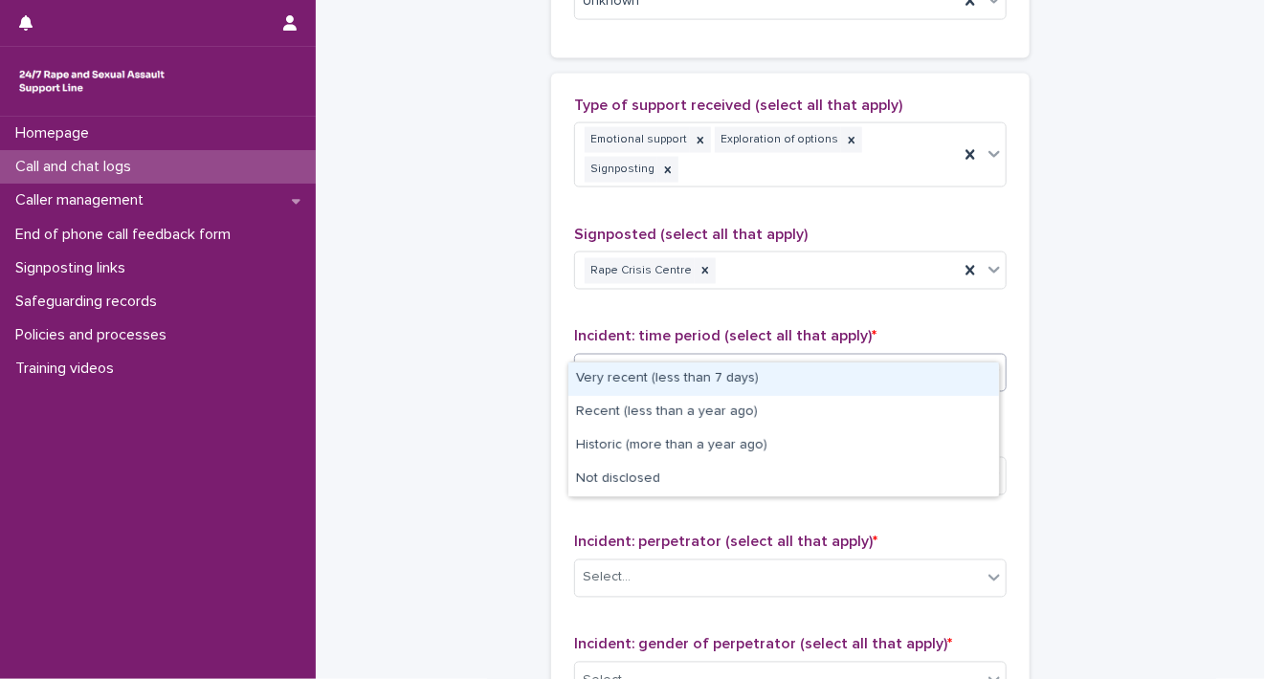
click at [982, 355] on div at bounding box center [993, 372] width 23 height 34
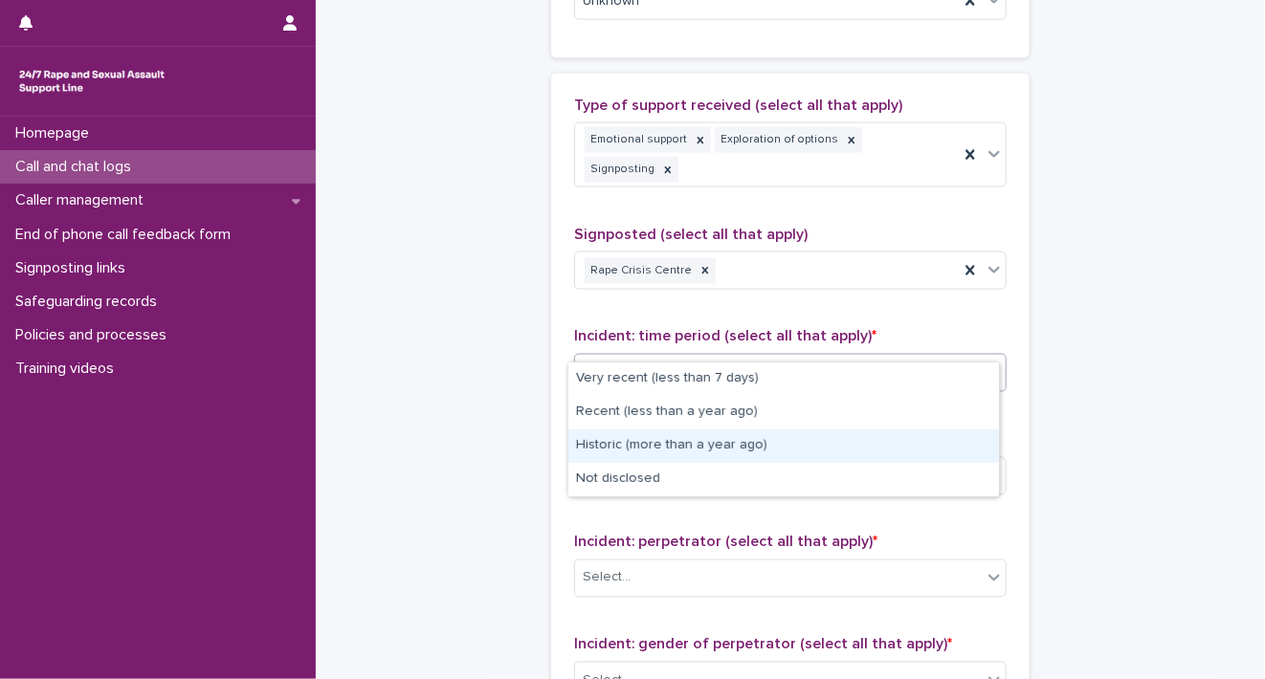
click at [961, 437] on div "Historic (more than a year ago)" at bounding box center [783, 446] width 430 height 33
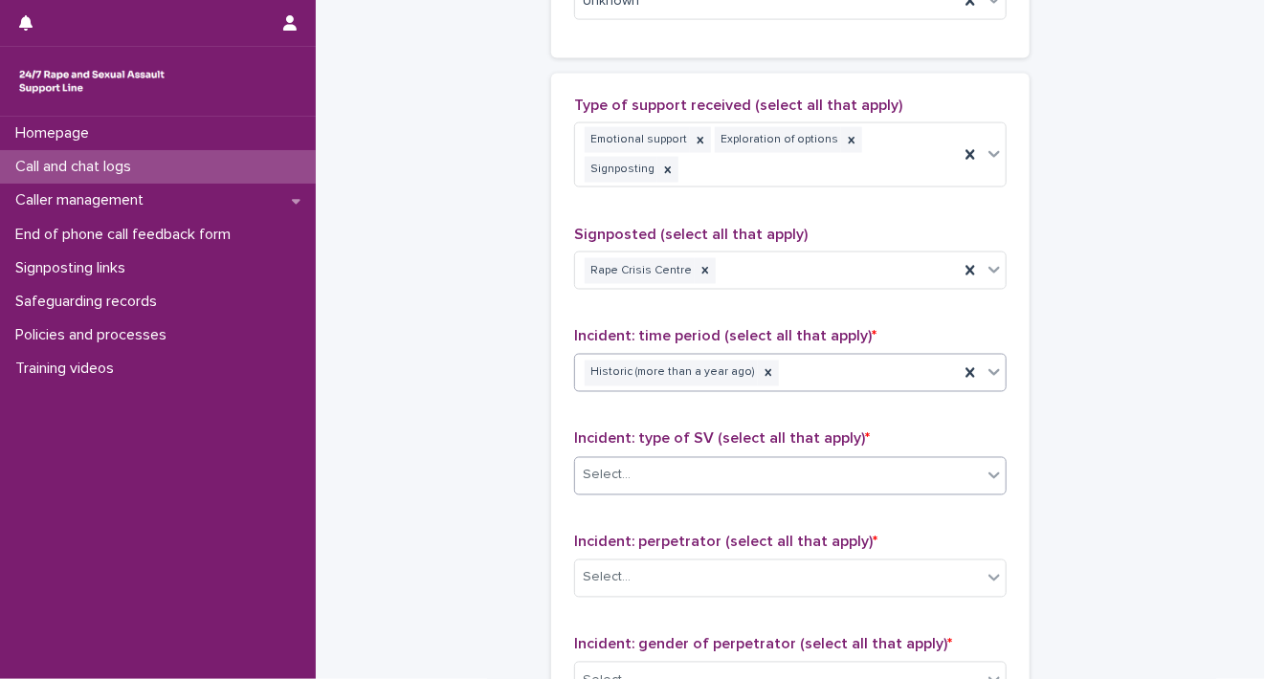
click at [974, 460] on div "Select..." at bounding box center [778, 476] width 407 height 32
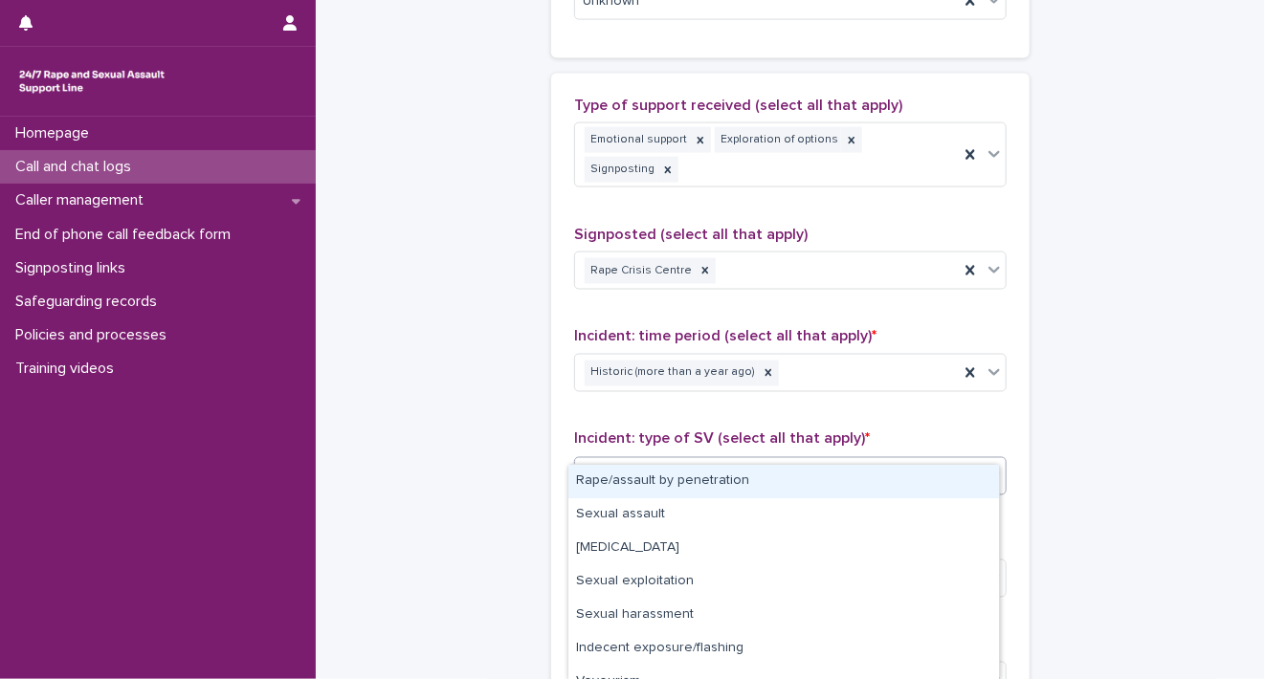
click at [950, 474] on div "Rape/assault by penetration" at bounding box center [783, 481] width 430 height 33
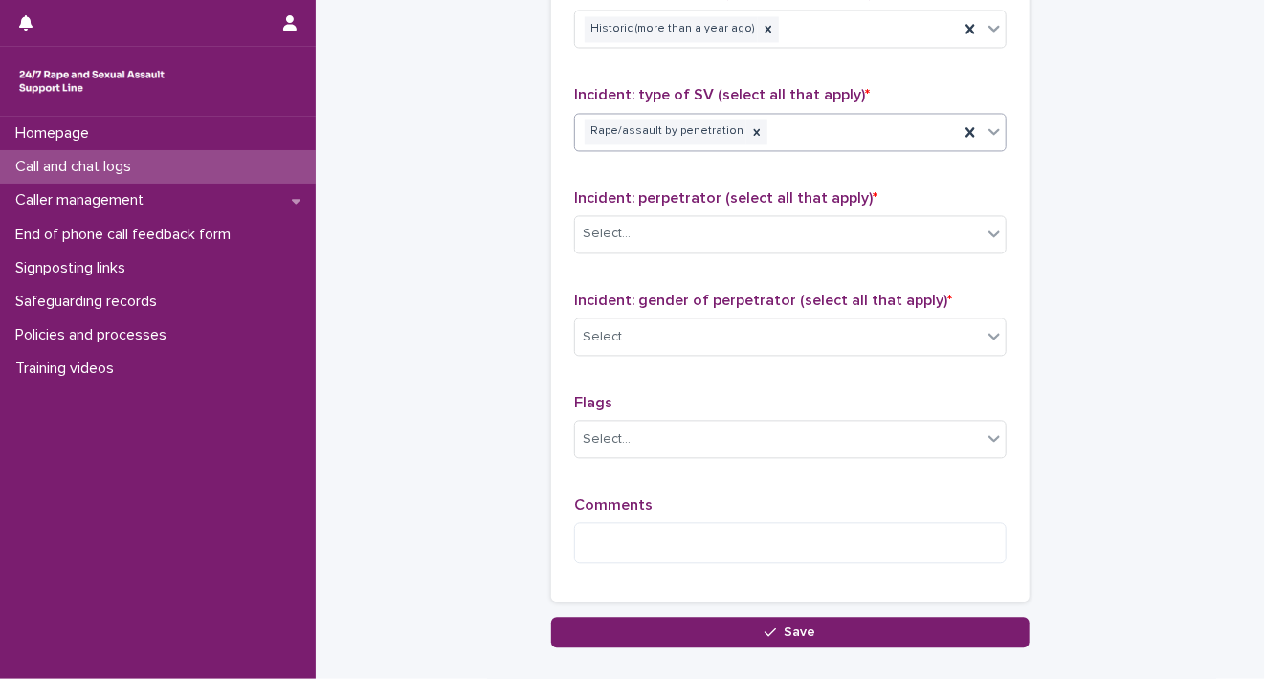
scroll to position [1612, 0]
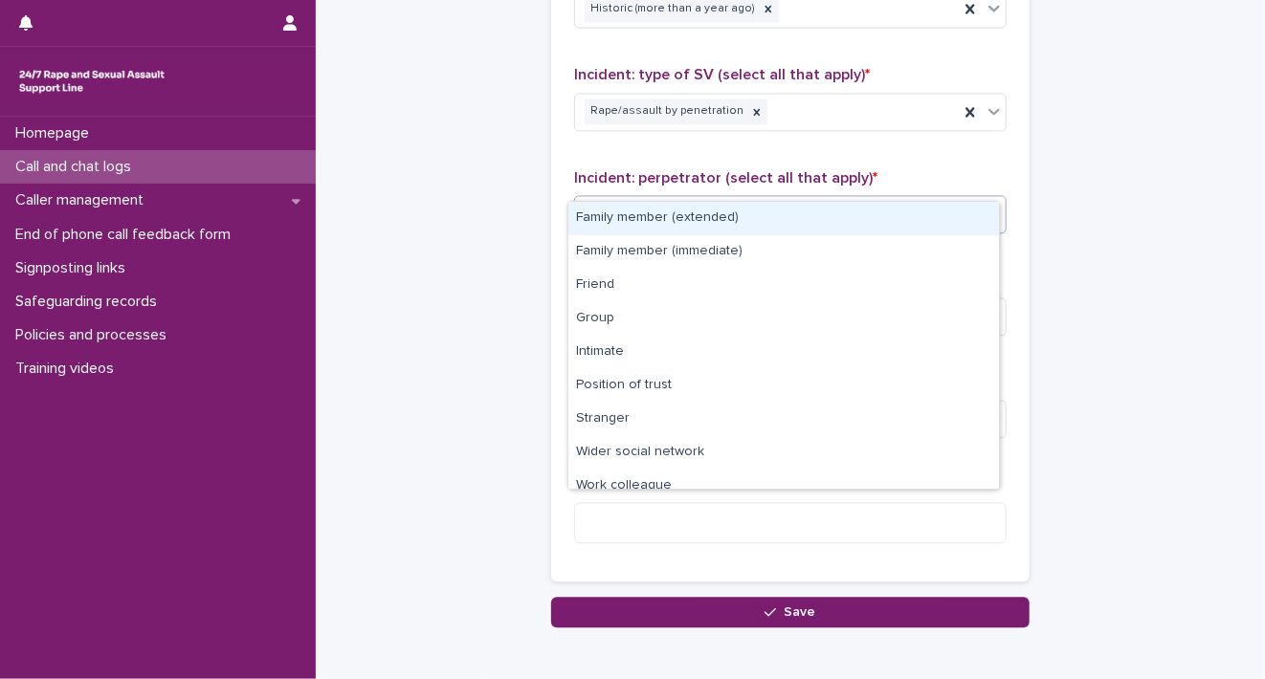
click at [984, 204] on icon at bounding box center [993, 213] width 19 height 19
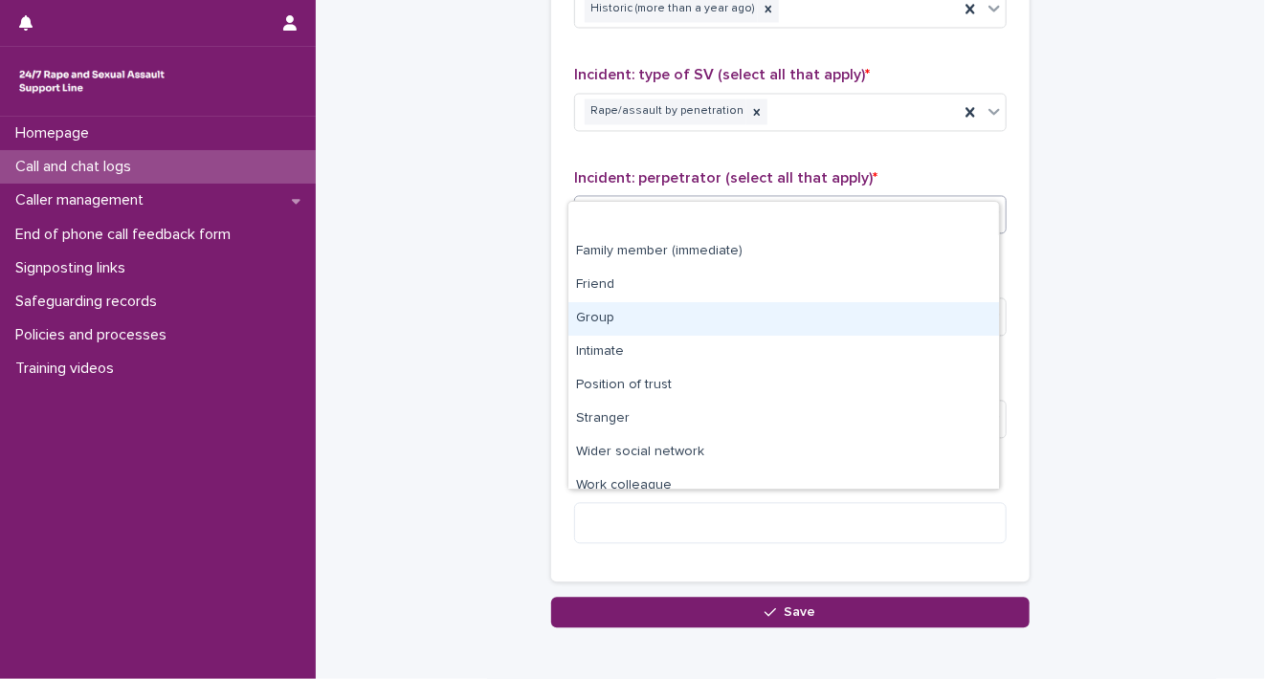
scroll to position [80, 0]
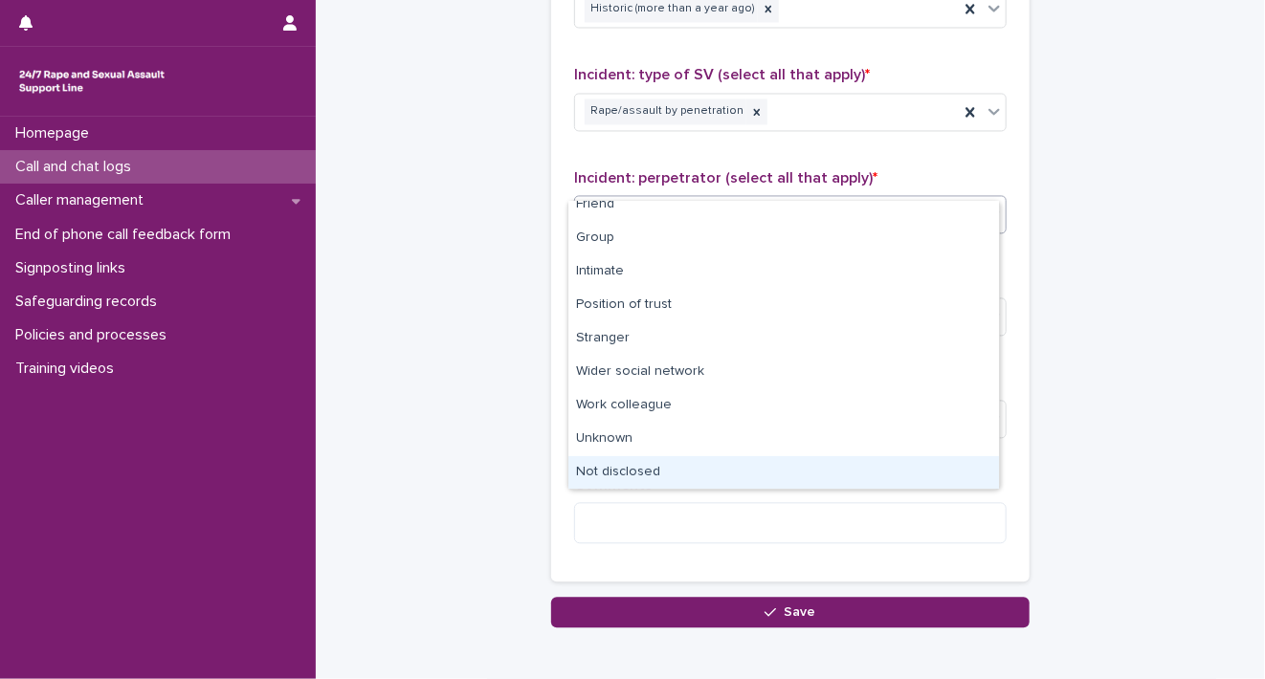
click at [957, 464] on div "Not disclosed" at bounding box center [783, 472] width 430 height 33
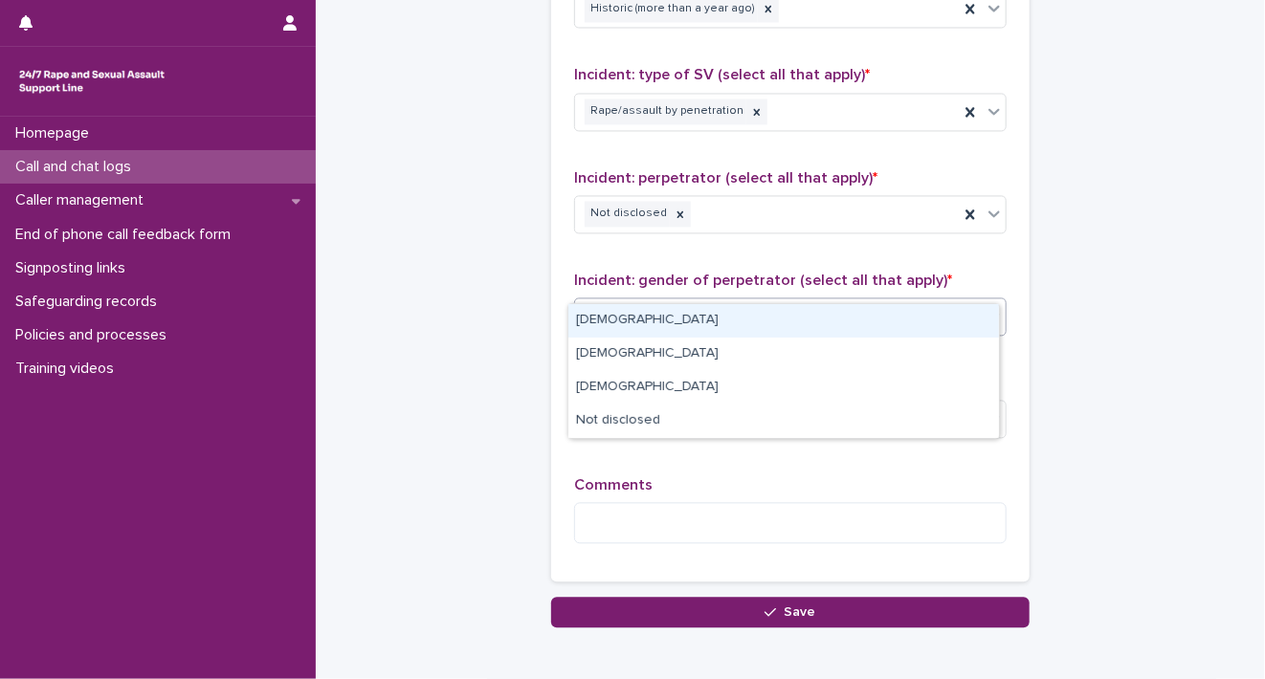
click at [984, 306] on icon at bounding box center [993, 315] width 19 height 19
click at [887, 315] on div "[DEMOGRAPHIC_DATA]" at bounding box center [783, 320] width 430 height 33
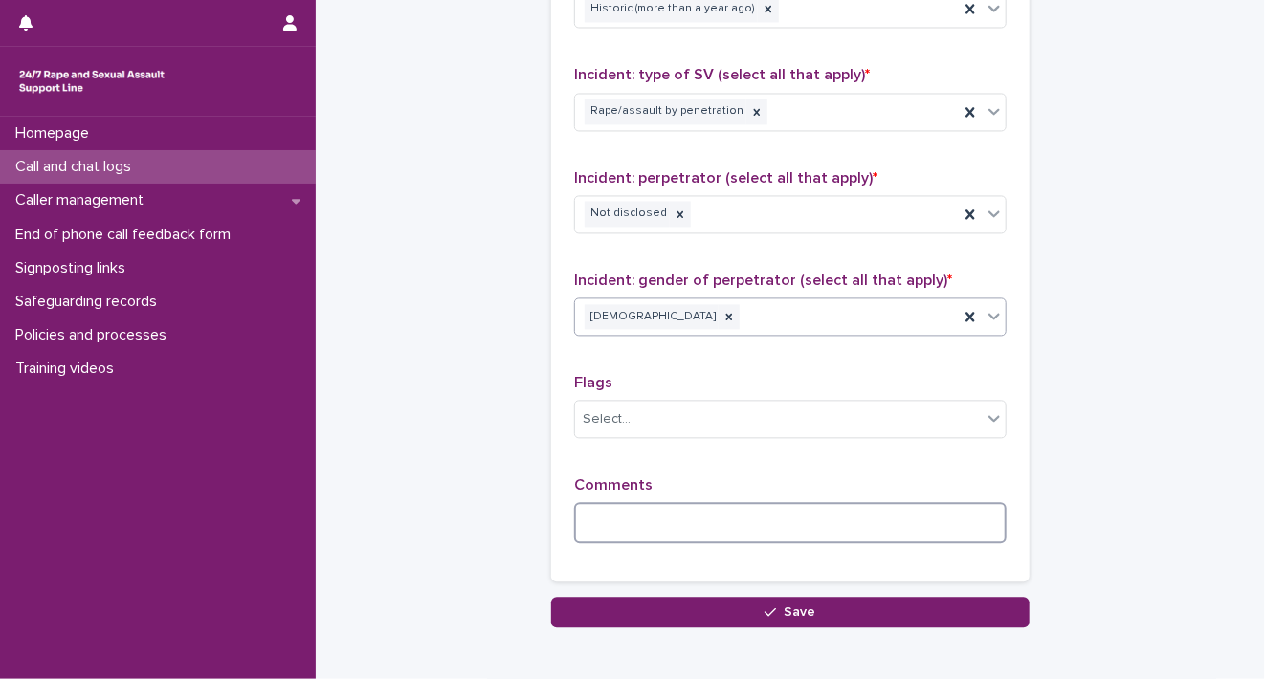
click at [786, 502] on textarea at bounding box center [790, 522] width 432 height 41
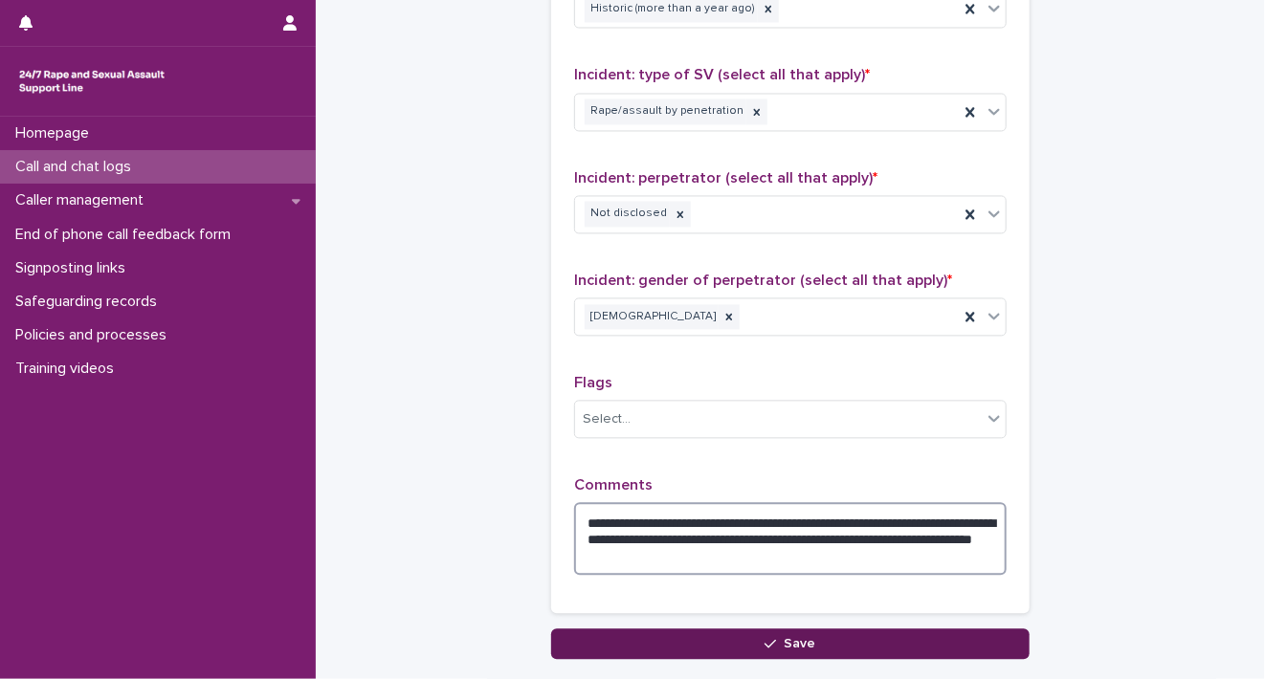
type textarea "**********"
click at [719, 629] on button "Save" at bounding box center [790, 644] width 478 height 31
